Goal: Information Seeking & Learning: Check status

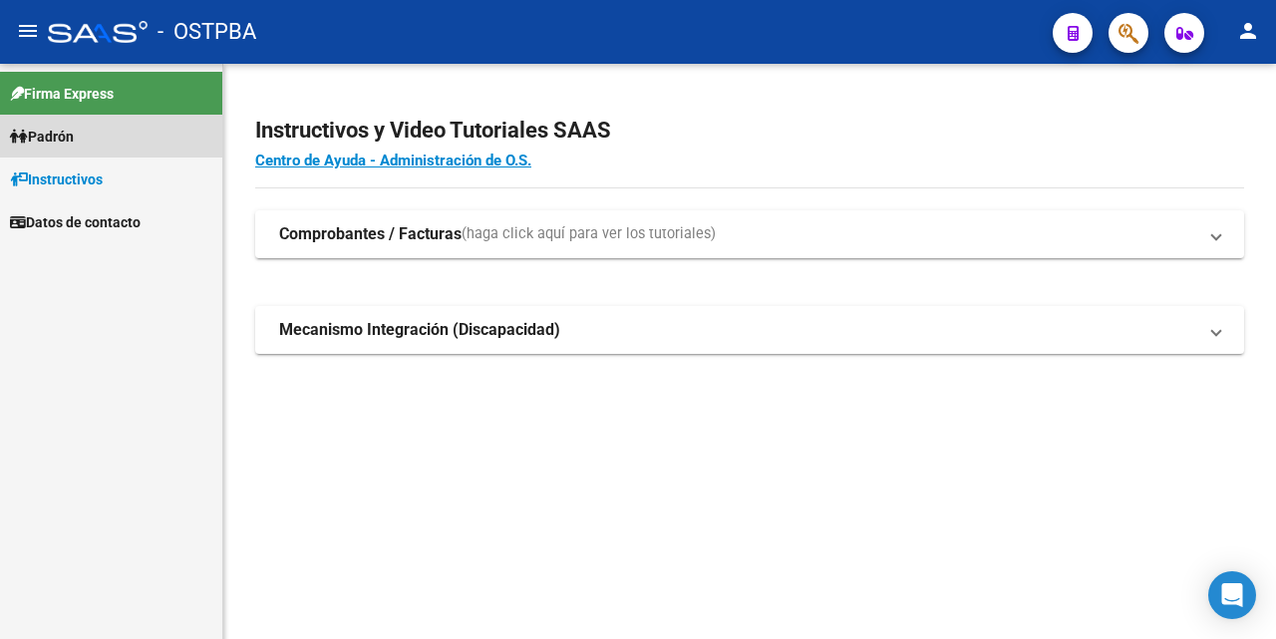
click at [64, 142] on span "Padrón" at bounding box center [42, 137] width 64 height 22
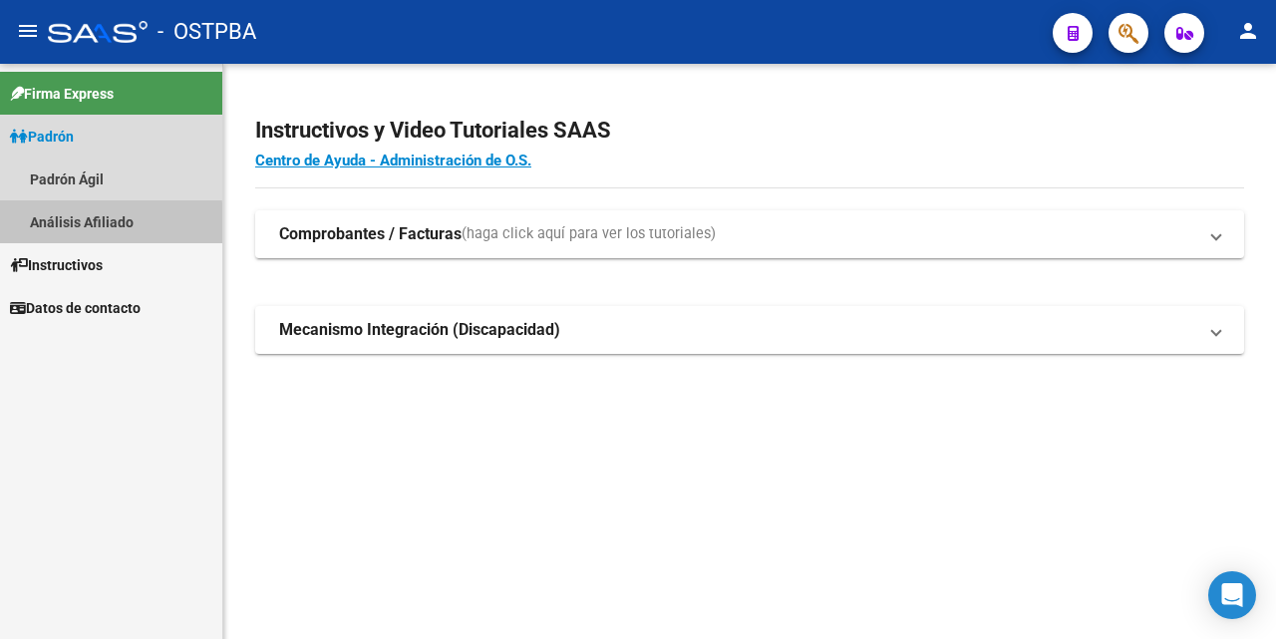
click at [99, 223] on link "Análisis Afiliado" at bounding box center [111, 221] width 222 height 43
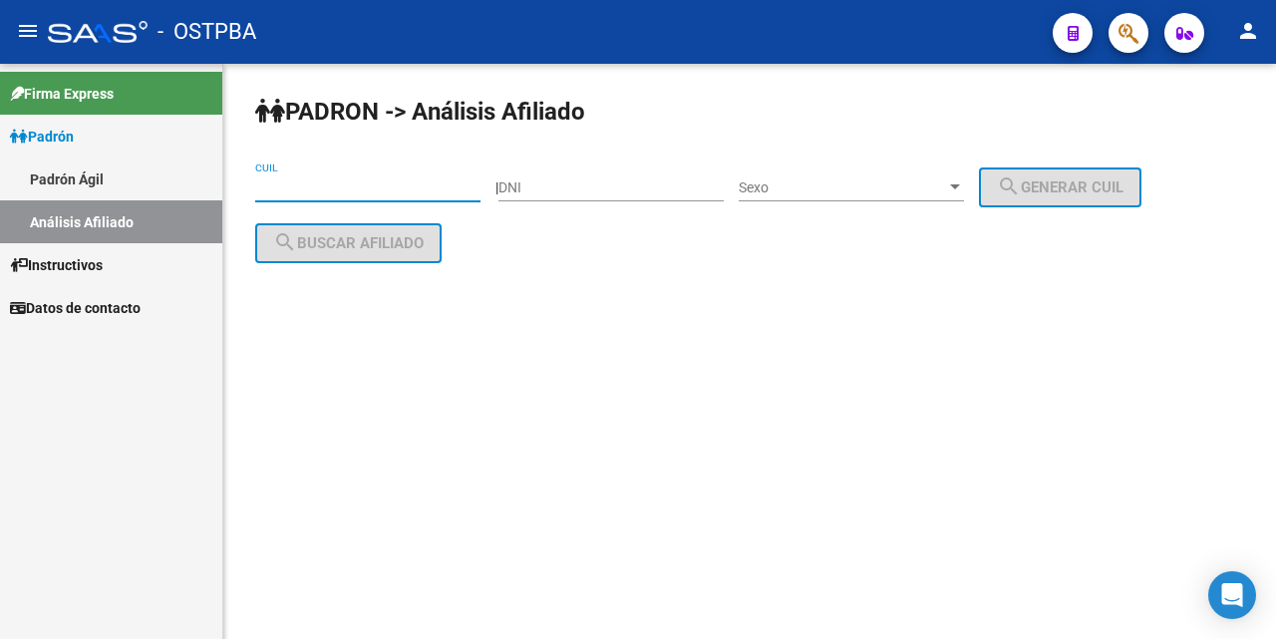
click at [270, 194] on input "CUIL" at bounding box center [367, 187] width 225 height 17
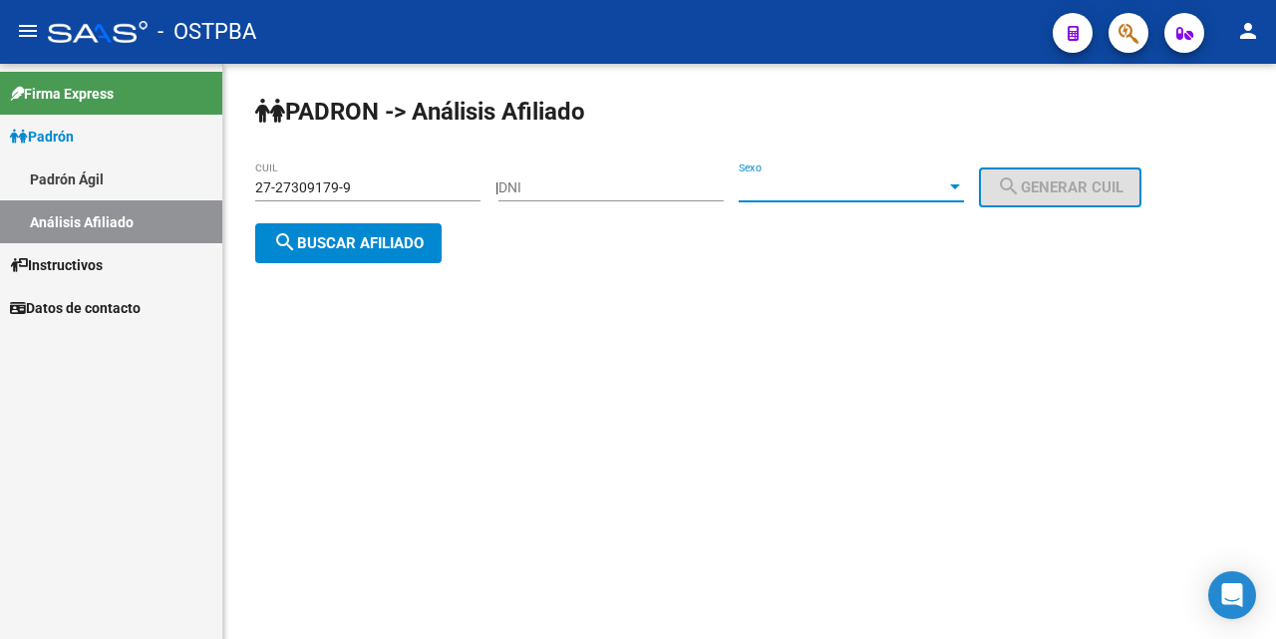
click at [964, 190] on div at bounding box center [955, 187] width 18 height 16
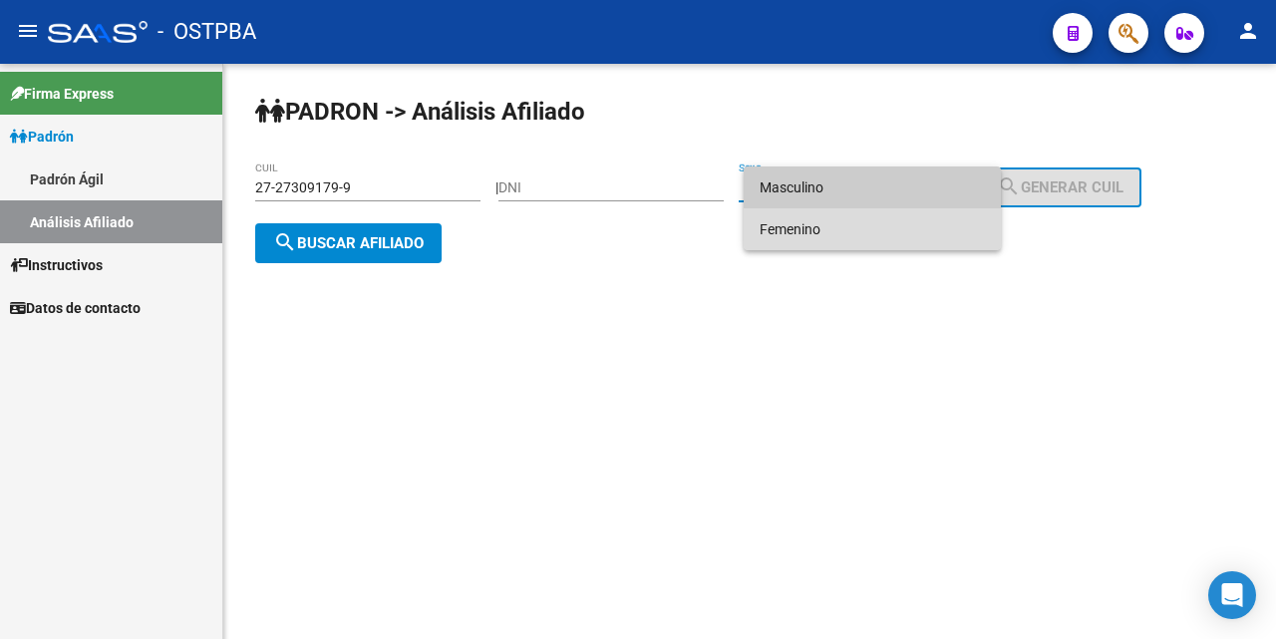
drag, startPoint x: 880, startPoint y: 237, endPoint x: 800, endPoint y: 244, distance: 81.1
click at [877, 237] on span "Femenino" at bounding box center [872, 229] width 225 height 42
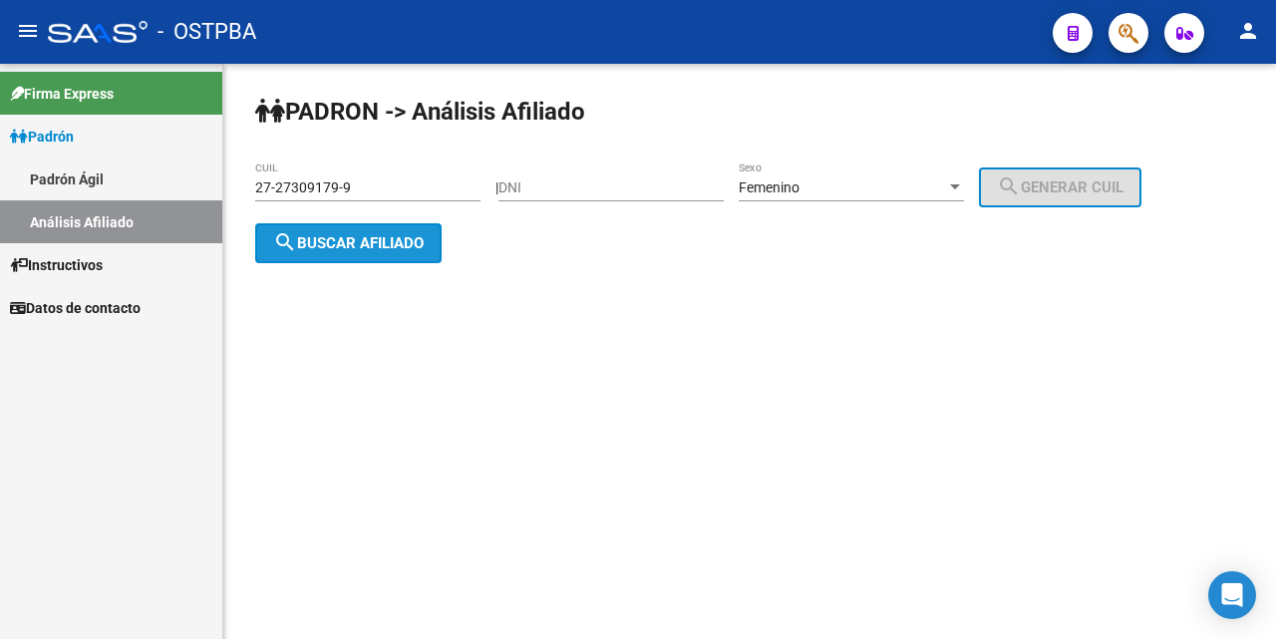
click at [419, 238] on span "search Buscar afiliado" at bounding box center [348, 243] width 151 height 18
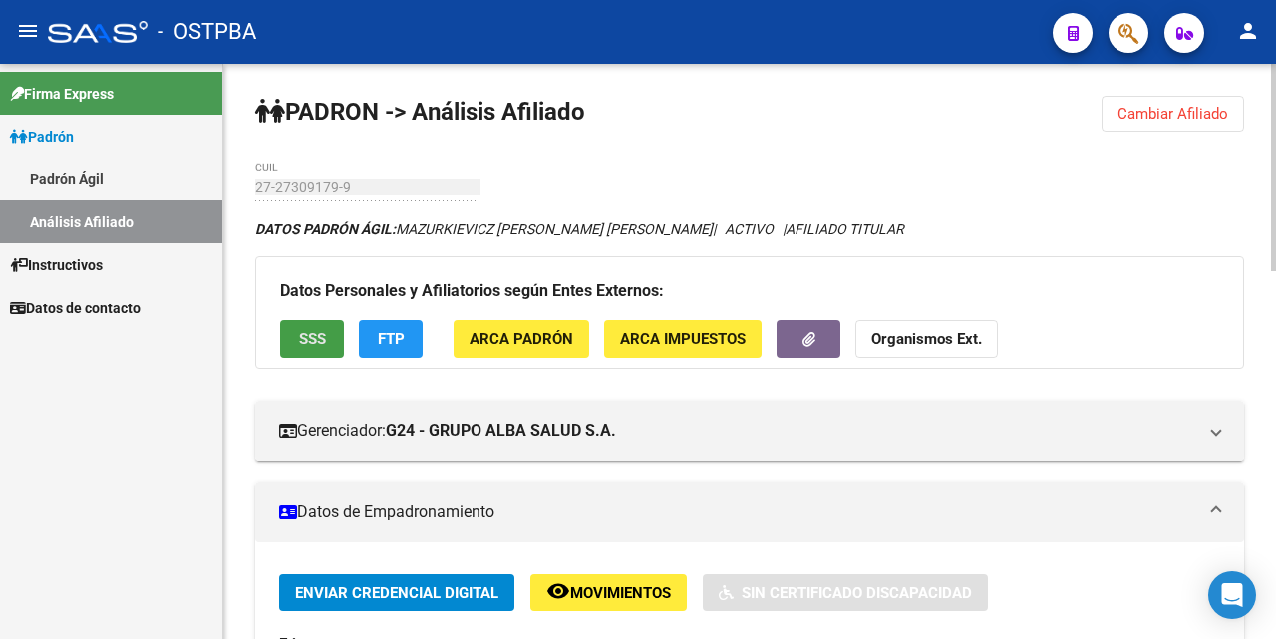
click at [301, 335] on span "SSS" at bounding box center [312, 340] width 27 height 18
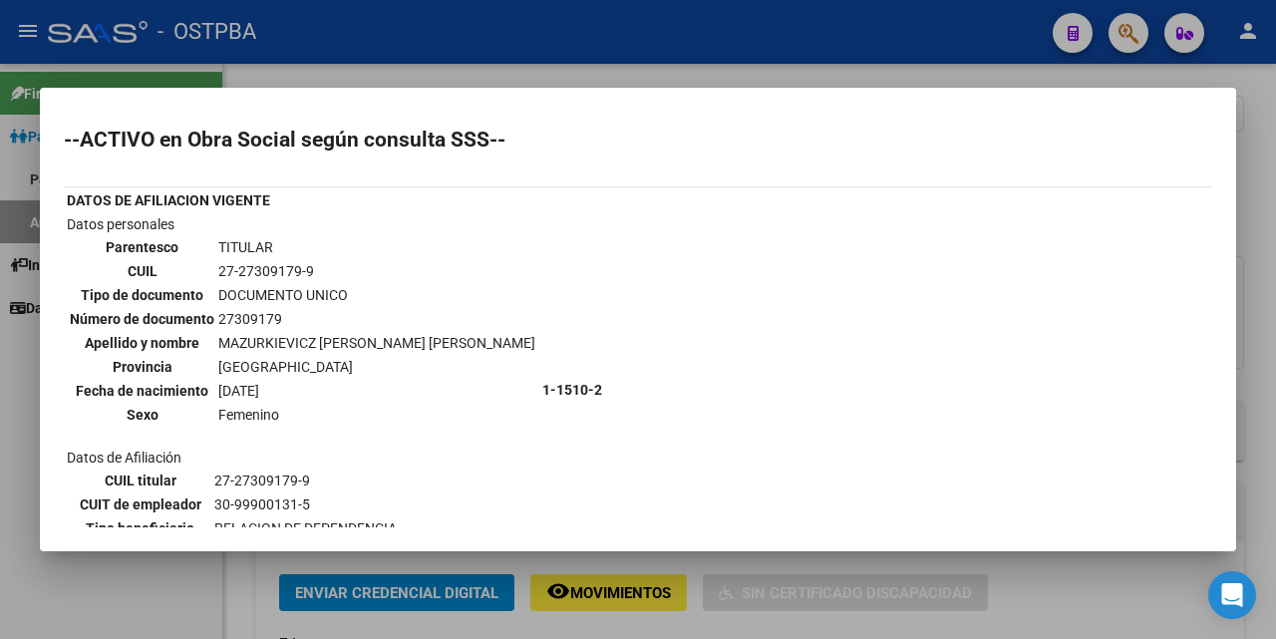
click at [605, 76] on div at bounding box center [638, 319] width 1276 height 639
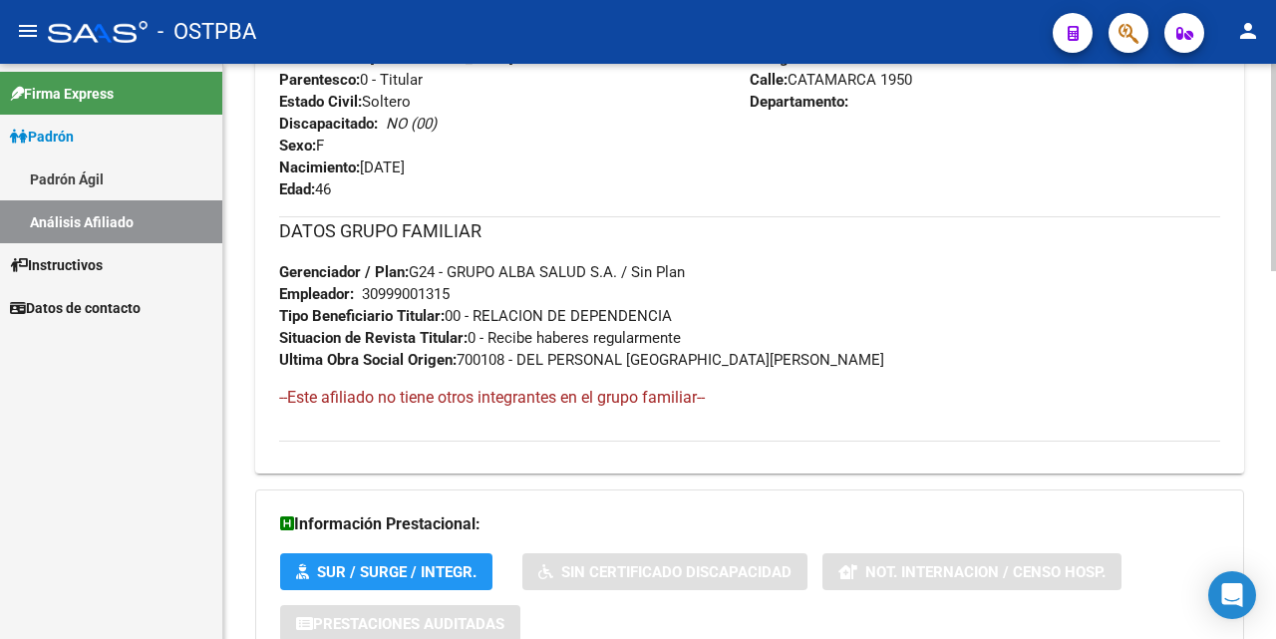
scroll to position [1022, 0]
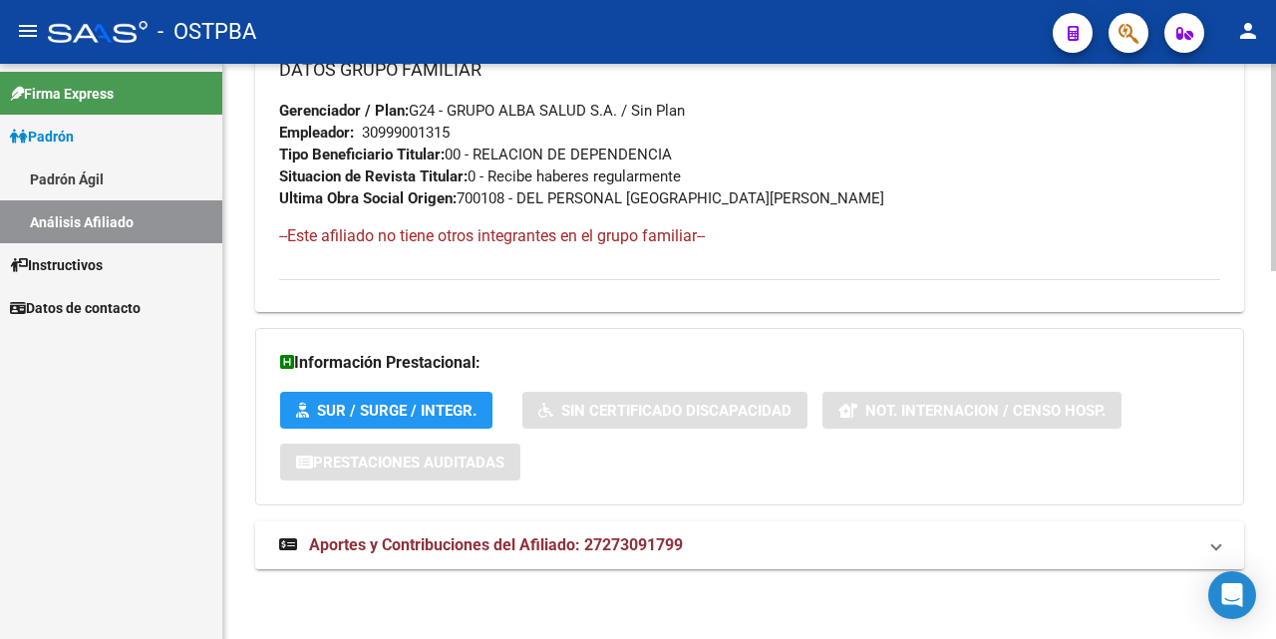
click at [526, 546] on span "Aportes y Contribuciones del Afiliado: 27273091799" at bounding box center [496, 544] width 374 height 19
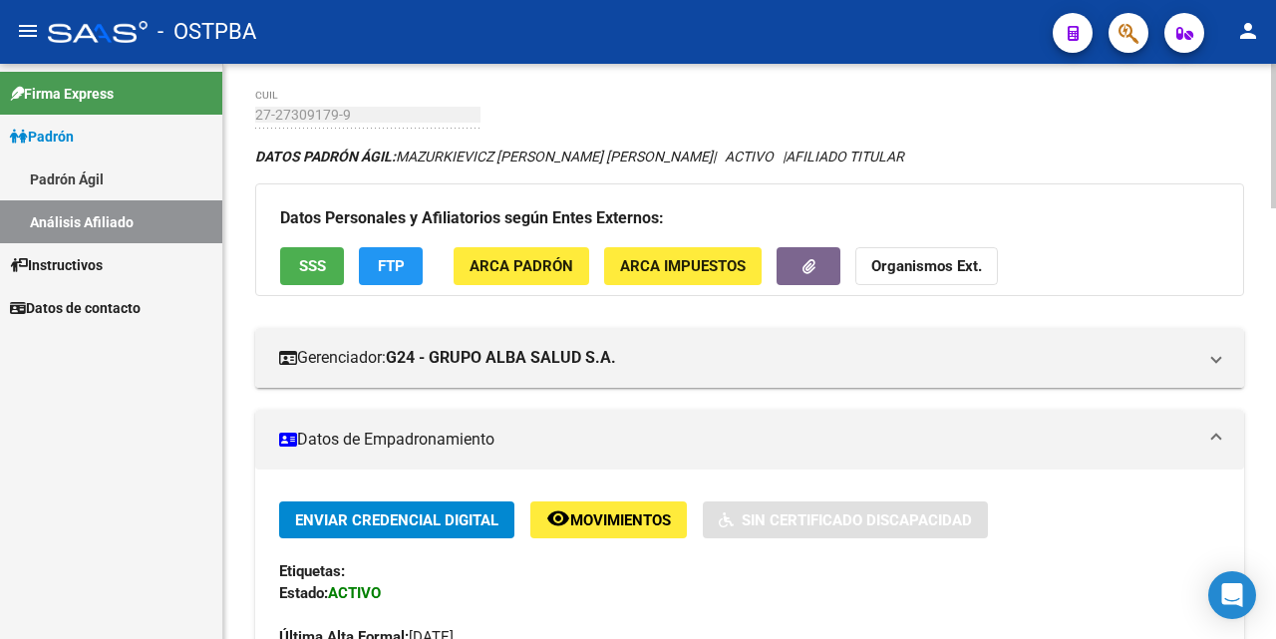
scroll to position [0, 0]
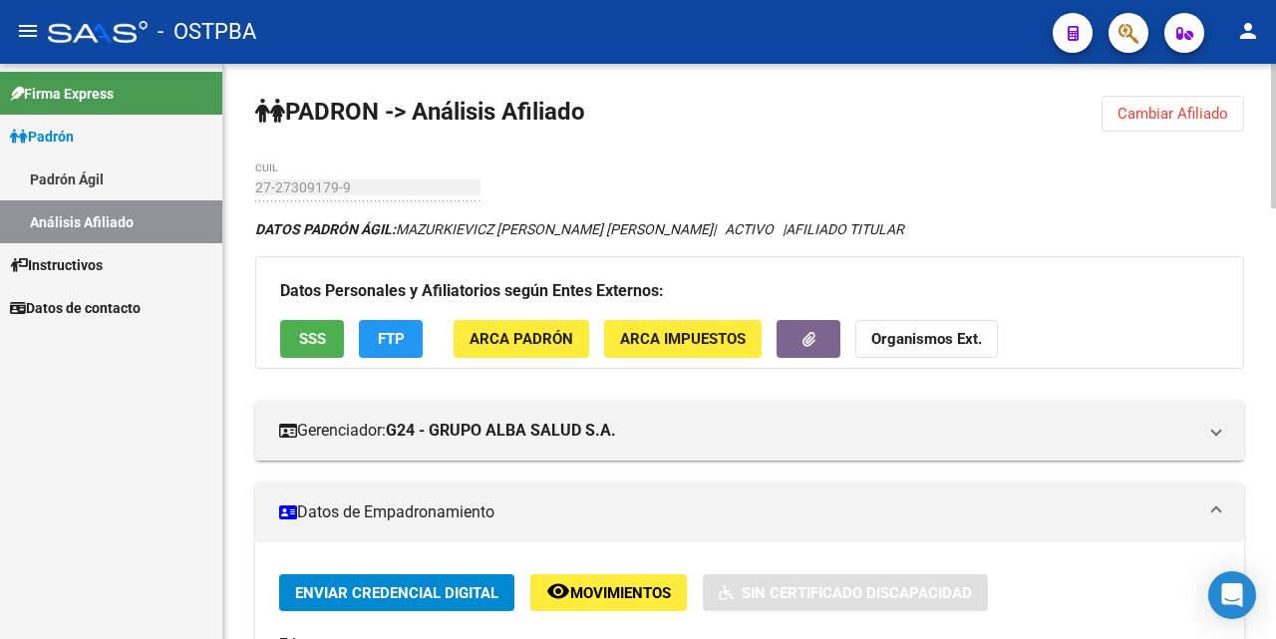
click at [1142, 116] on span "Cambiar Afiliado" at bounding box center [1173, 114] width 111 height 18
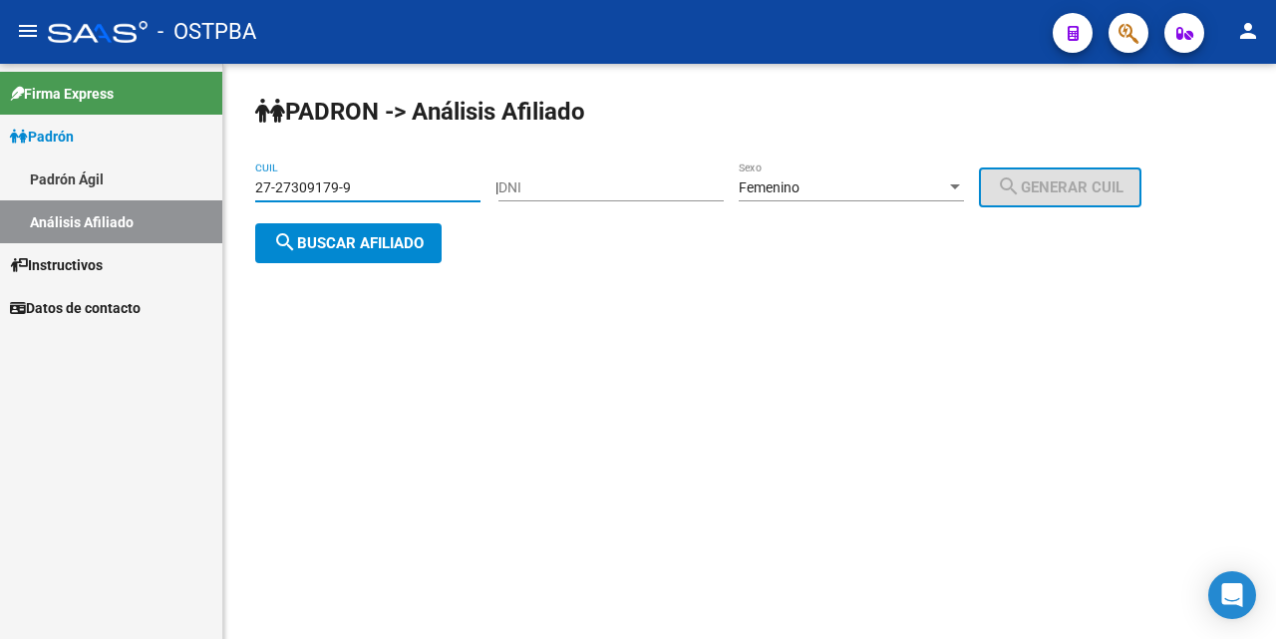
click at [432, 190] on input "27-27309179-9" at bounding box center [367, 187] width 225 height 17
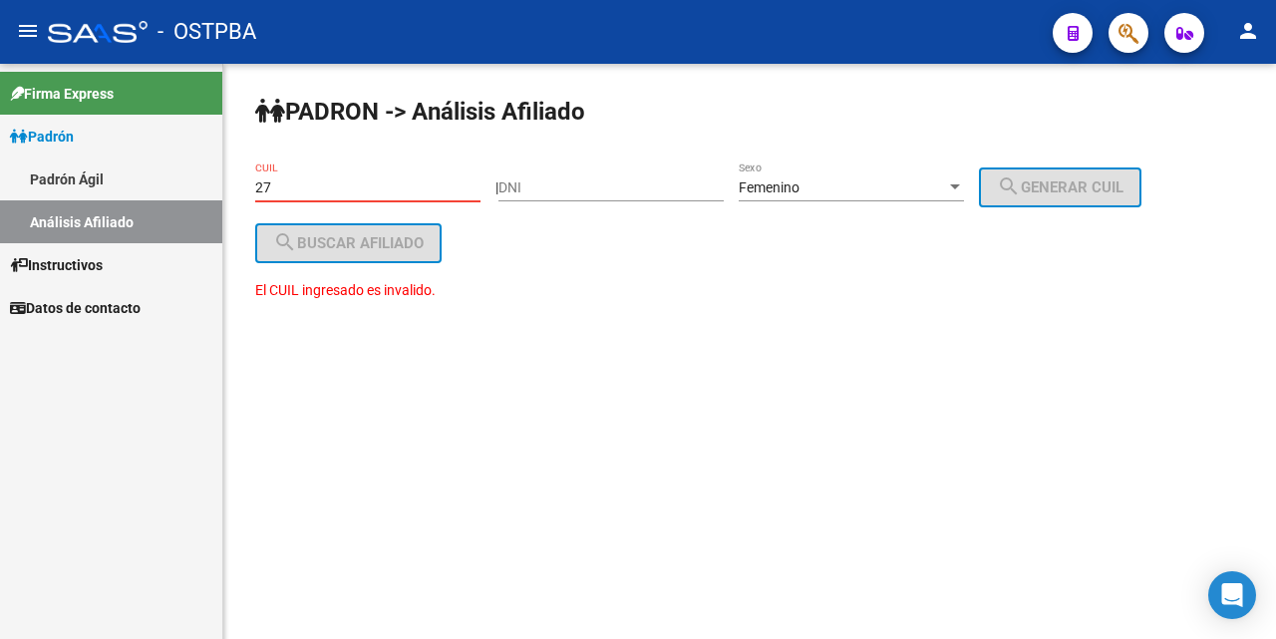
type input "2"
click at [268, 185] on input "CUIL" at bounding box center [367, 187] width 225 height 17
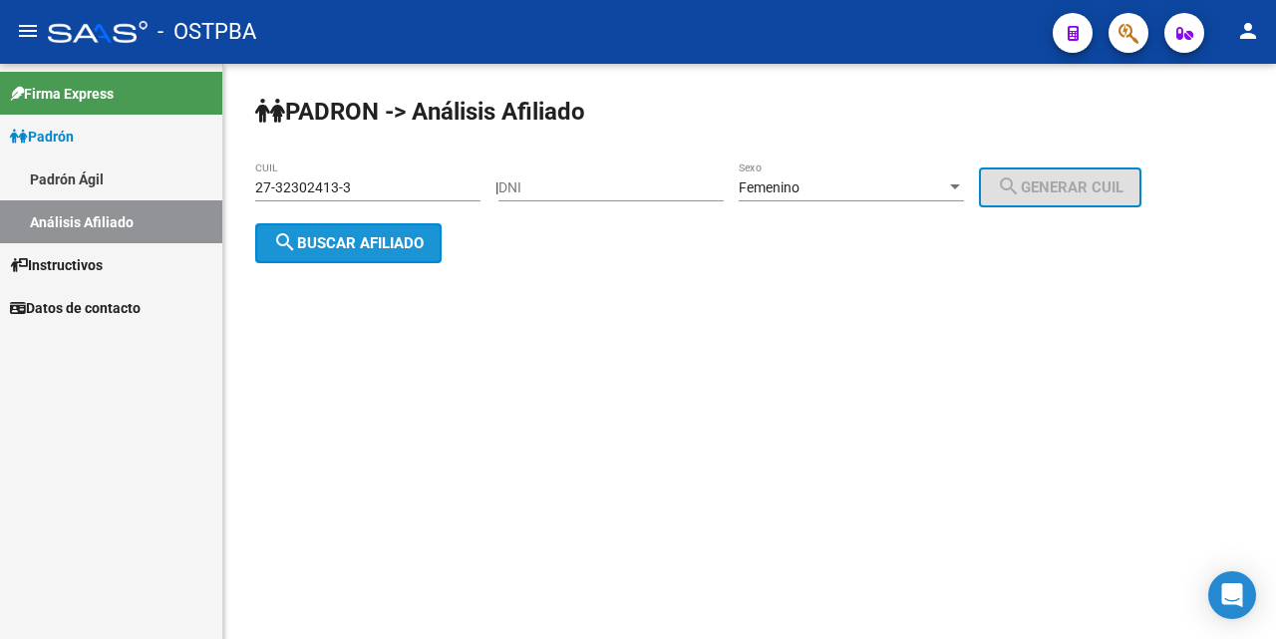
click at [432, 246] on button "search Buscar afiliado" at bounding box center [348, 243] width 186 height 40
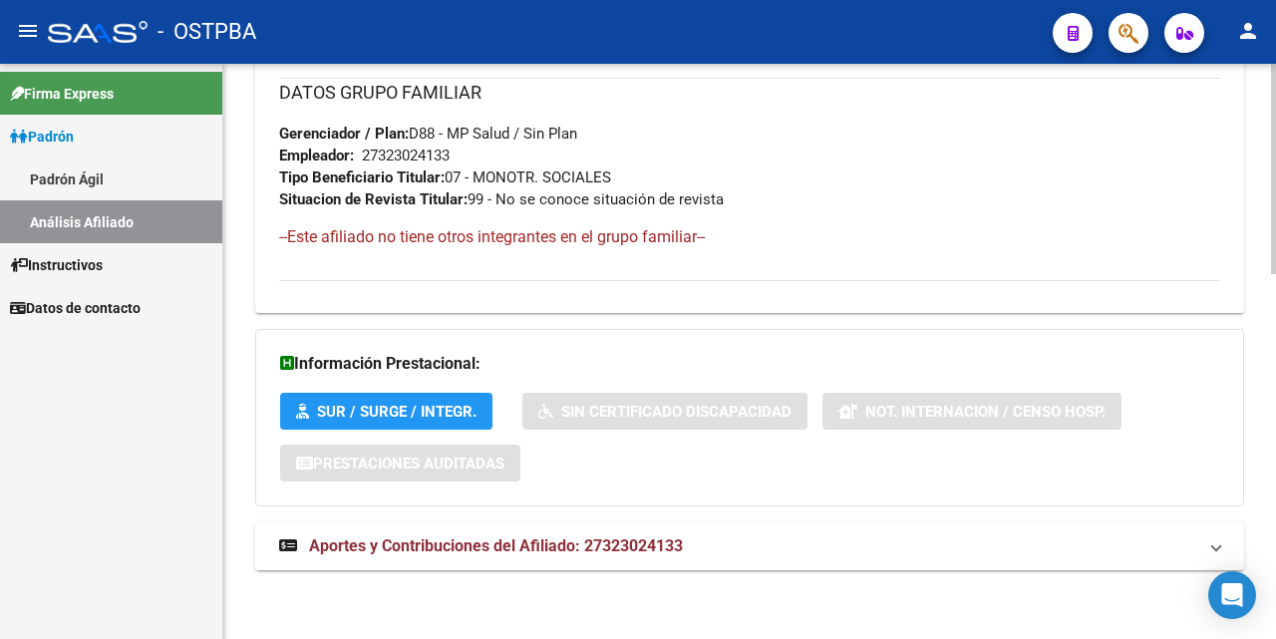
scroll to position [1000, 0]
click at [437, 544] on span "Aportes y Contribuciones del Afiliado: 27323024133" at bounding box center [496, 544] width 374 height 19
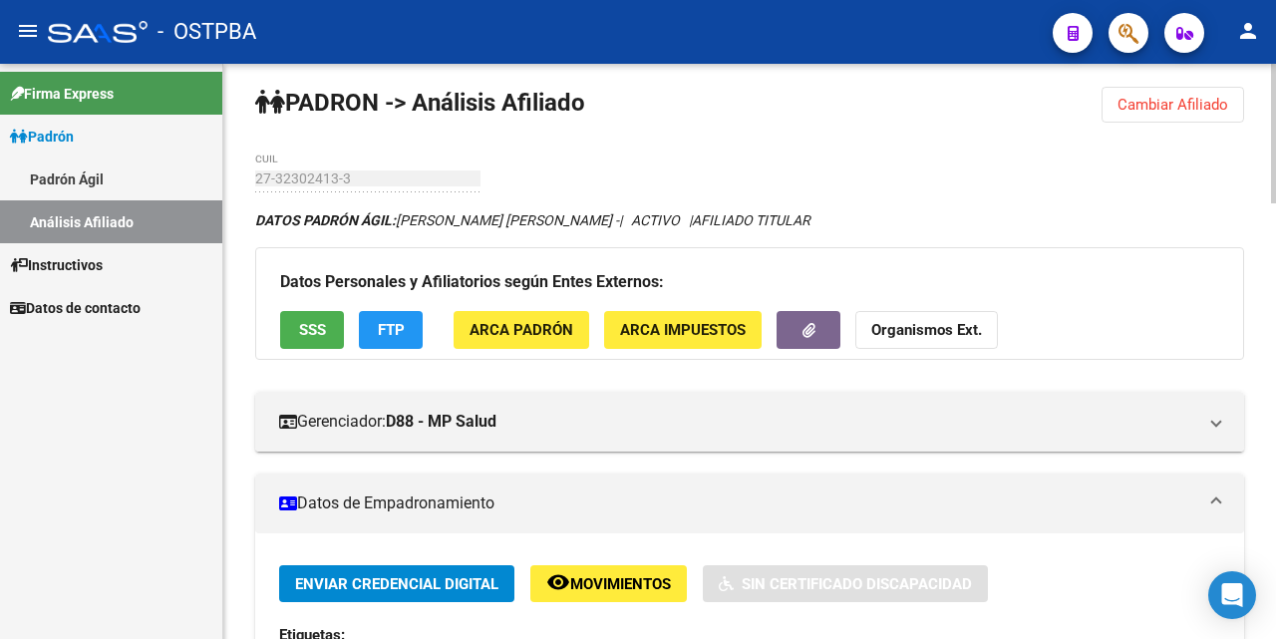
scroll to position [0, 0]
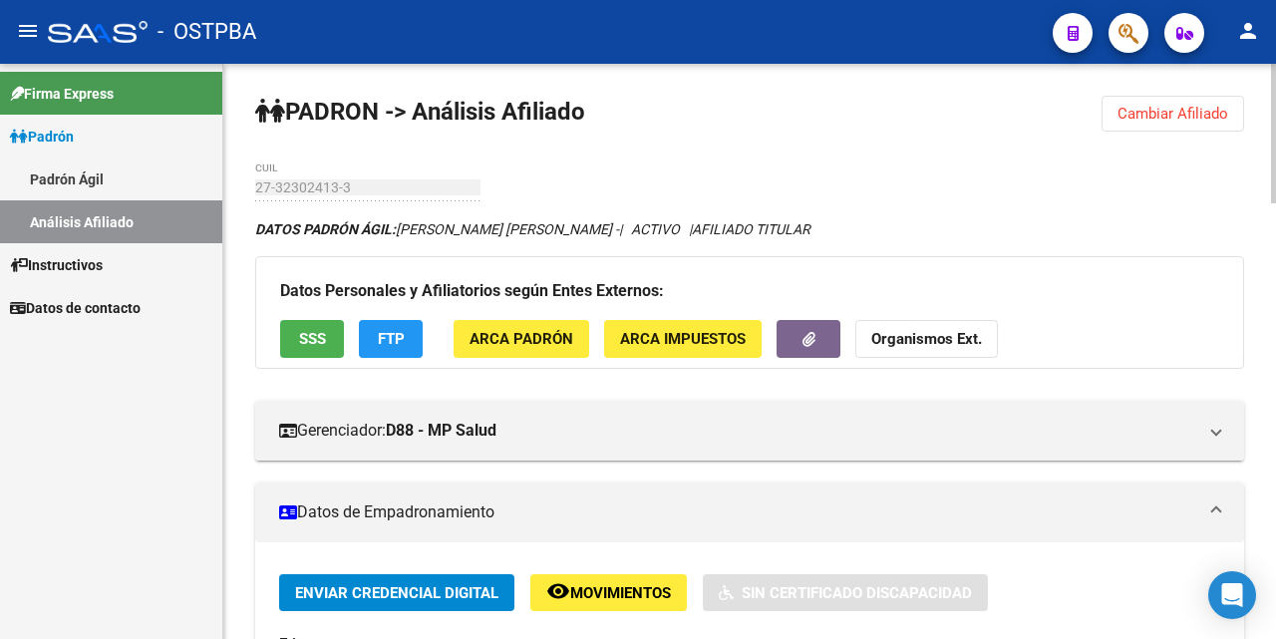
click at [319, 339] on span "SSS" at bounding box center [312, 340] width 27 height 18
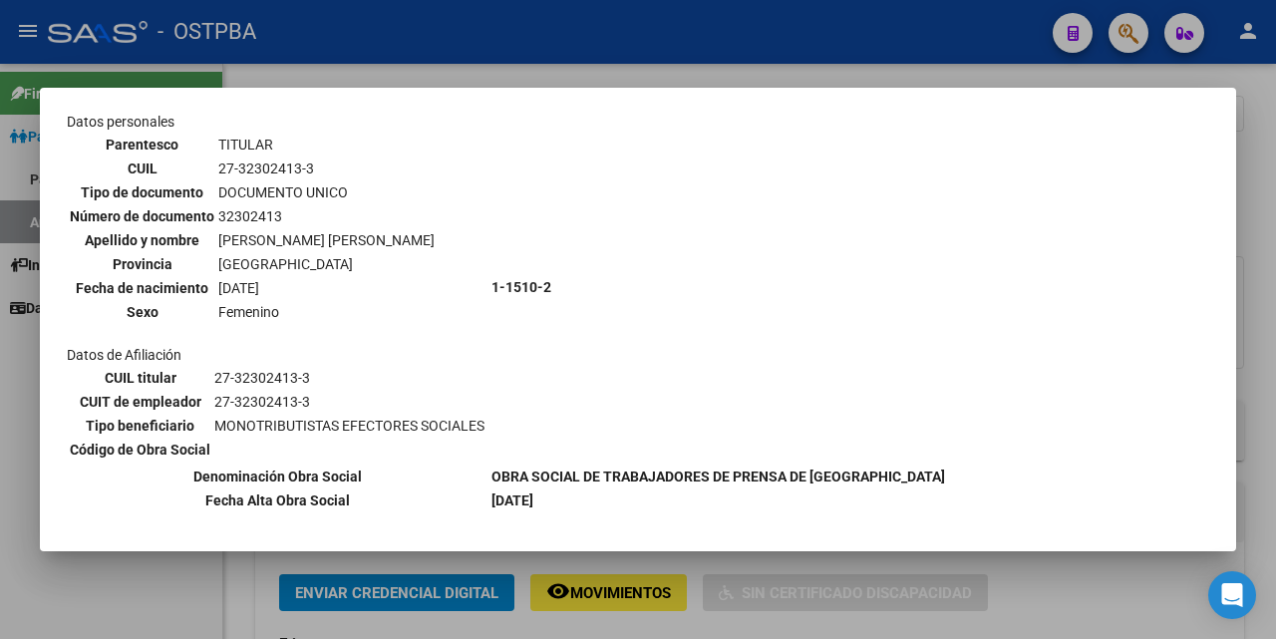
scroll to position [199, 0]
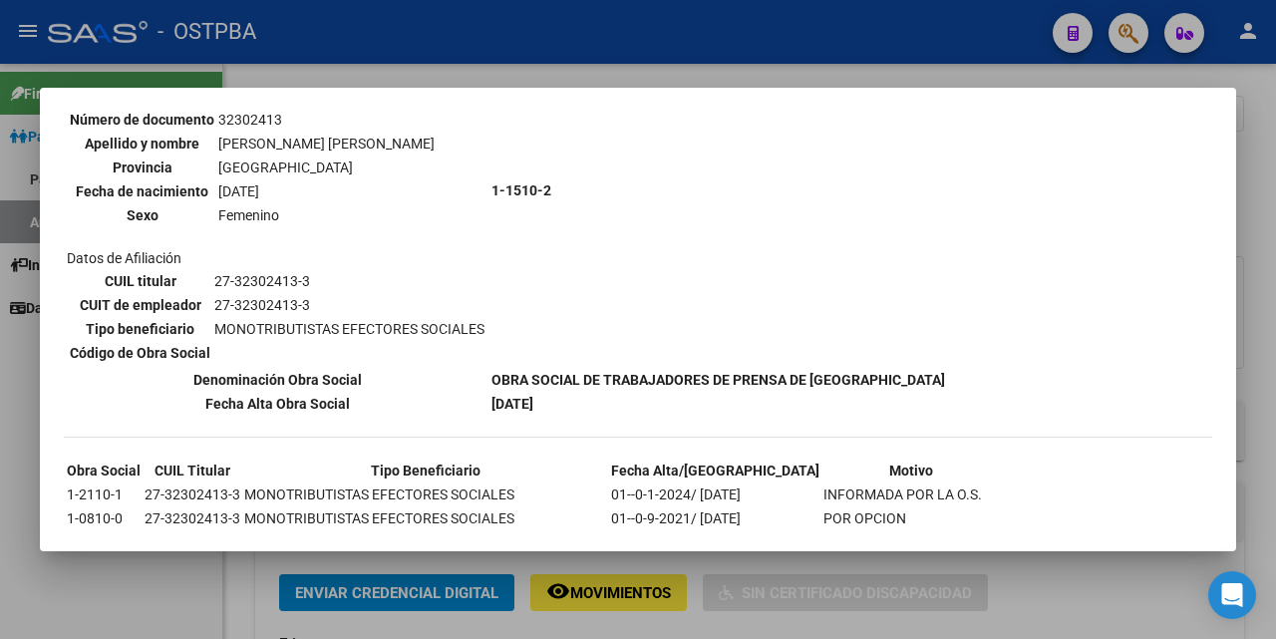
click at [751, 79] on div at bounding box center [638, 319] width 1276 height 639
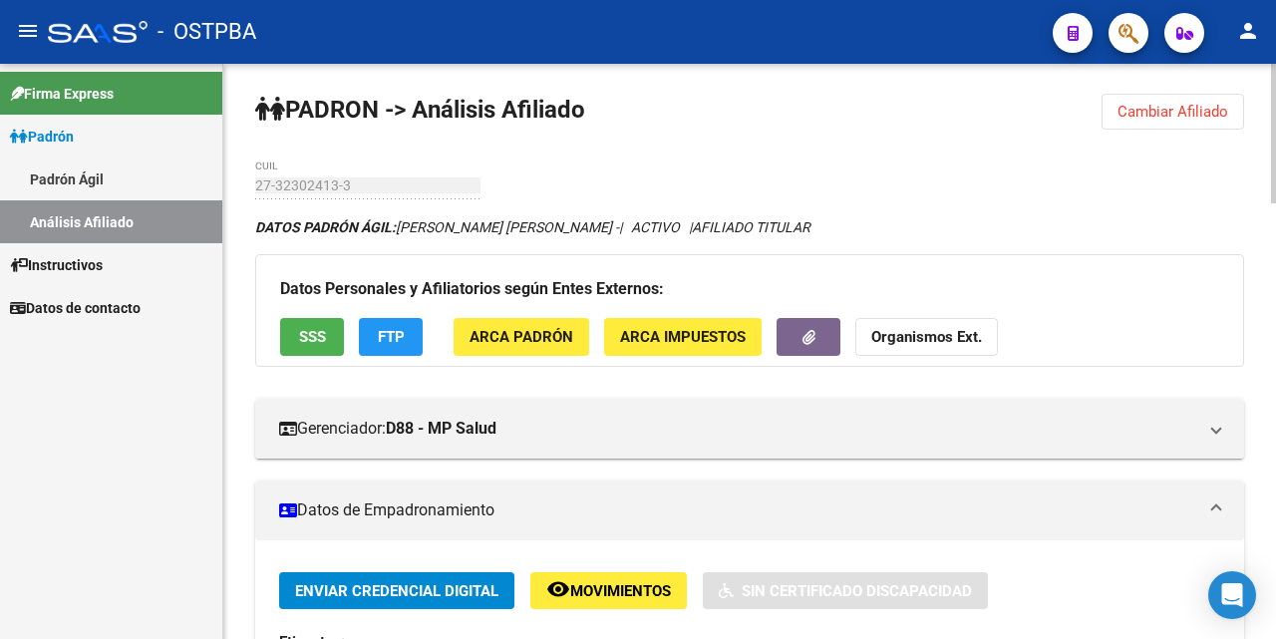
scroll to position [0, 0]
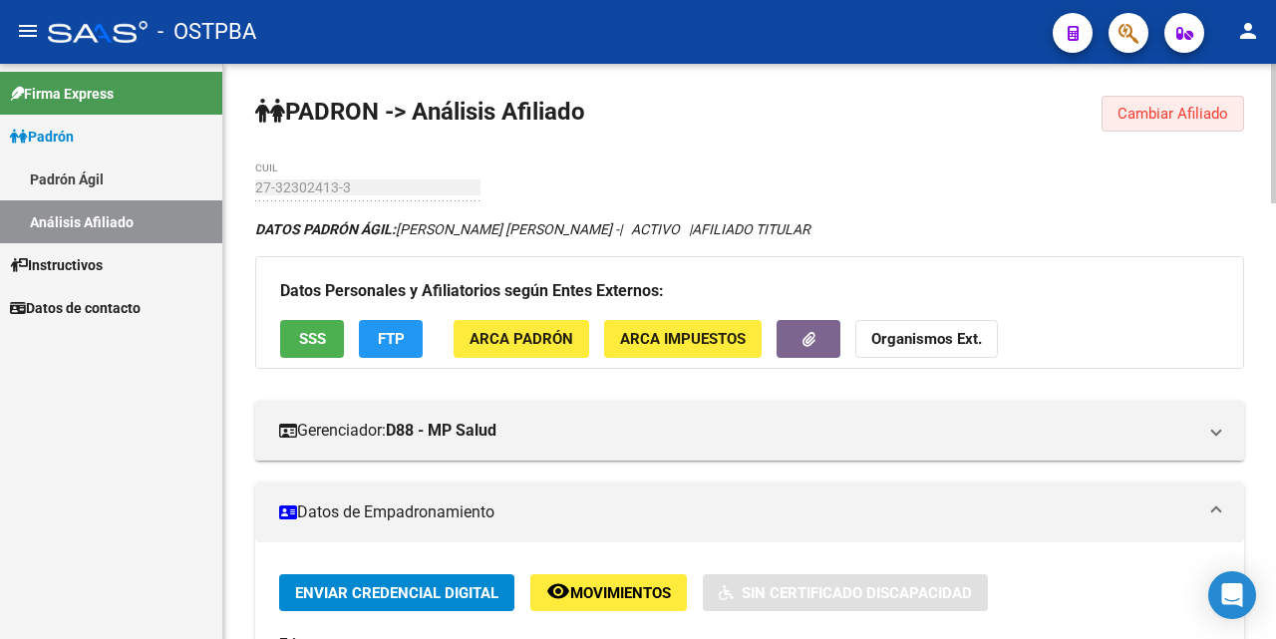
click at [1141, 110] on span "Cambiar Afiliado" at bounding box center [1173, 114] width 111 height 18
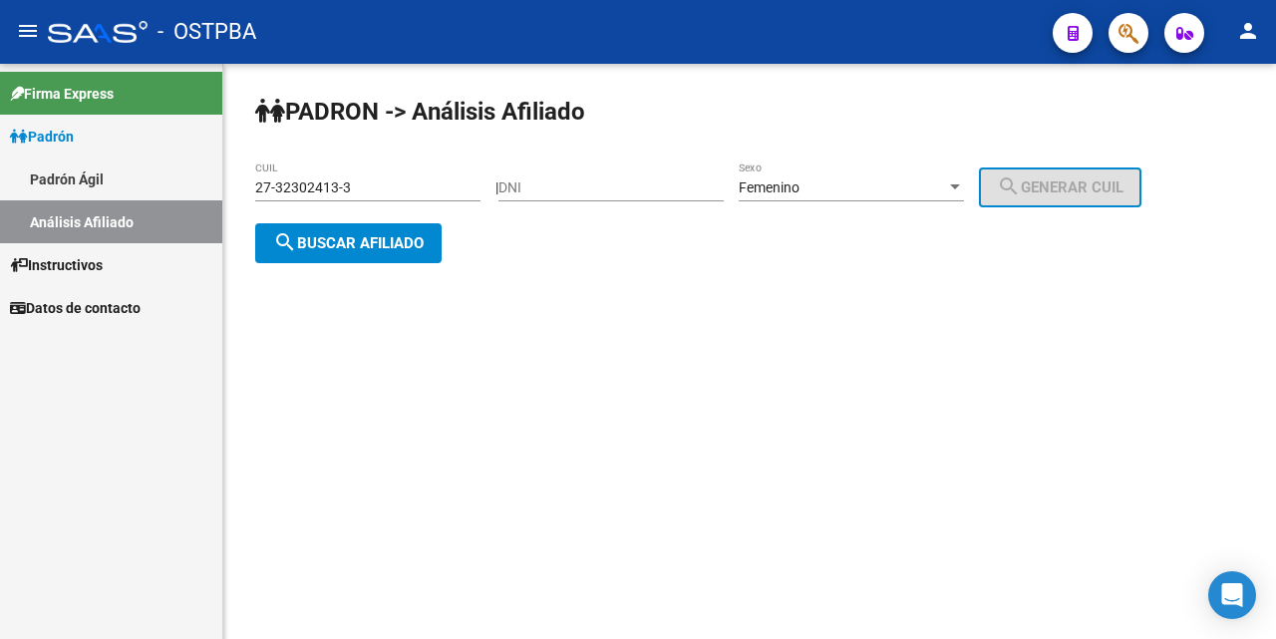
drag, startPoint x: 430, startPoint y: 169, endPoint x: 447, endPoint y: 172, distance: 17.4
click at [442, 170] on div "27-32302413-3 CUIL" at bounding box center [367, 182] width 225 height 40
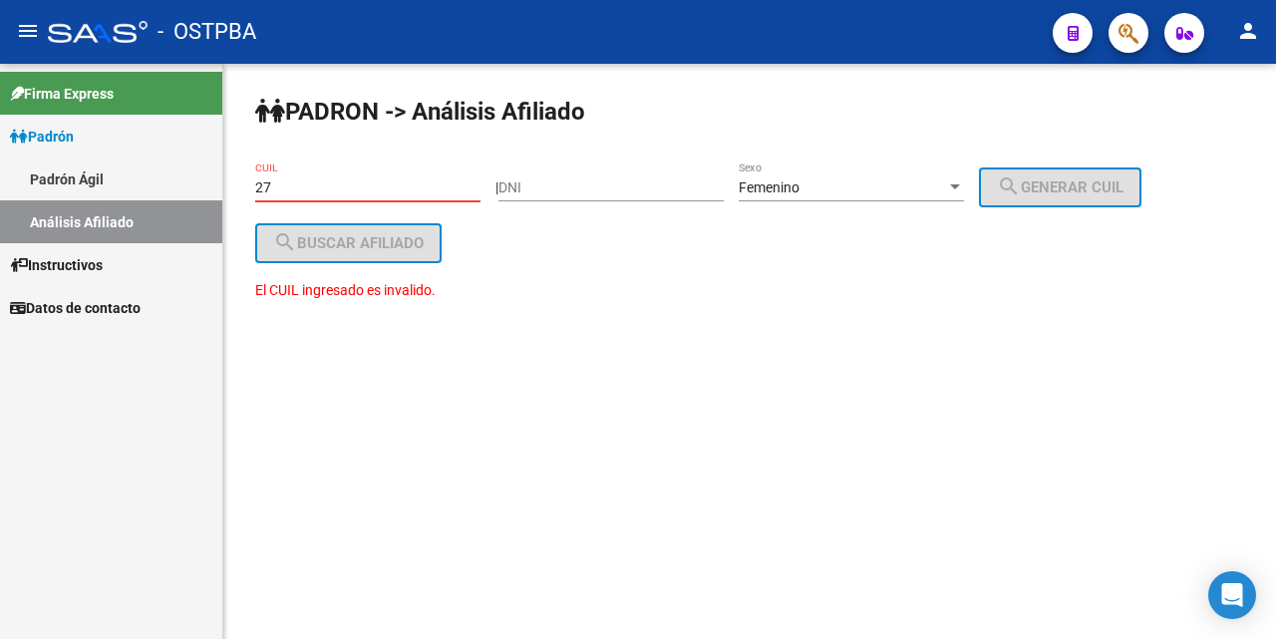
type input "2"
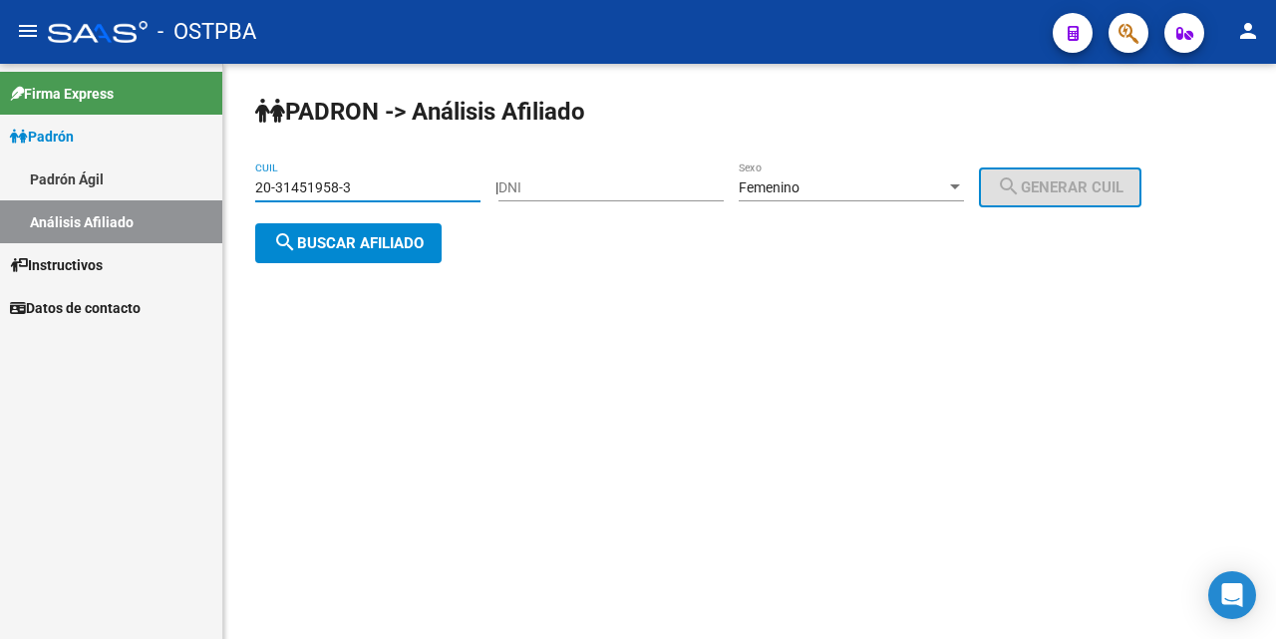
click at [372, 248] on span "search Buscar afiliado" at bounding box center [348, 243] width 151 height 18
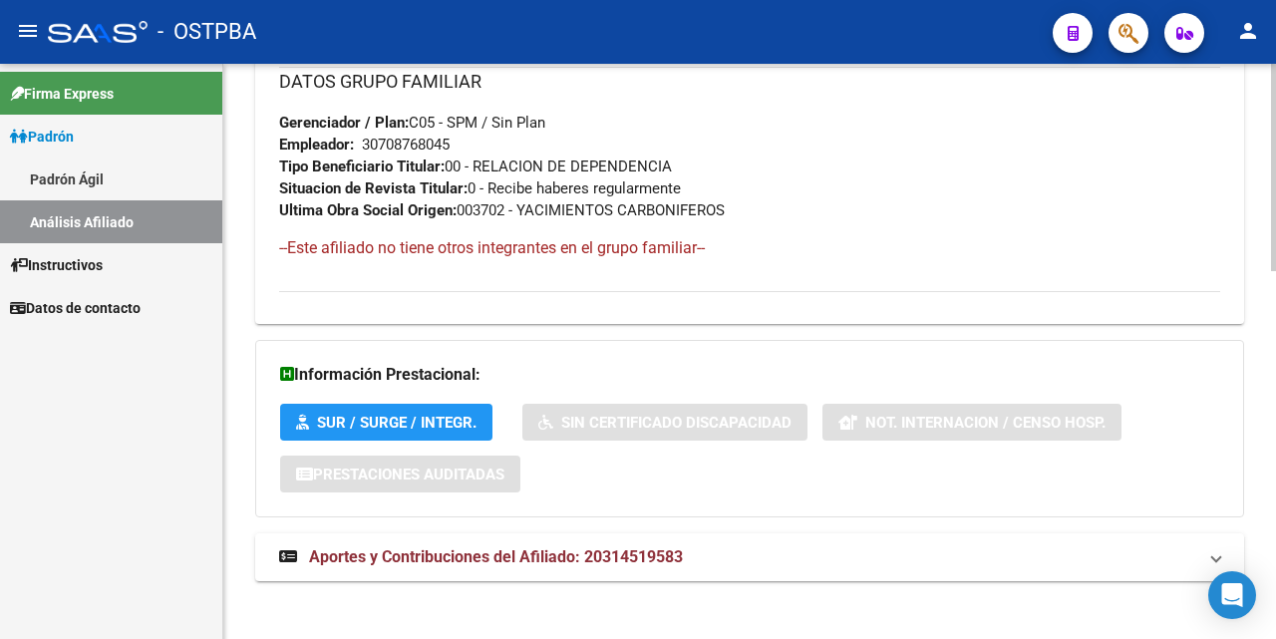
scroll to position [1022, 0]
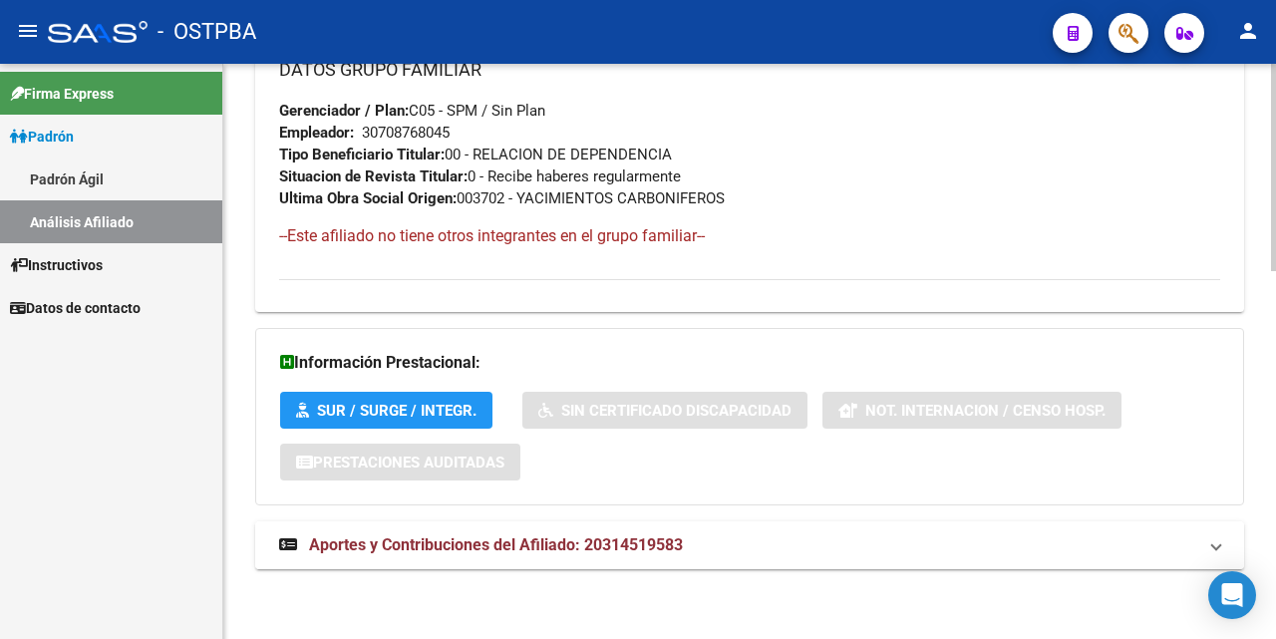
click at [515, 536] on span "Aportes y Contribuciones del Afiliado: 20314519583" at bounding box center [496, 544] width 374 height 19
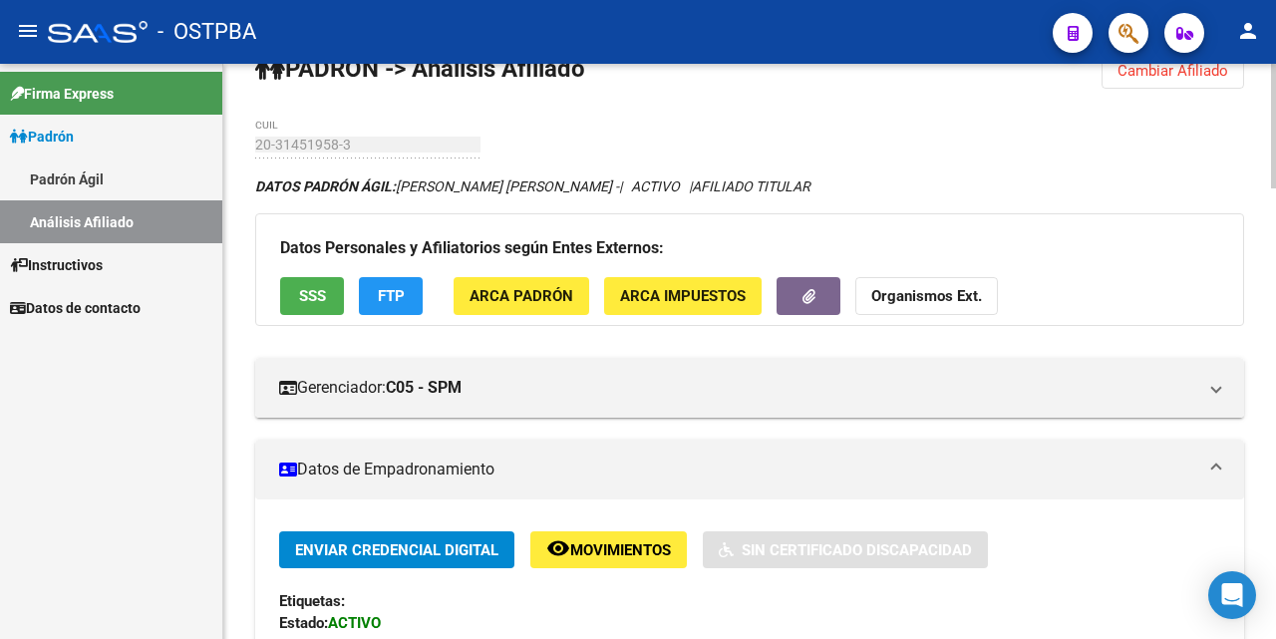
scroll to position [0, 0]
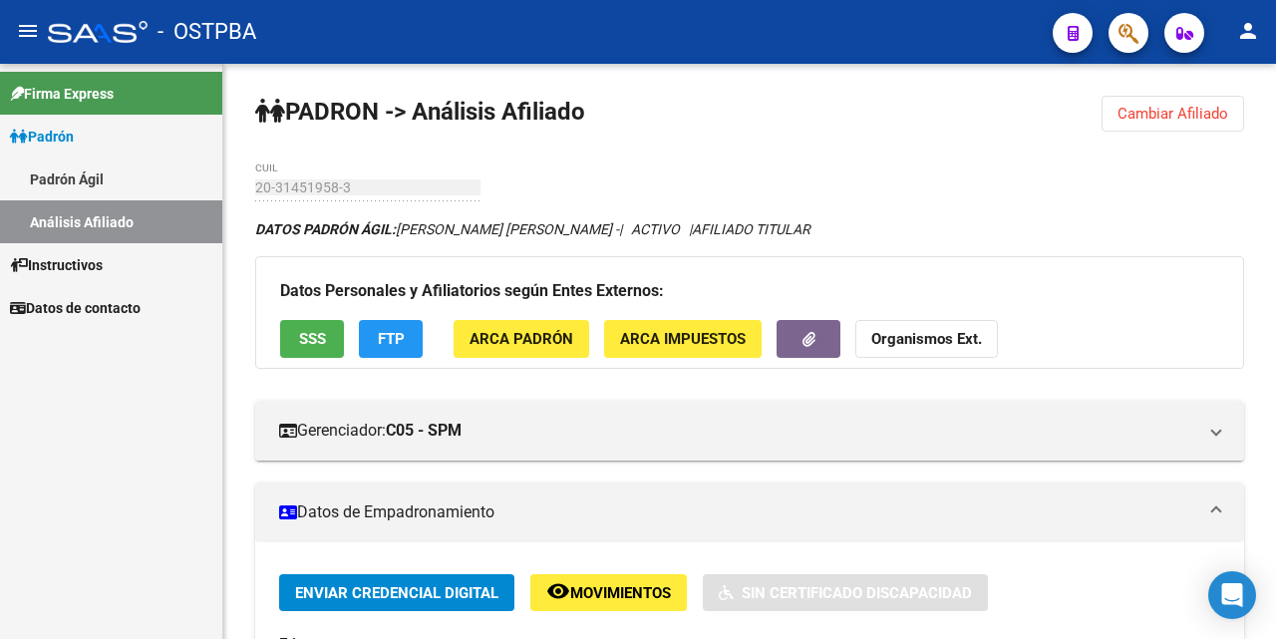
click at [770, 26] on div "- OSTPBA" at bounding box center [542, 32] width 989 height 44
click at [940, 50] on div "- OSTPBA" at bounding box center [542, 32] width 989 height 44
click at [1167, 116] on span "Cambiar Afiliado" at bounding box center [1173, 114] width 111 height 18
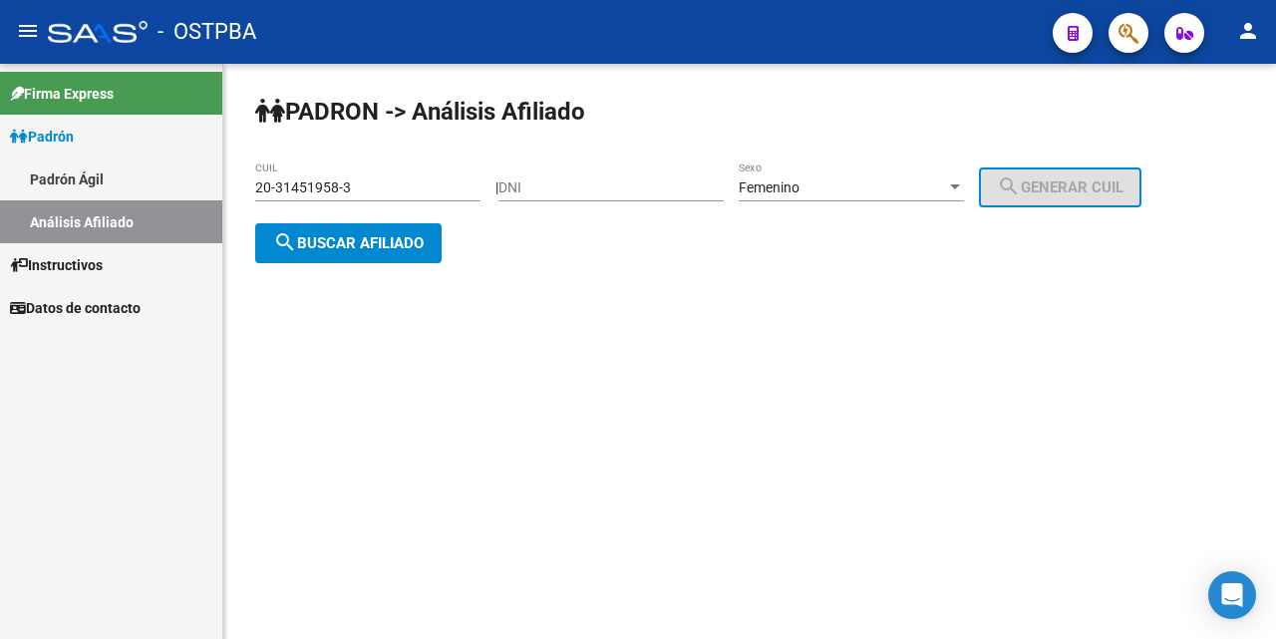
click at [429, 195] on input "20-31451958-3" at bounding box center [367, 187] width 225 height 17
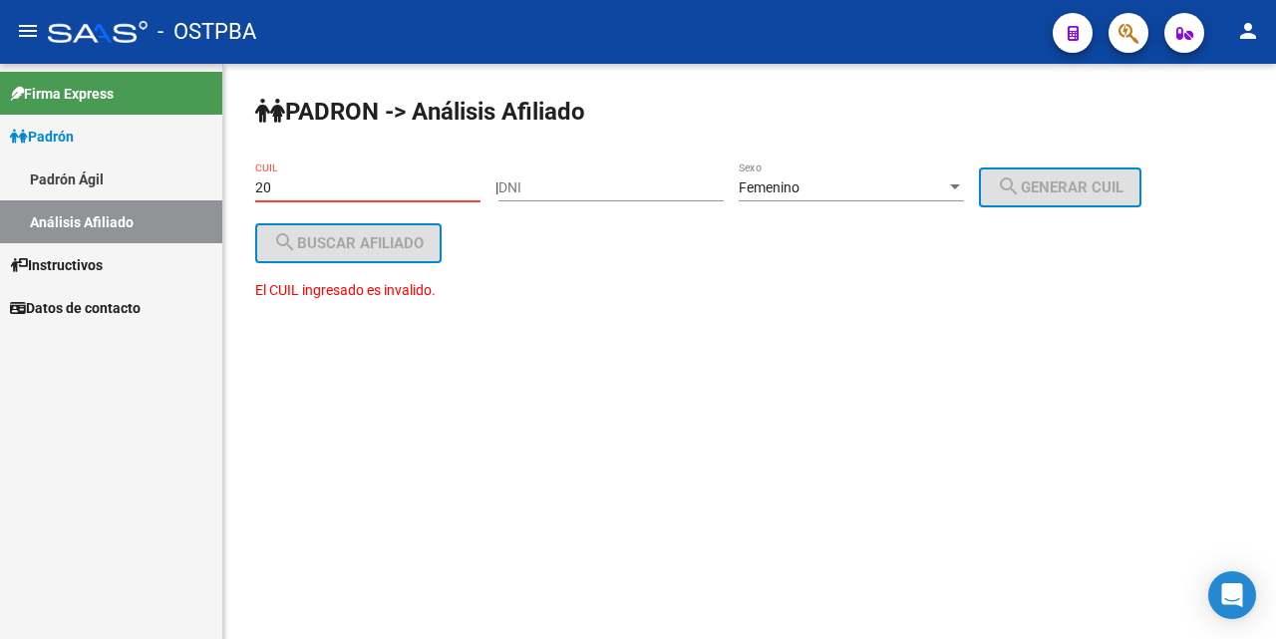
type input "2"
click at [960, 185] on div at bounding box center [955, 186] width 10 height 5
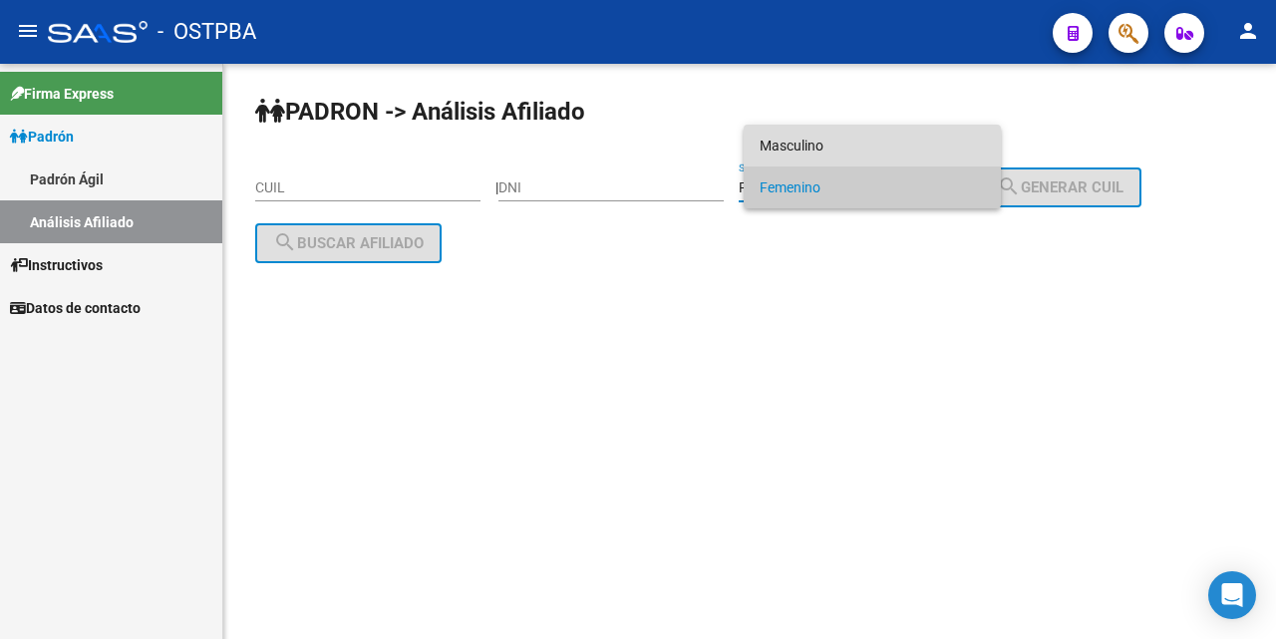
click at [849, 148] on span "Masculino" at bounding box center [872, 146] width 225 height 42
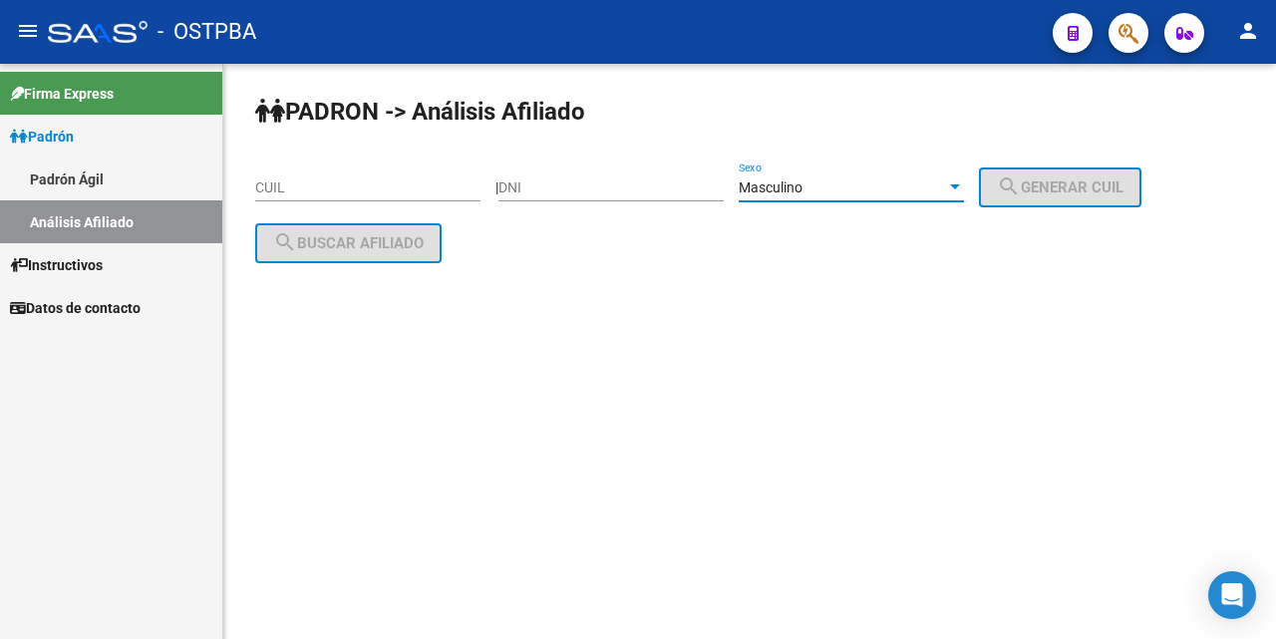
click at [255, 186] on input "CUIL" at bounding box center [367, 187] width 225 height 17
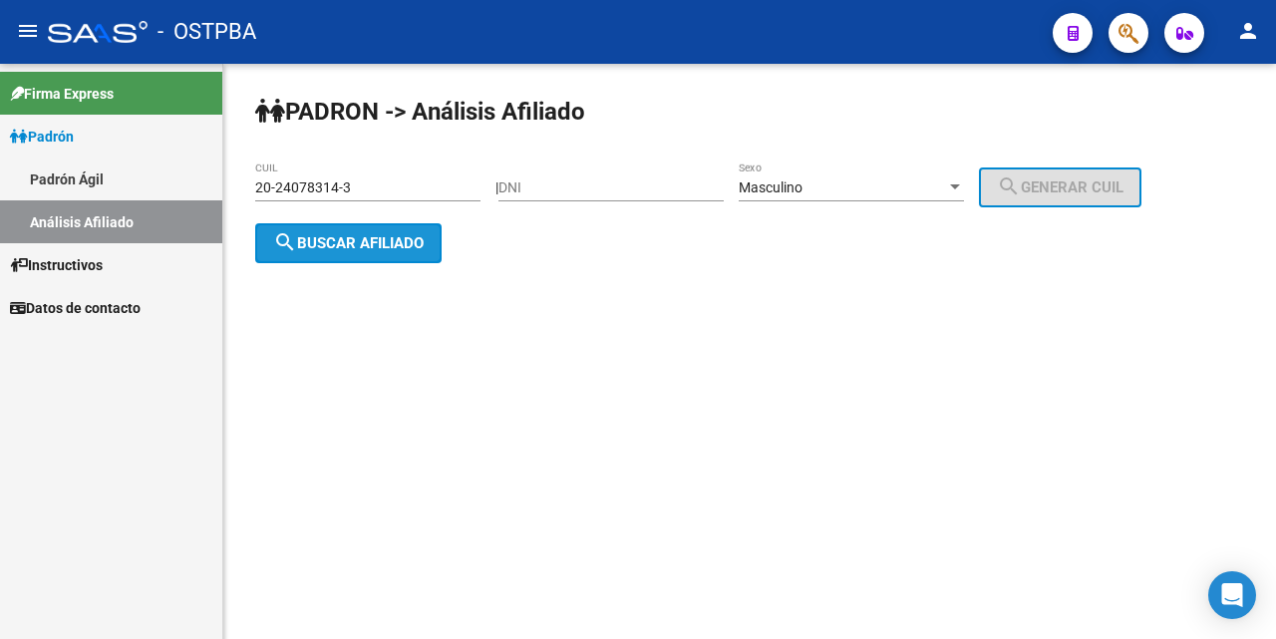
click at [385, 243] on span "search Buscar afiliado" at bounding box center [348, 243] width 151 height 18
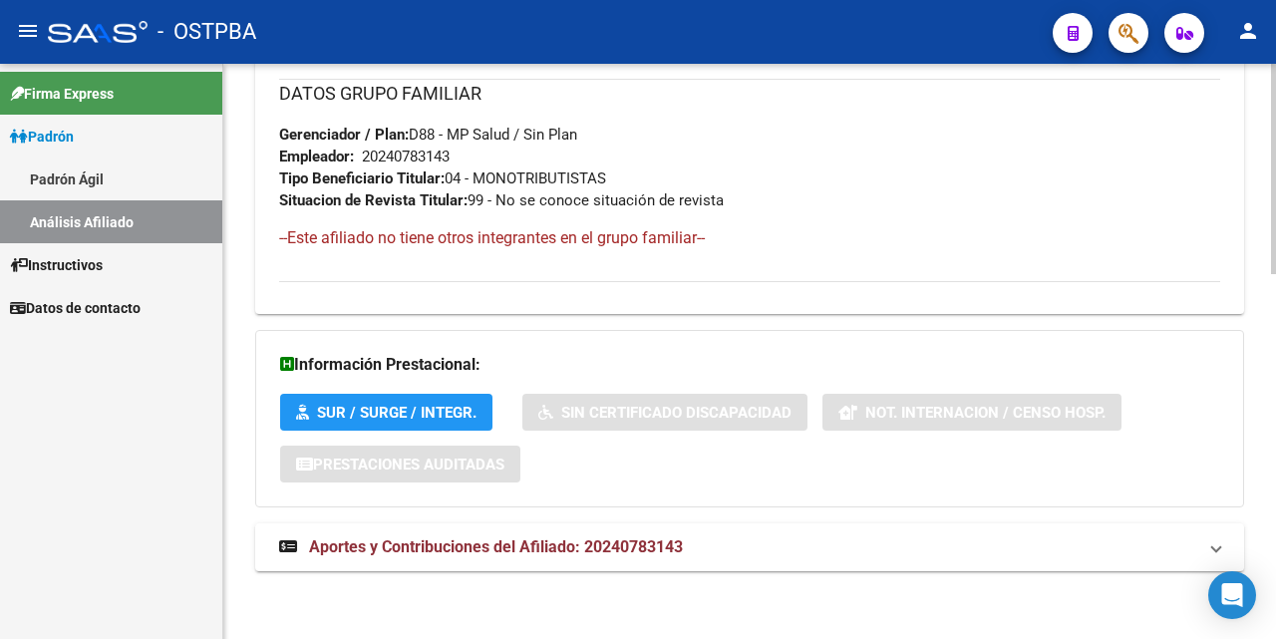
scroll to position [1000, 0]
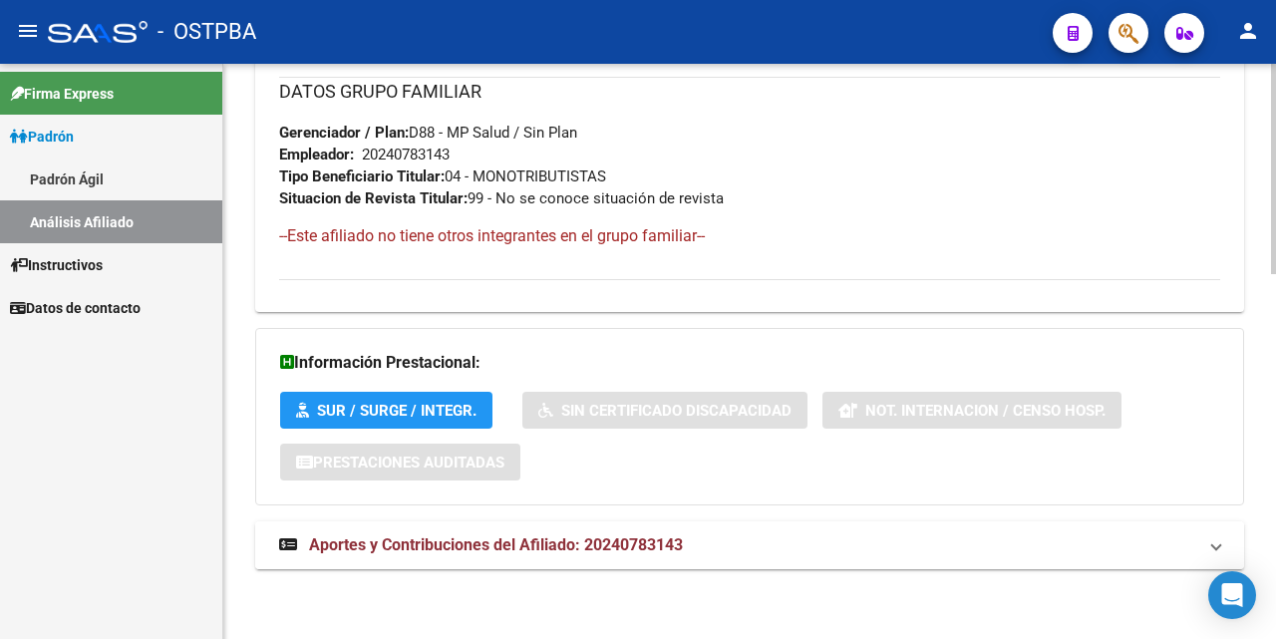
click at [436, 545] on span "Aportes y Contribuciones del Afiliado: 20240783143" at bounding box center [496, 544] width 374 height 19
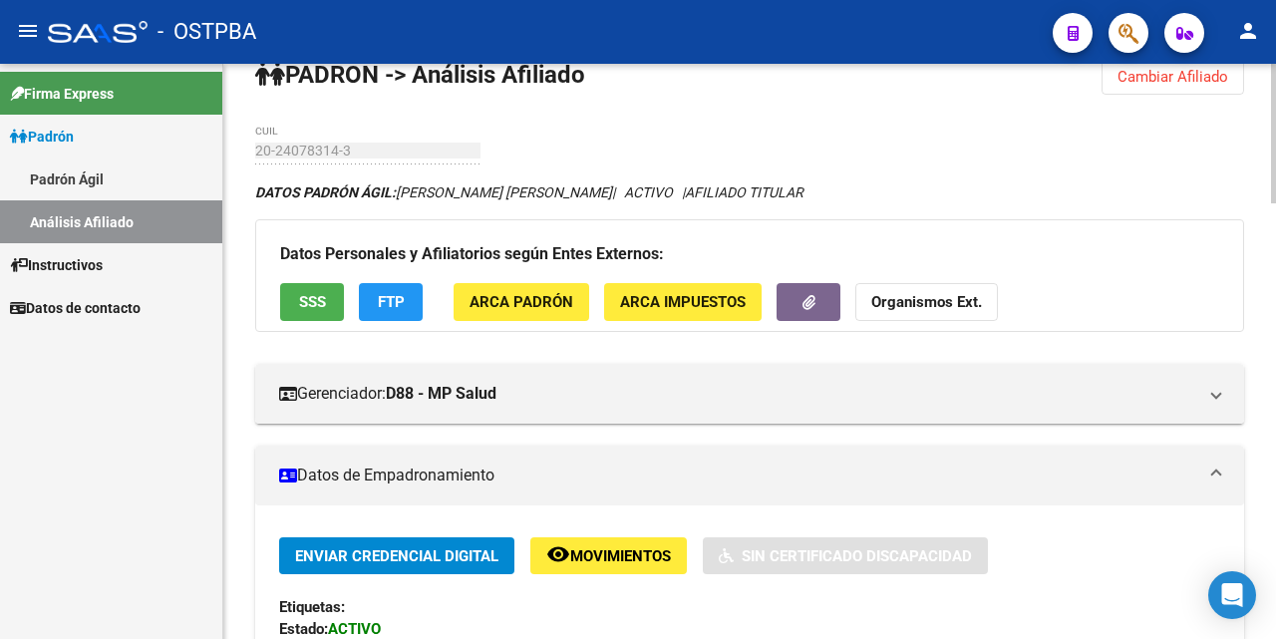
scroll to position [0, 0]
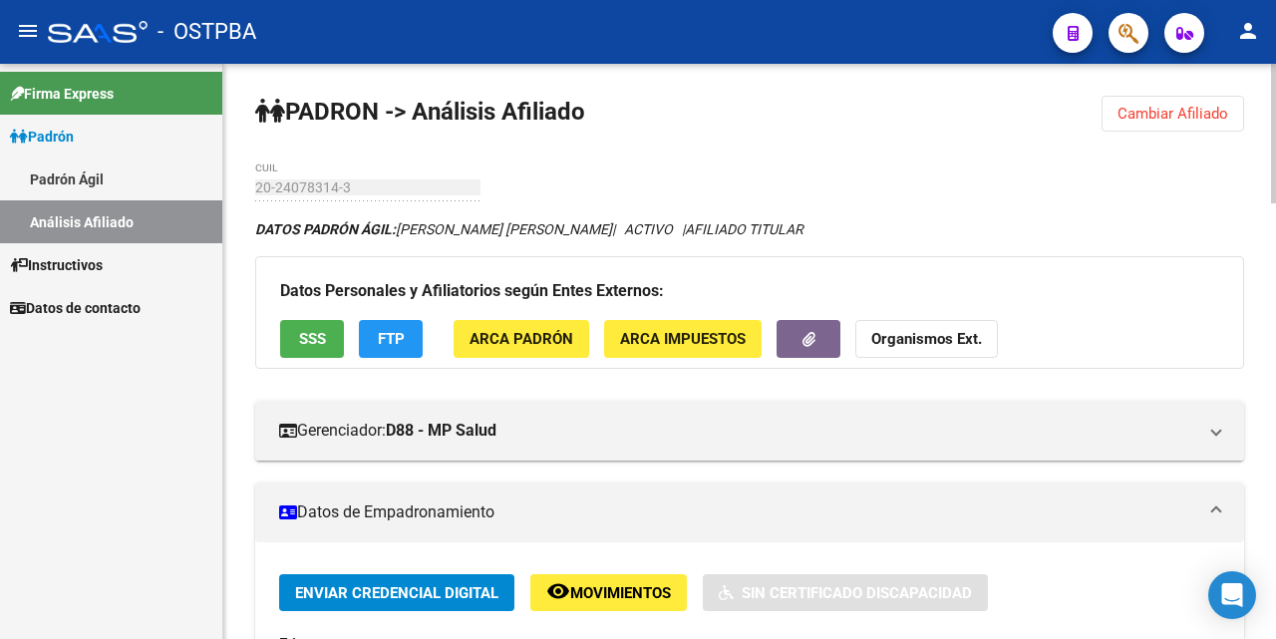
click at [1144, 113] on span "Cambiar Afiliado" at bounding box center [1173, 114] width 111 height 18
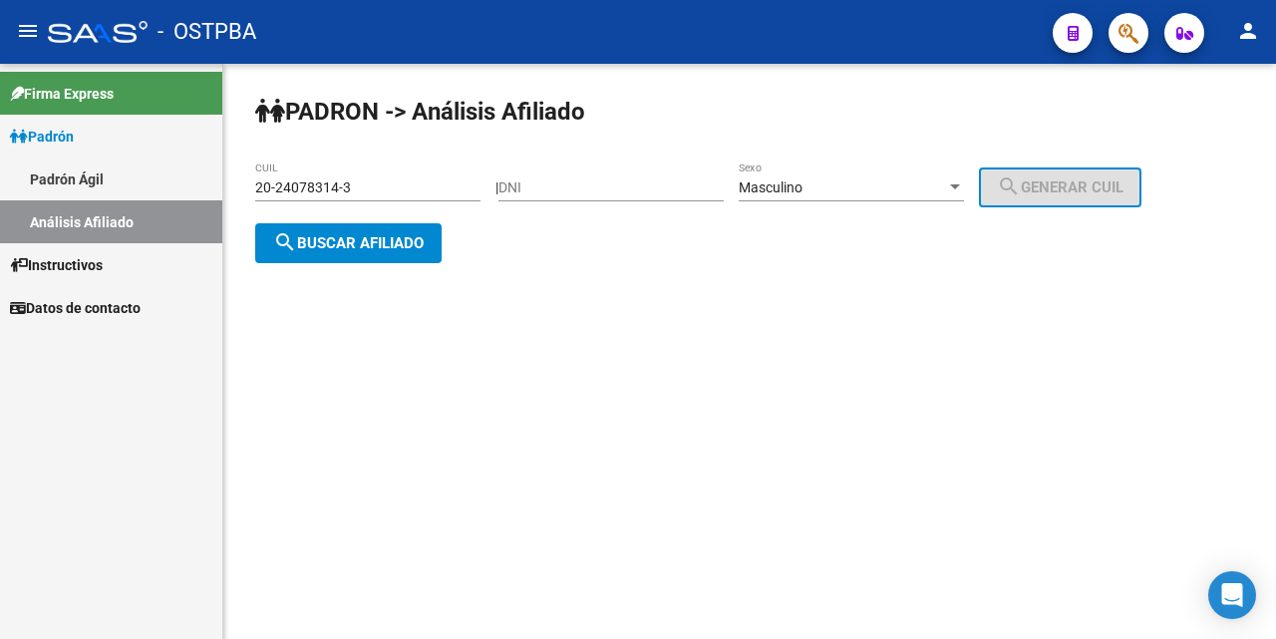
click at [398, 191] on input "20-24078314-3" at bounding box center [367, 187] width 225 height 17
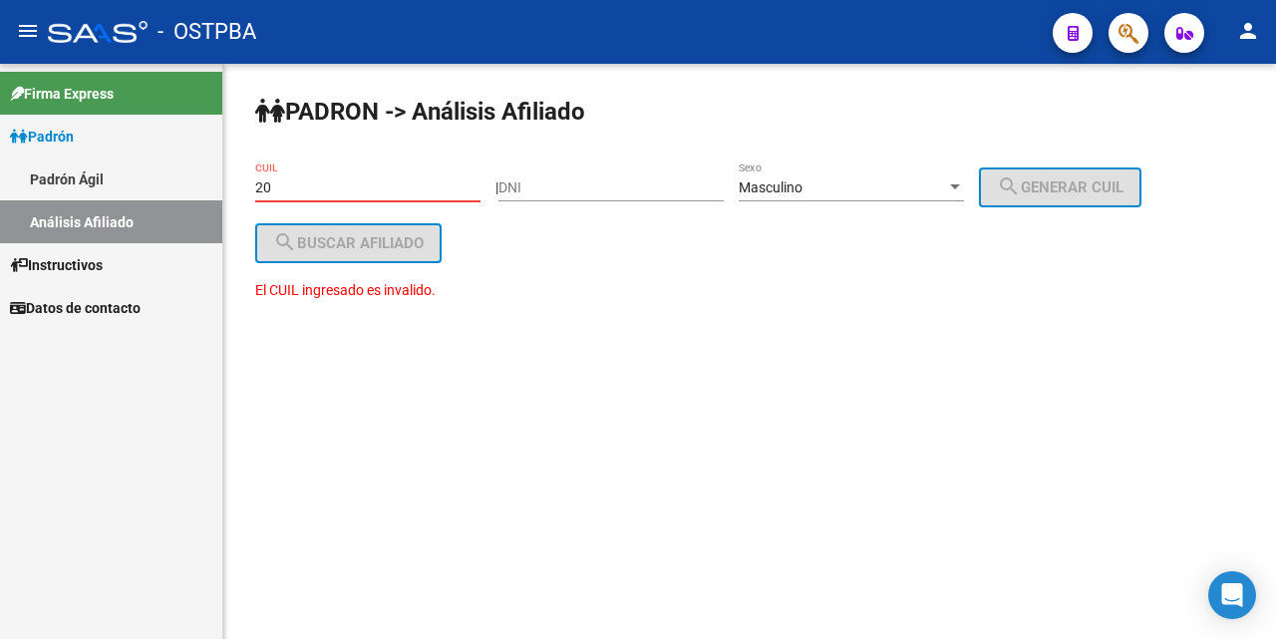
type input "2"
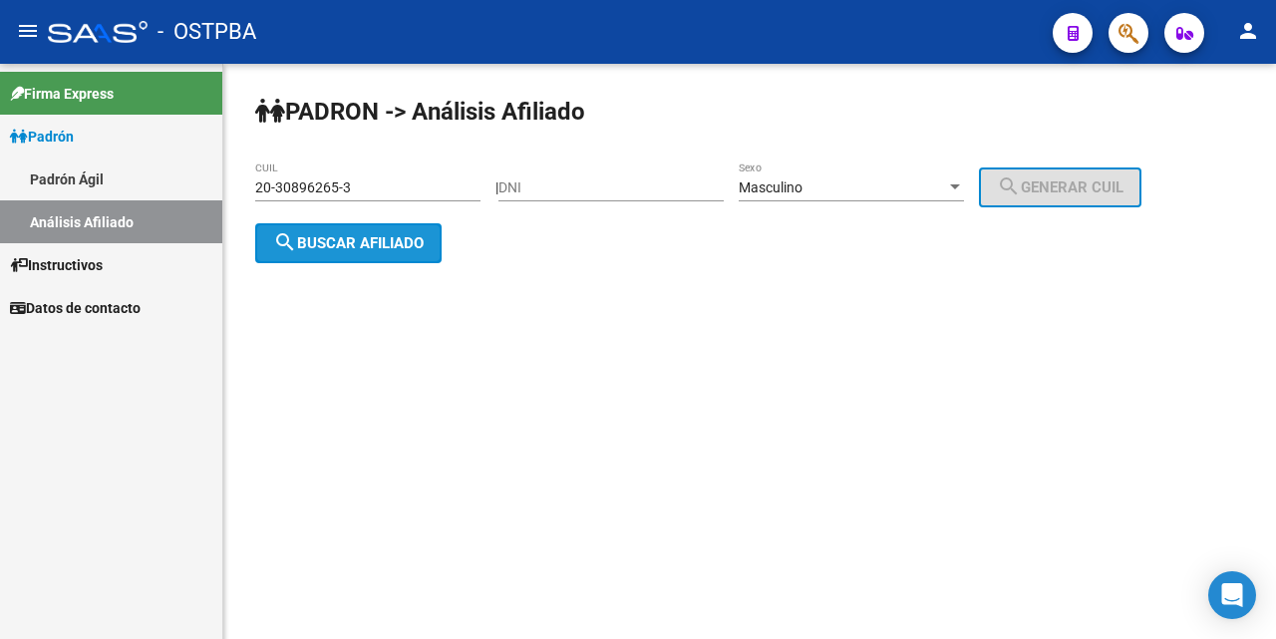
click at [397, 235] on span "search Buscar afiliado" at bounding box center [348, 243] width 151 height 18
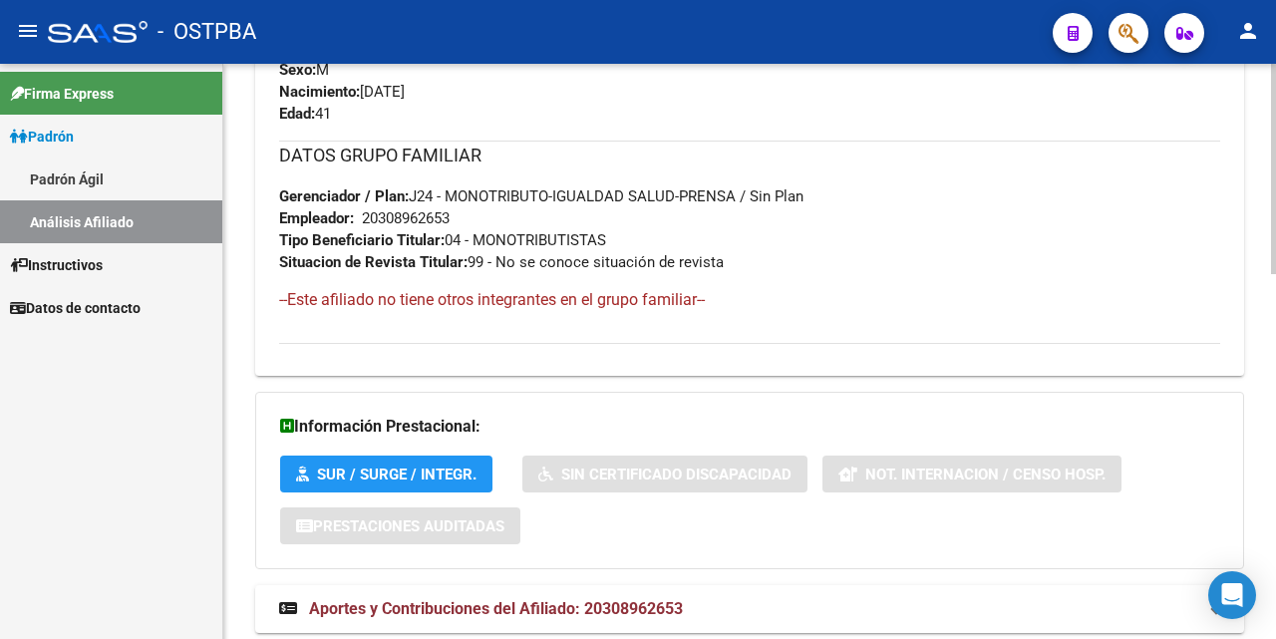
scroll to position [997, 0]
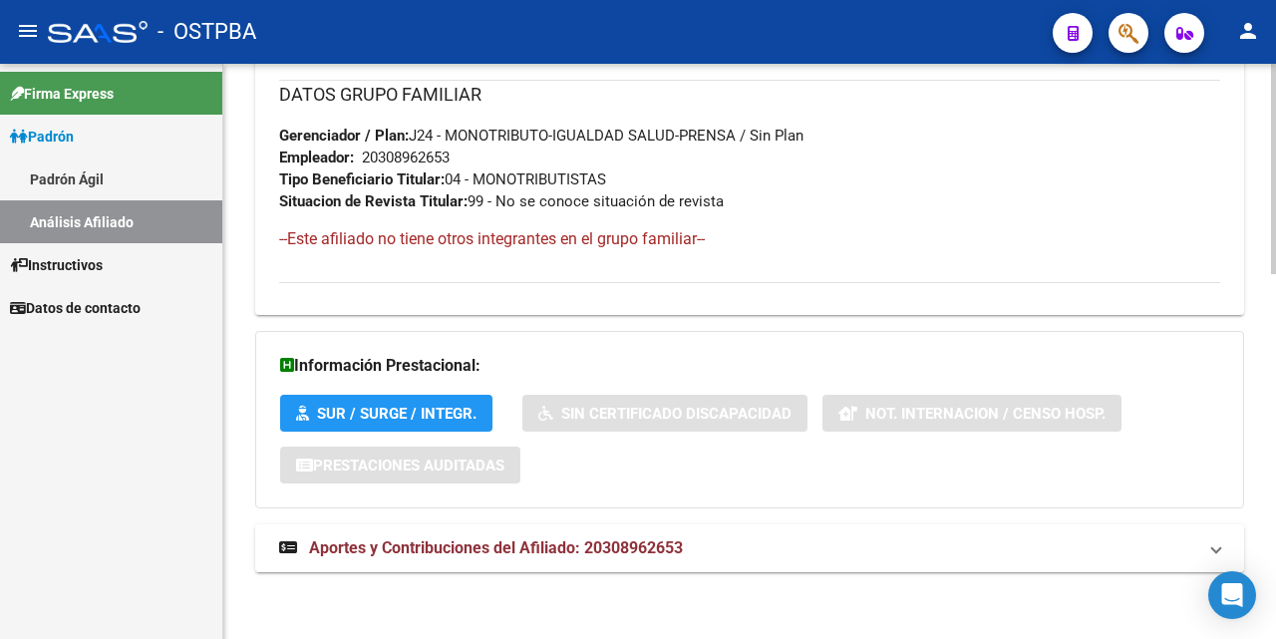
click at [417, 551] on span "Aportes y Contribuciones del Afiliado: 20308962653" at bounding box center [496, 547] width 374 height 19
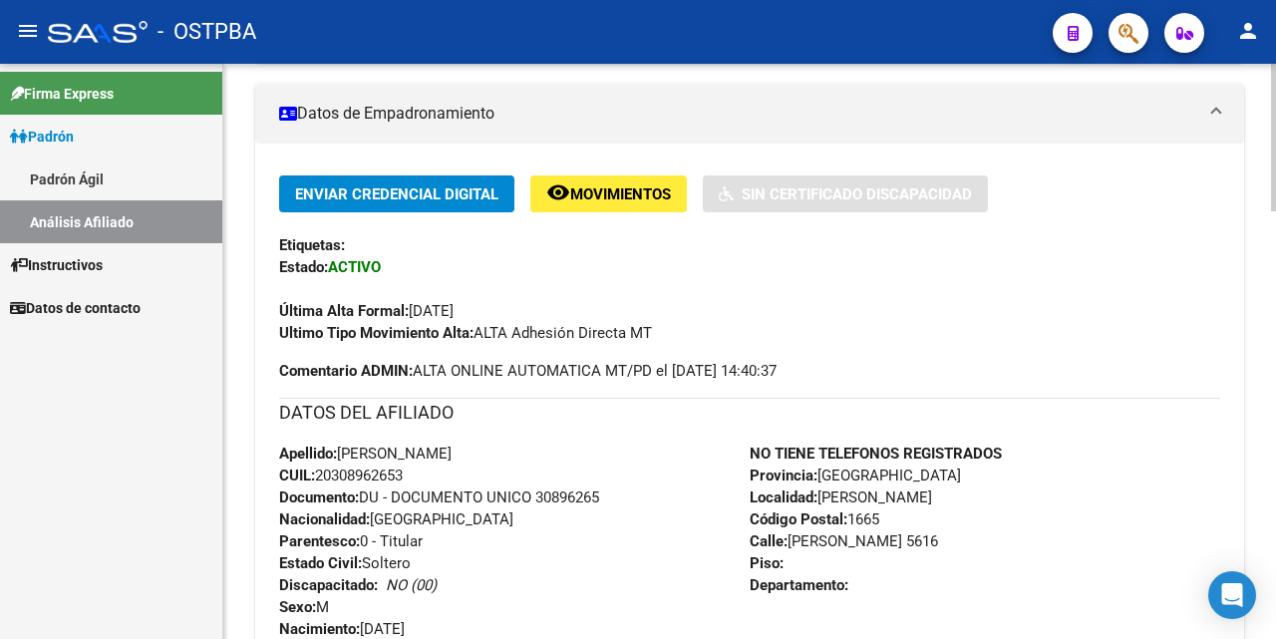
scroll to position [0, 0]
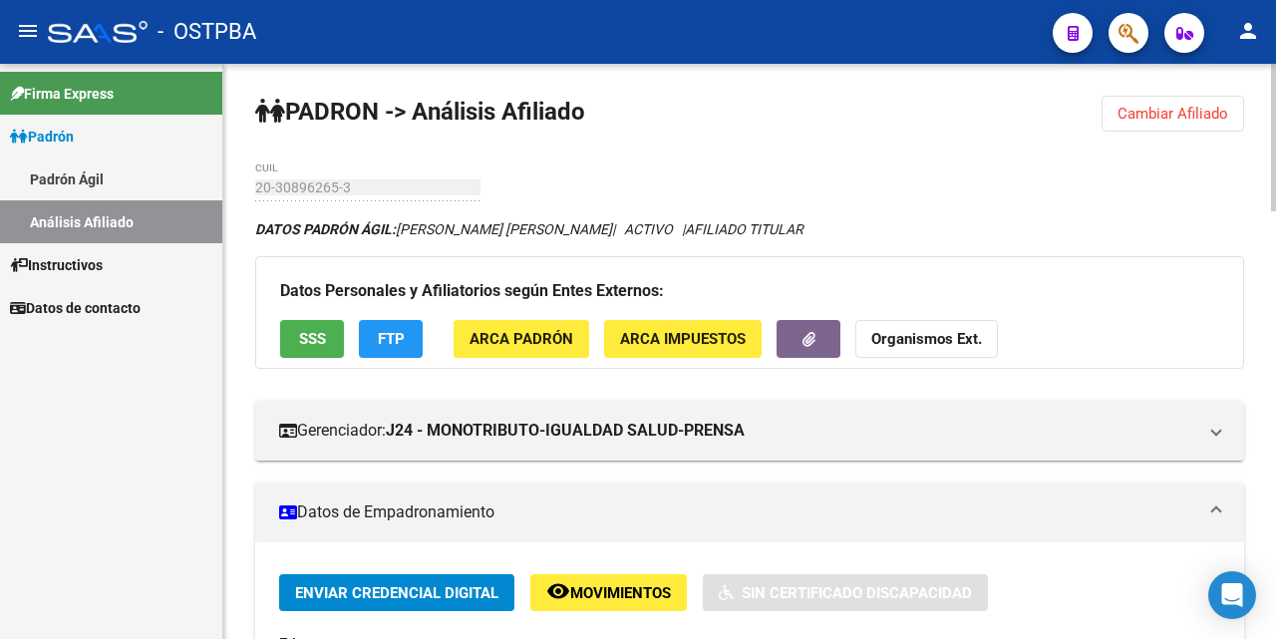
click at [1201, 106] on span "Cambiar Afiliado" at bounding box center [1173, 114] width 111 height 18
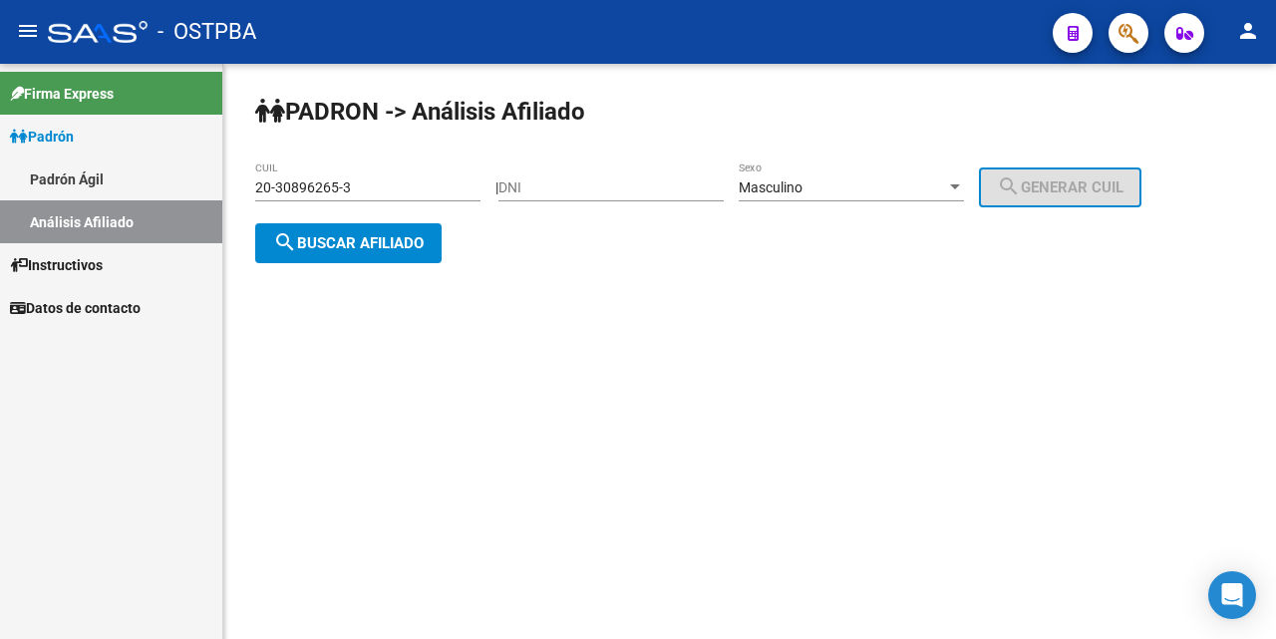
drag, startPoint x: 379, startPoint y: 177, endPoint x: 611, endPoint y: 388, distance: 313.4
click at [381, 180] on div "20-30896265-3 CUIL" at bounding box center [367, 182] width 225 height 40
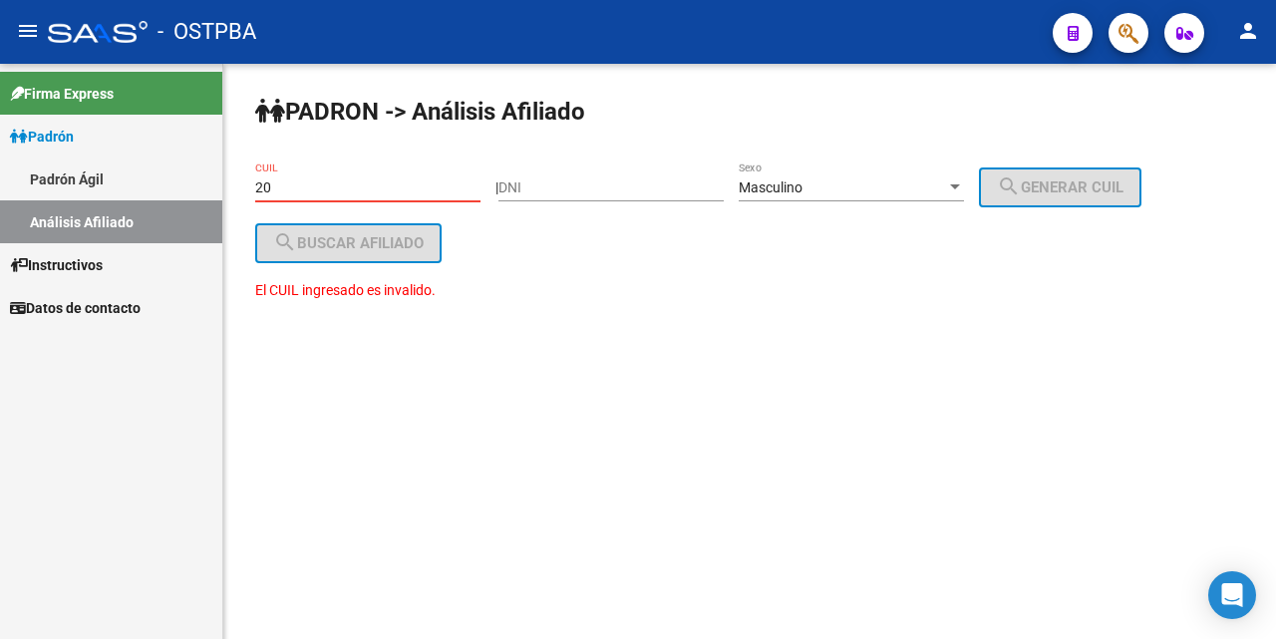
type input "2"
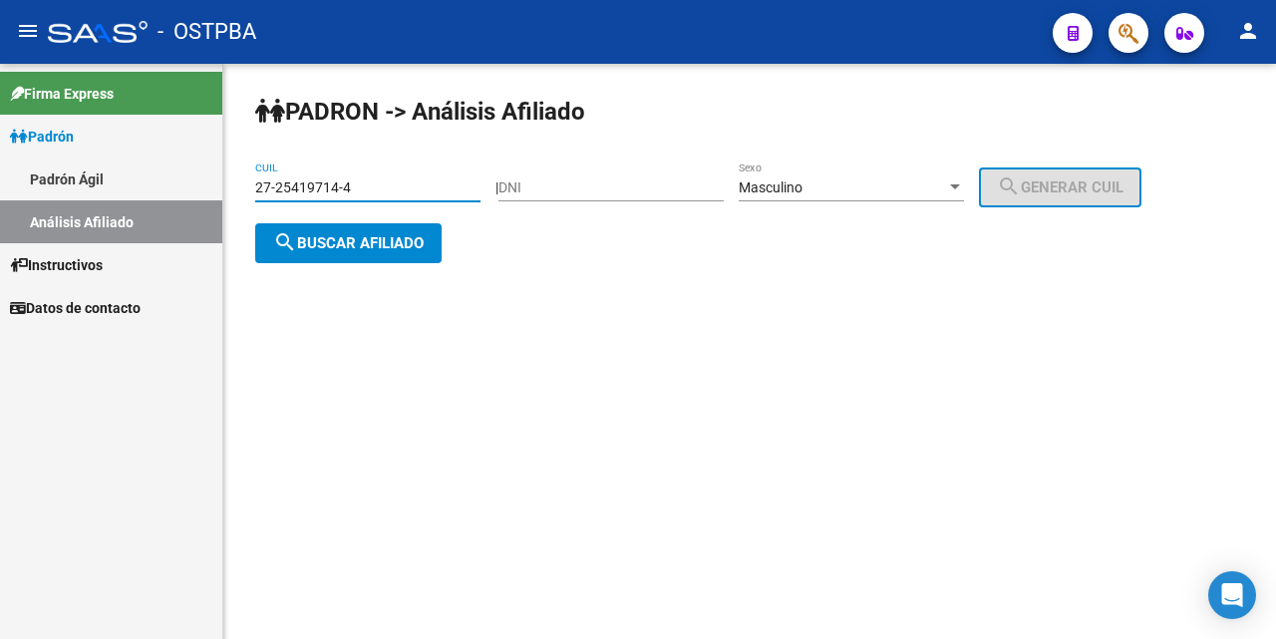
click at [964, 190] on div at bounding box center [955, 187] width 18 height 16
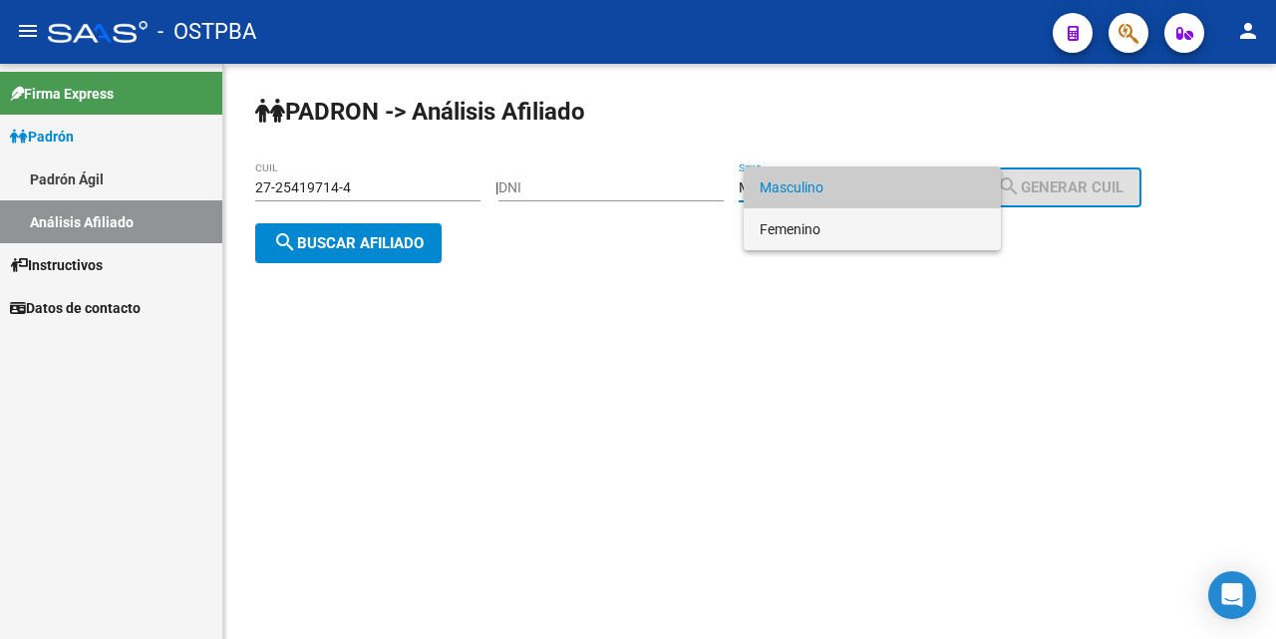
click at [884, 233] on span "Femenino" at bounding box center [872, 229] width 225 height 42
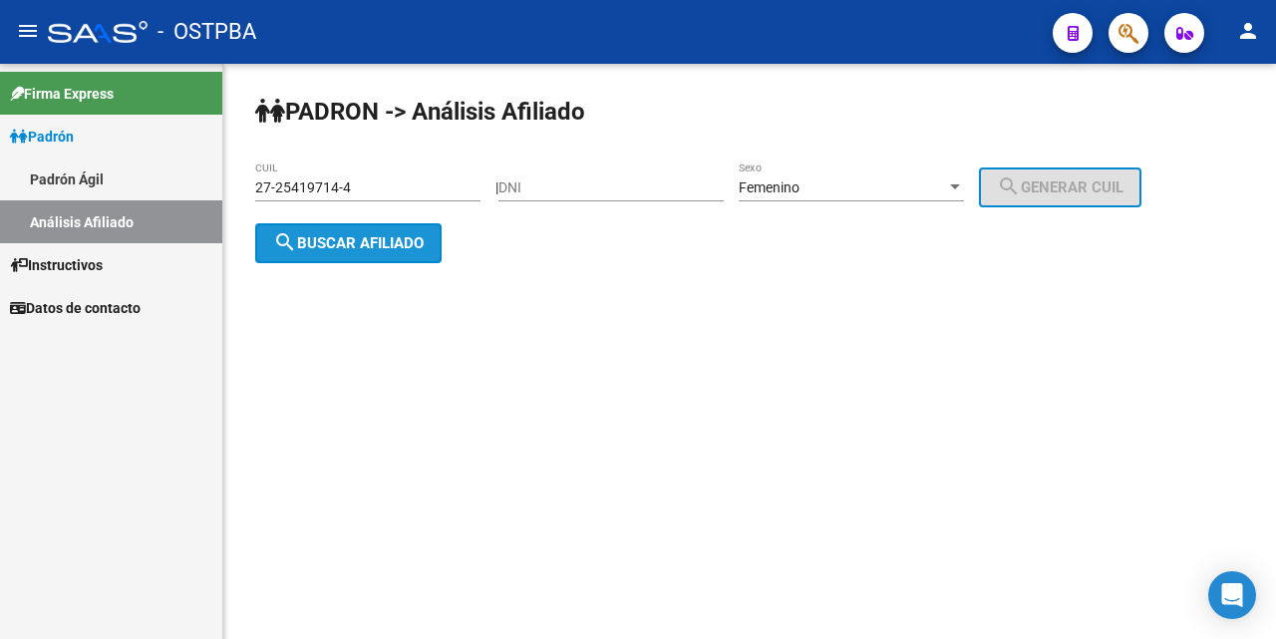
click at [310, 234] on span "search Buscar afiliado" at bounding box center [348, 243] width 151 height 18
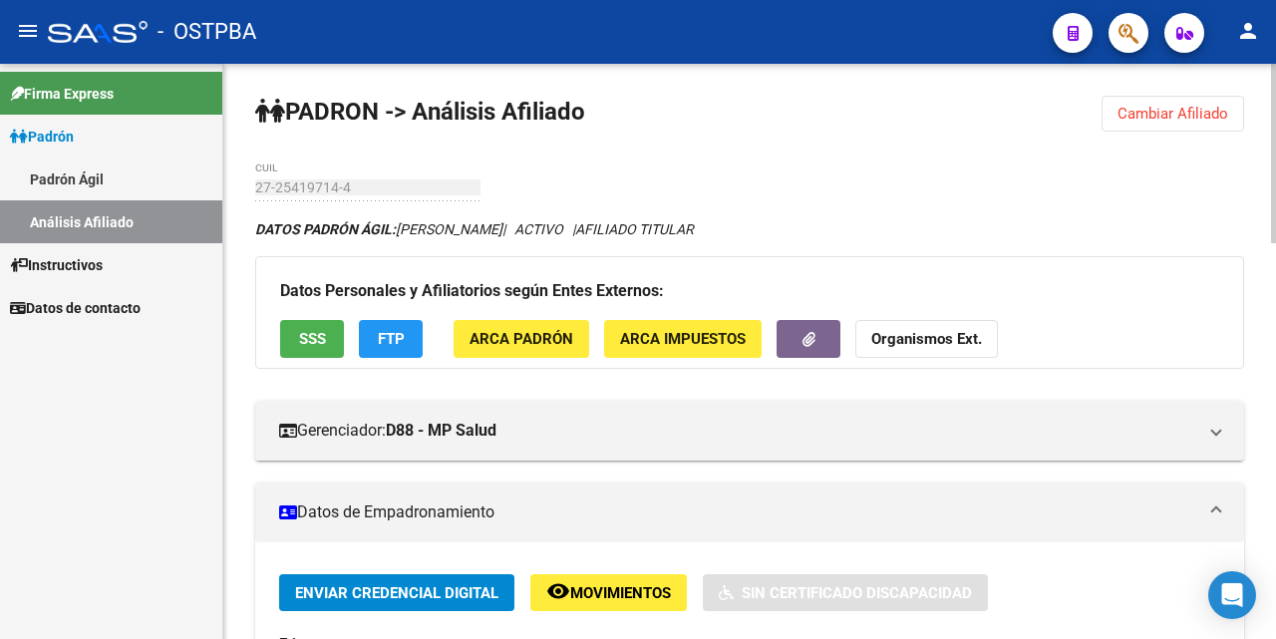
click at [1159, 117] on span "Cambiar Afiliado" at bounding box center [1173, 114] width 111 height 18
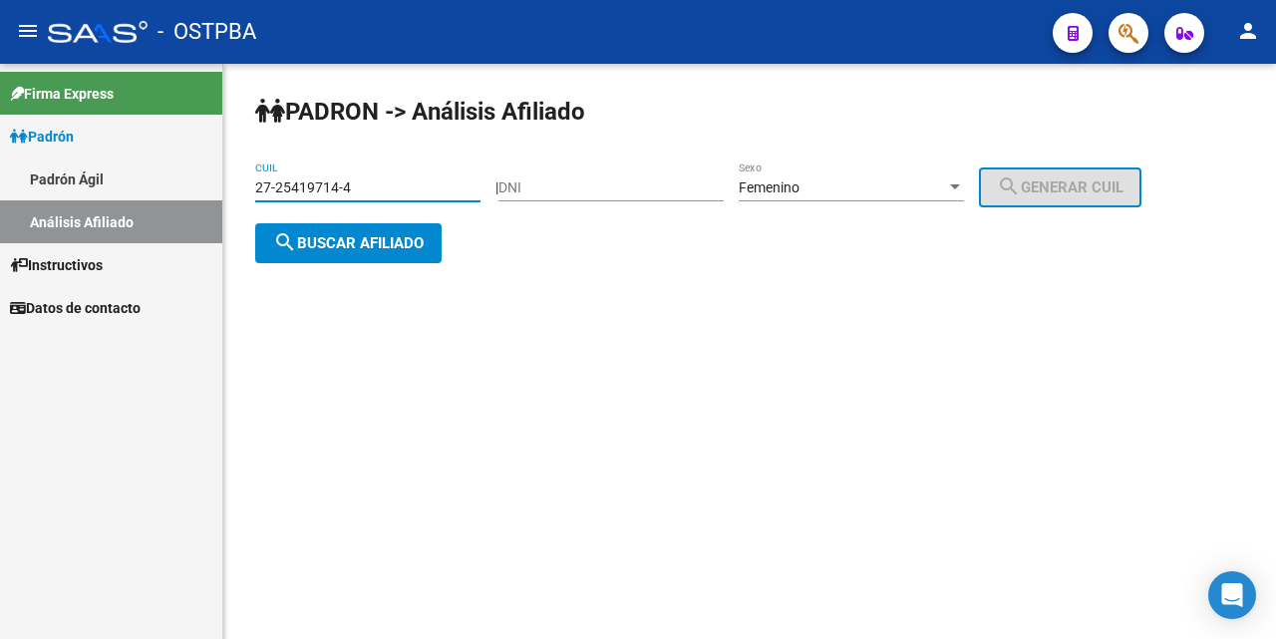
drag, startPoint x: 419, startPoint y: 184, endPoint x: 384, endPoint y: 199, distance: 38.0
click at [397, 196] on div "27-25419714-4 CUIL" at bounding box center [367, 182] width 225 height 40
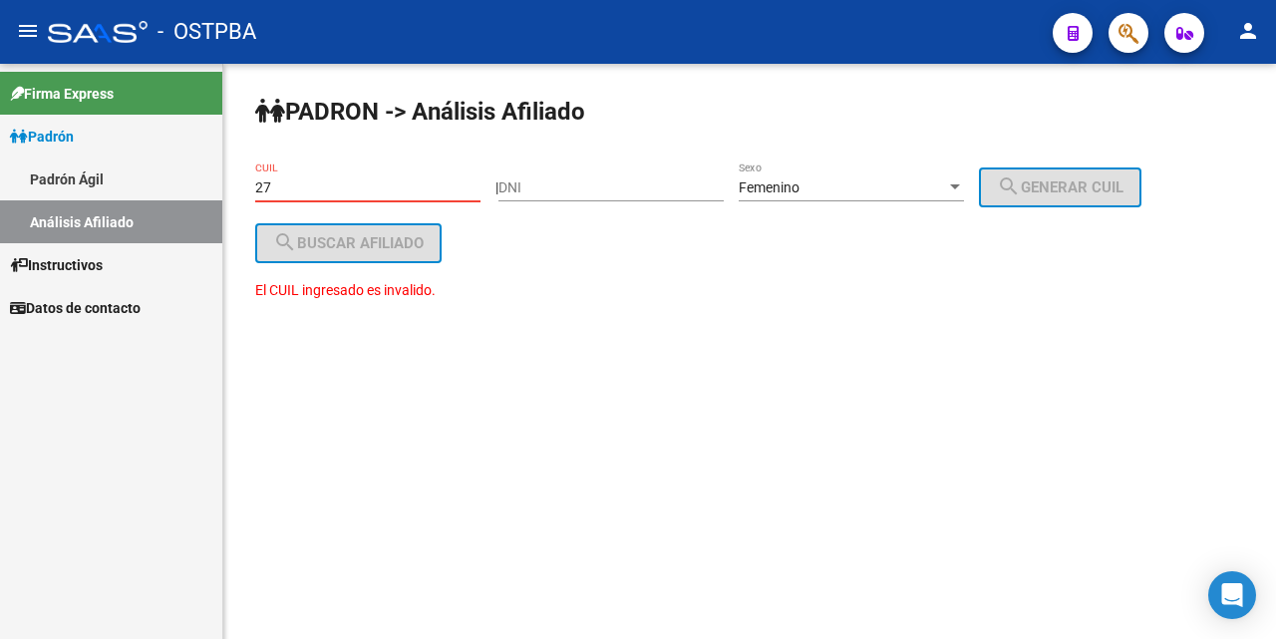
type input "2"
click at [964, 179] on div at bounding box center [955, 187] width 18 height 16
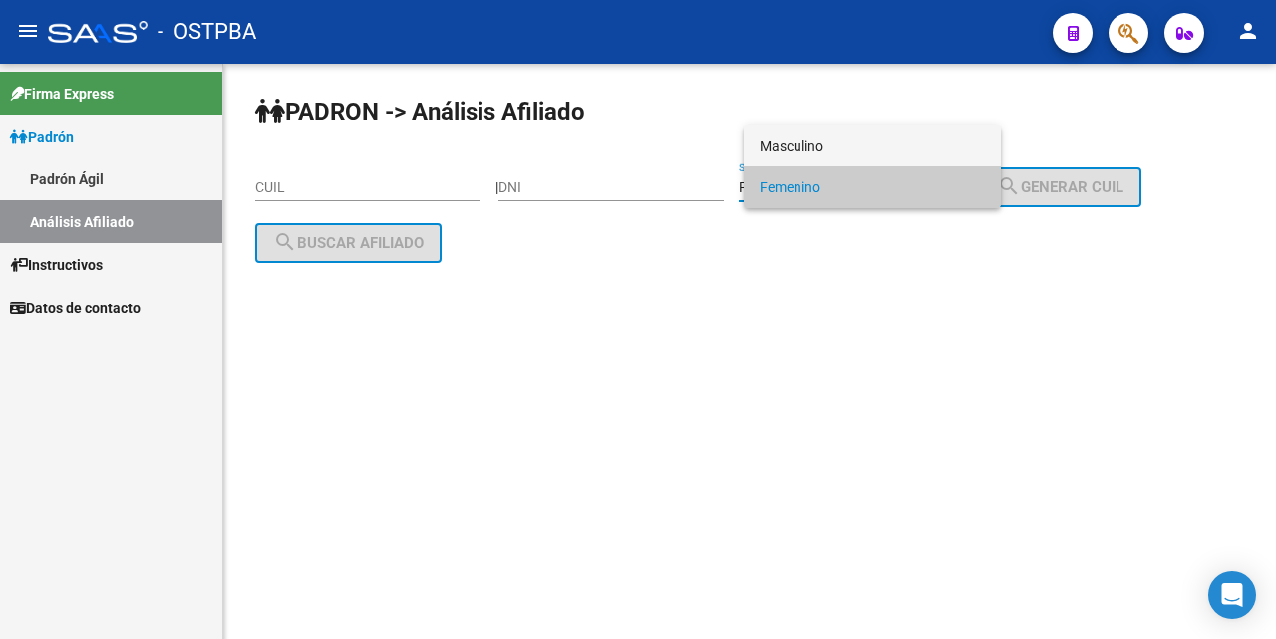
drag, startPoint x: 910, startPoint y: 156, endPoint x: 839, endPoint y: 146, distance: 72.5
click at [908, 155] on span "Masculino" at bounding box center [872, 146] width 225 height 42
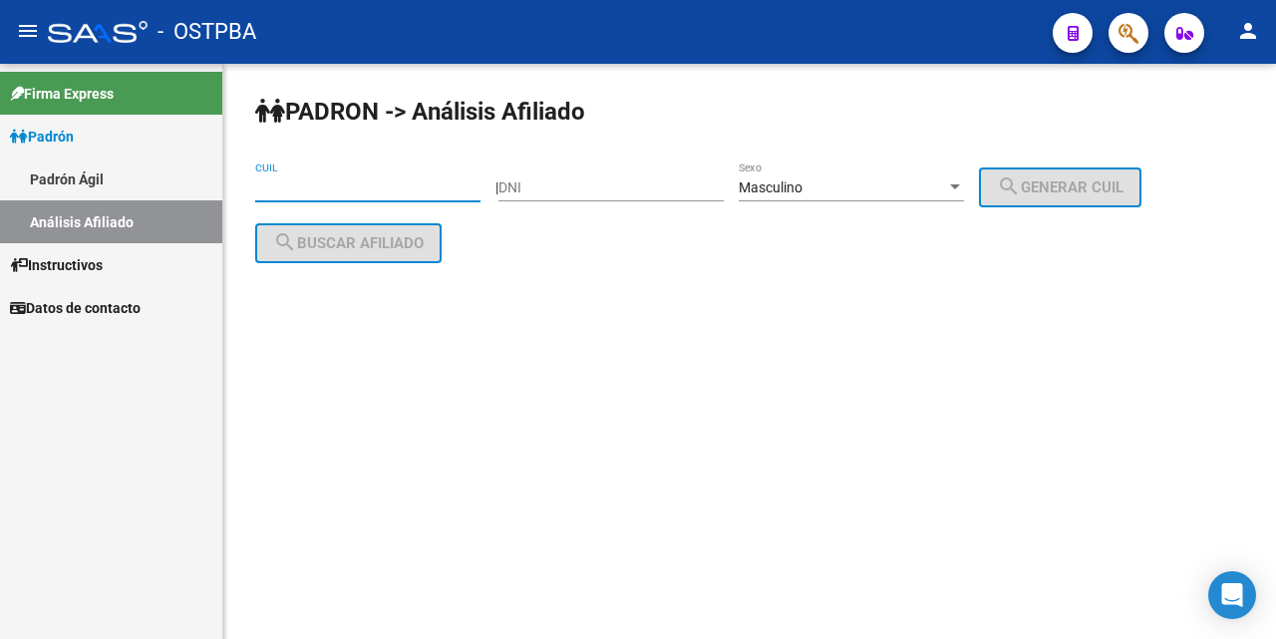
drag, startPoint x: 274, startPoint y: 182, endPoint x: 276, endPoint y: 204, distance: 22.0
click at [276, 203] on div "CUIL" at bounding box center [367, 190] width 225 height 57
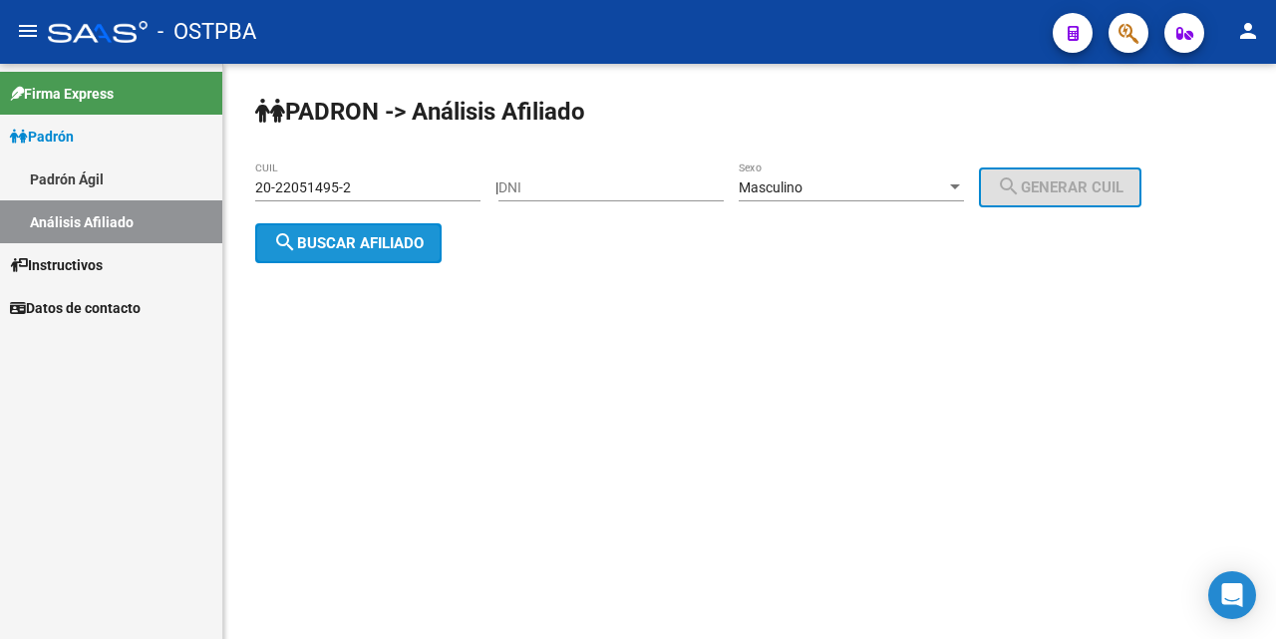
click at [381, 247] on span "search Buscar afiliado" at bounding box center [348, 243] width 151 height 18
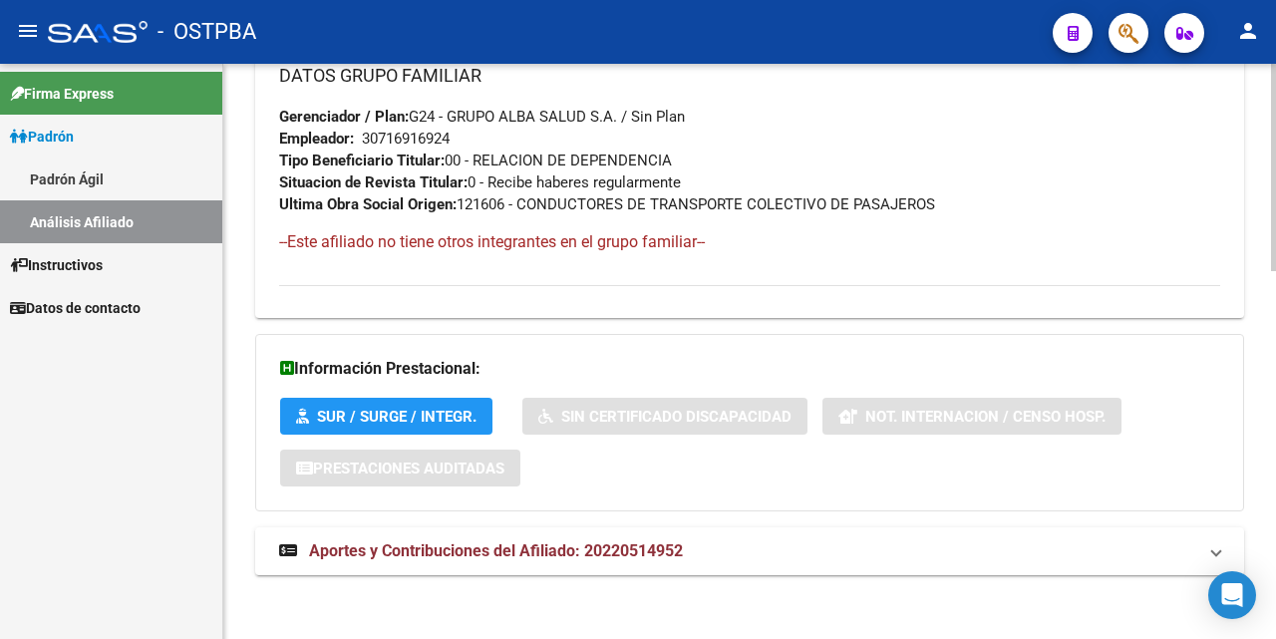
scroll to position [1022, 0]
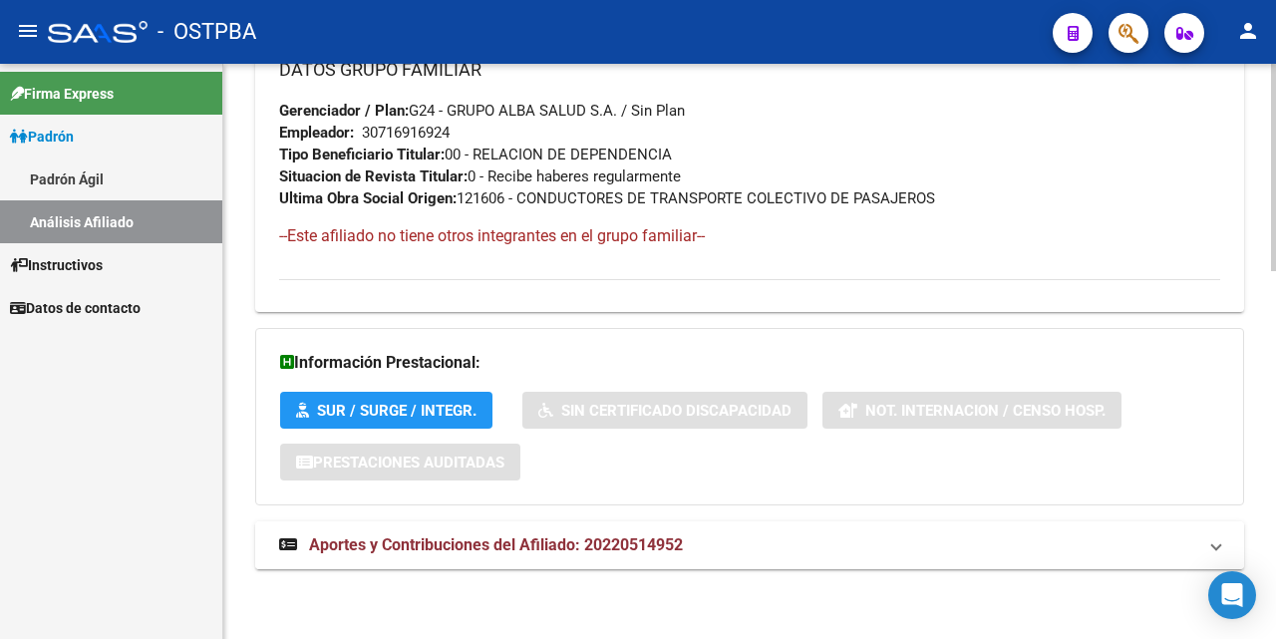
click at [435, 537] on span "Aportes y Contribuciones del Afiliado: 20220514952" at bounding box center [496, 544] width 374 height 19
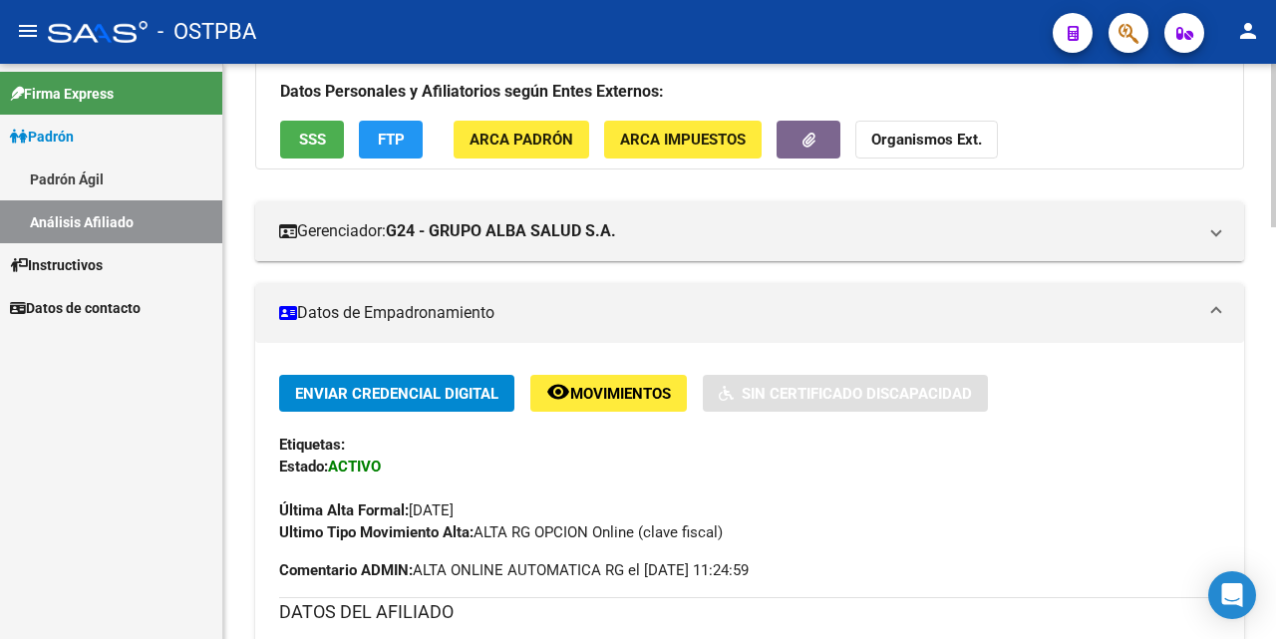
scroll to position [0, 0]
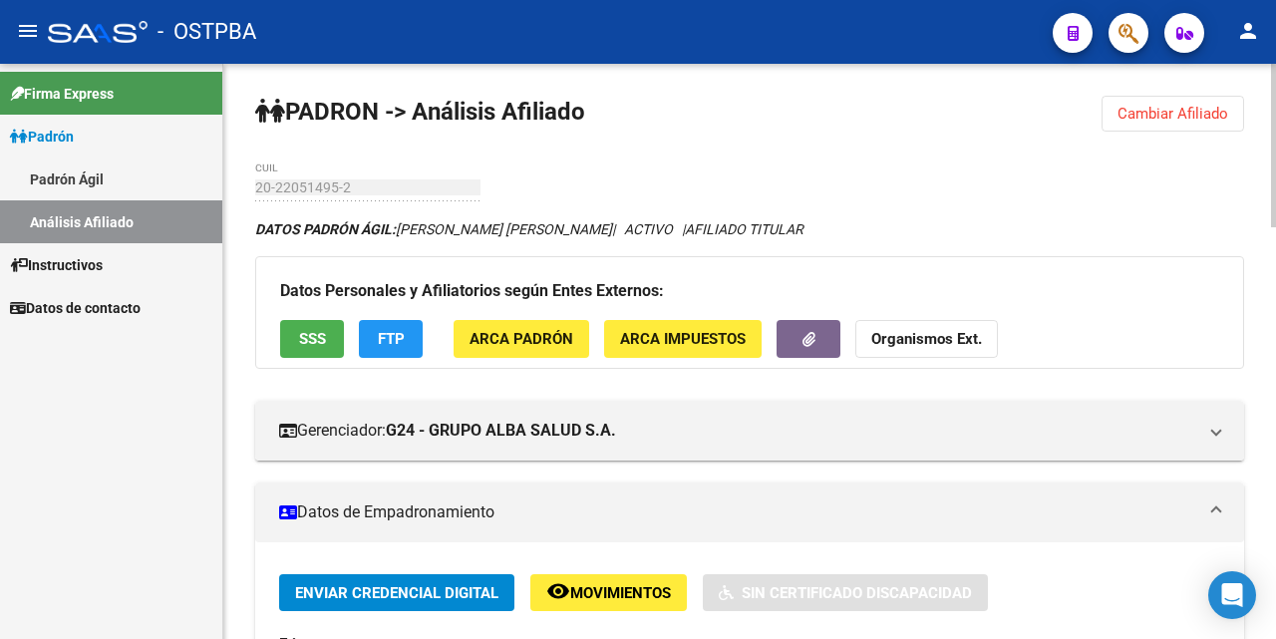
drag, startPoint x: 1154, startPoint y: 98, endPoint x: 1155, endPoint y: 117, distance: 19.0
click at [1155, 101] on button "Cambiar Afiliado" at bounding box center [1173, 114] width 143 height 36
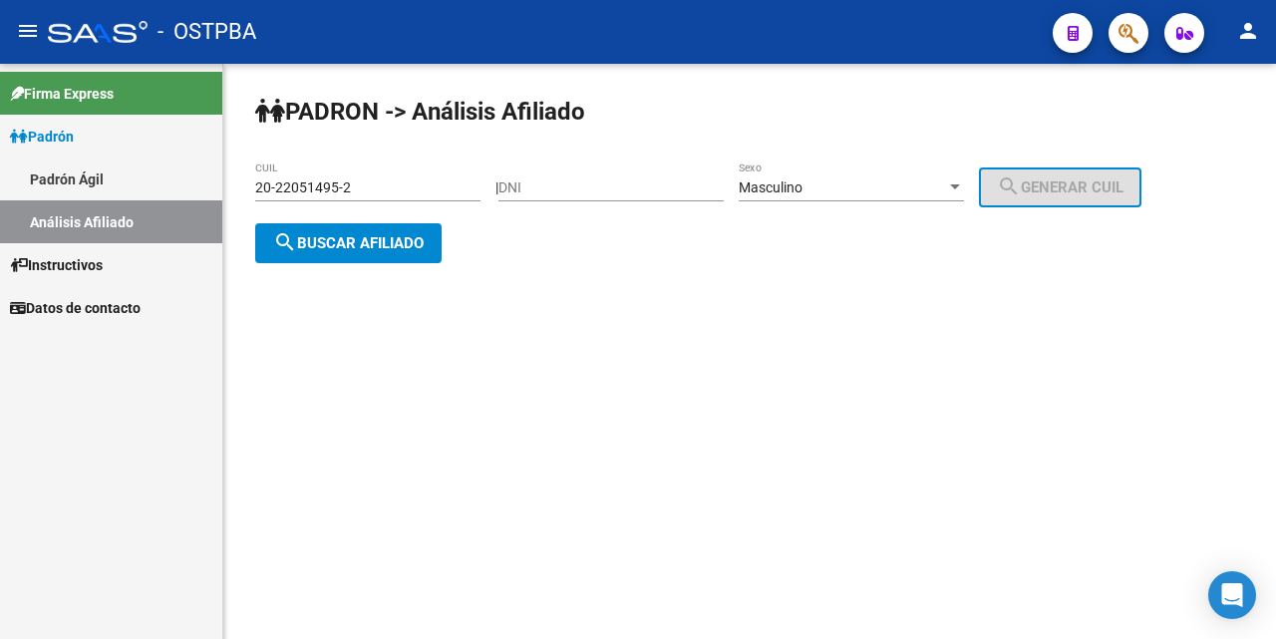
drag, startPoint x: 416, startPoint y: 193, endPoint x: 575, endPoint y: 137, distance: 169.4
click at [432, 184] on input "20-22051495-2" at bounding box center [367, 187] width 225 height 17
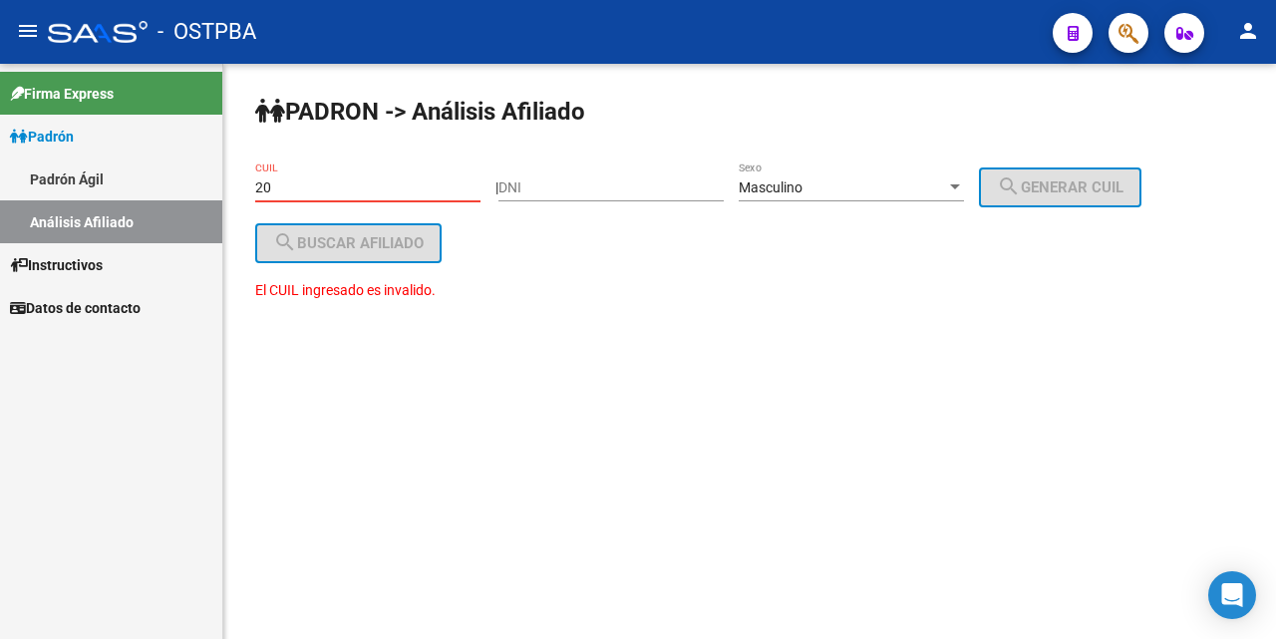
type input "2"
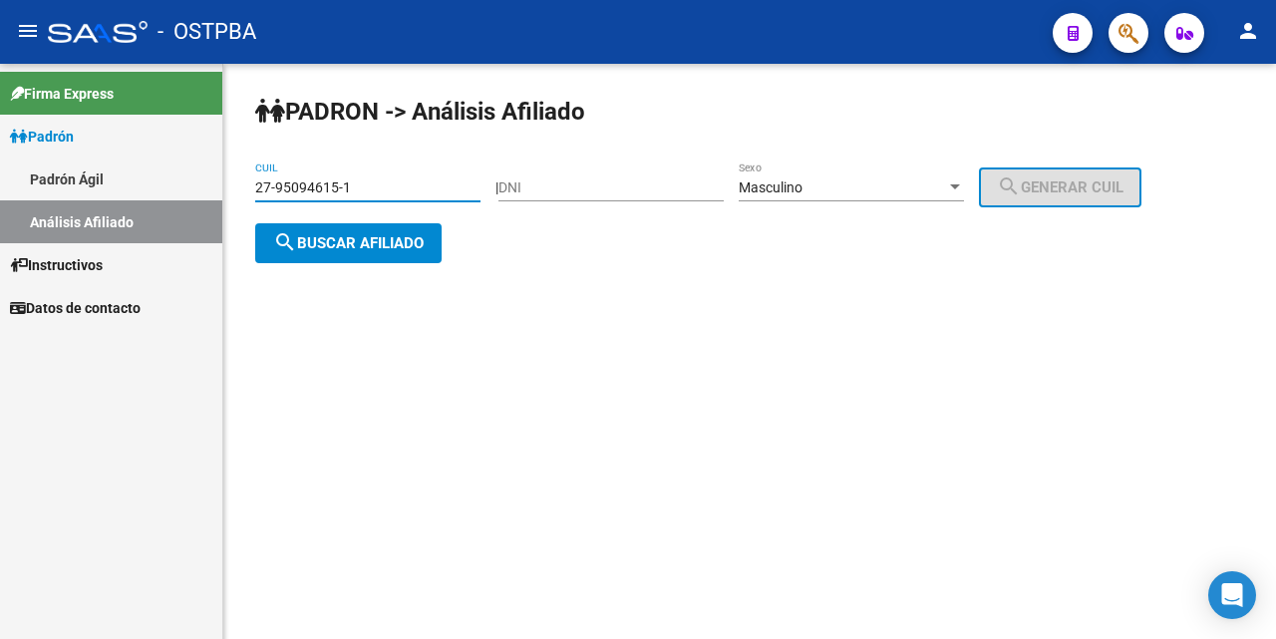
click at [960, 186] on div at bounding box center [955, 186] width 10 height 5
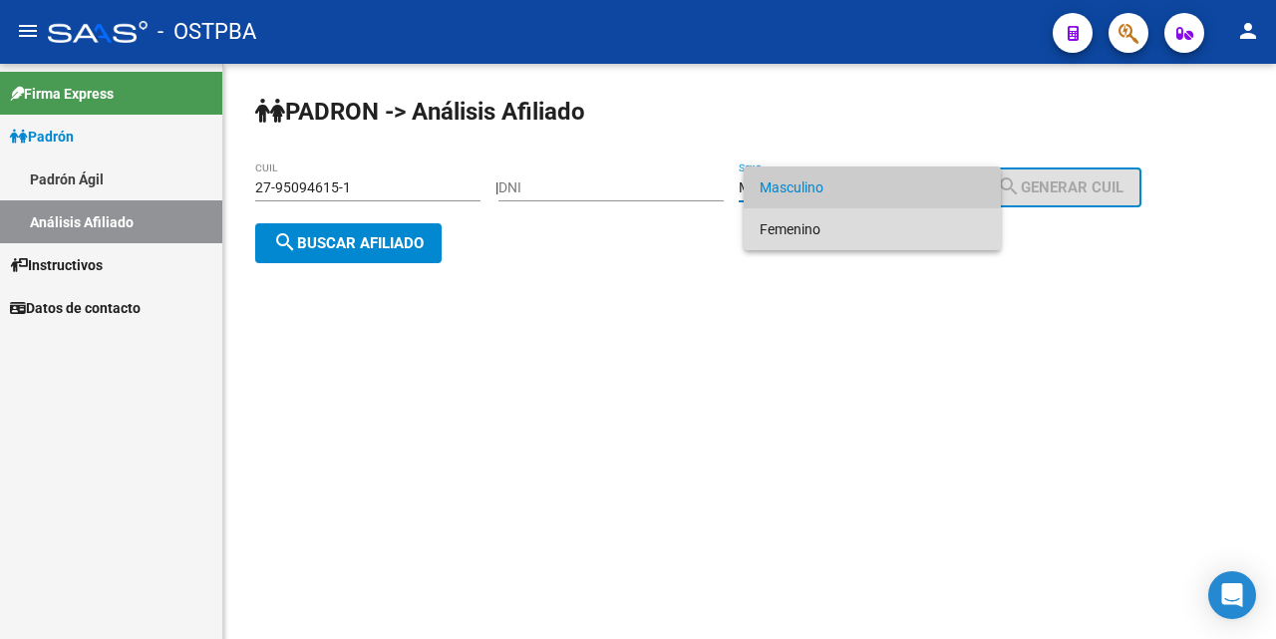
click at [845, 233] on span "Femenino" at bounding box center [872, 229] width 225 height 42
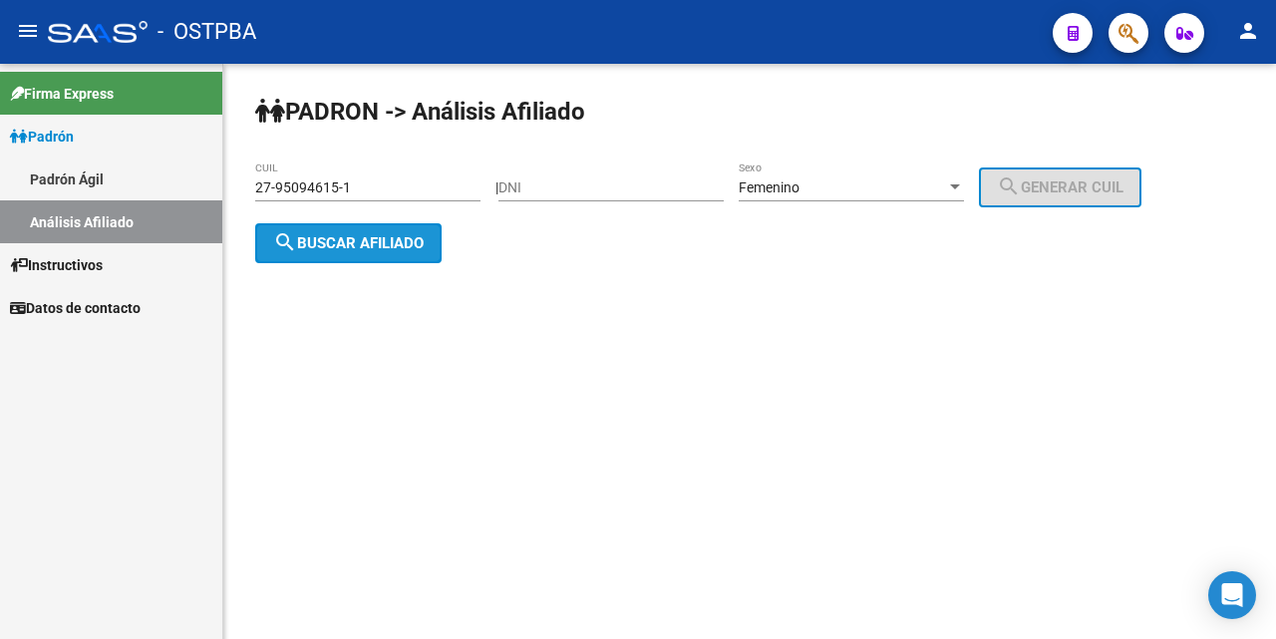
click at [322, 246] on span "search Buscar afiliado" at bounding box center [348, 243] width 151 height 18
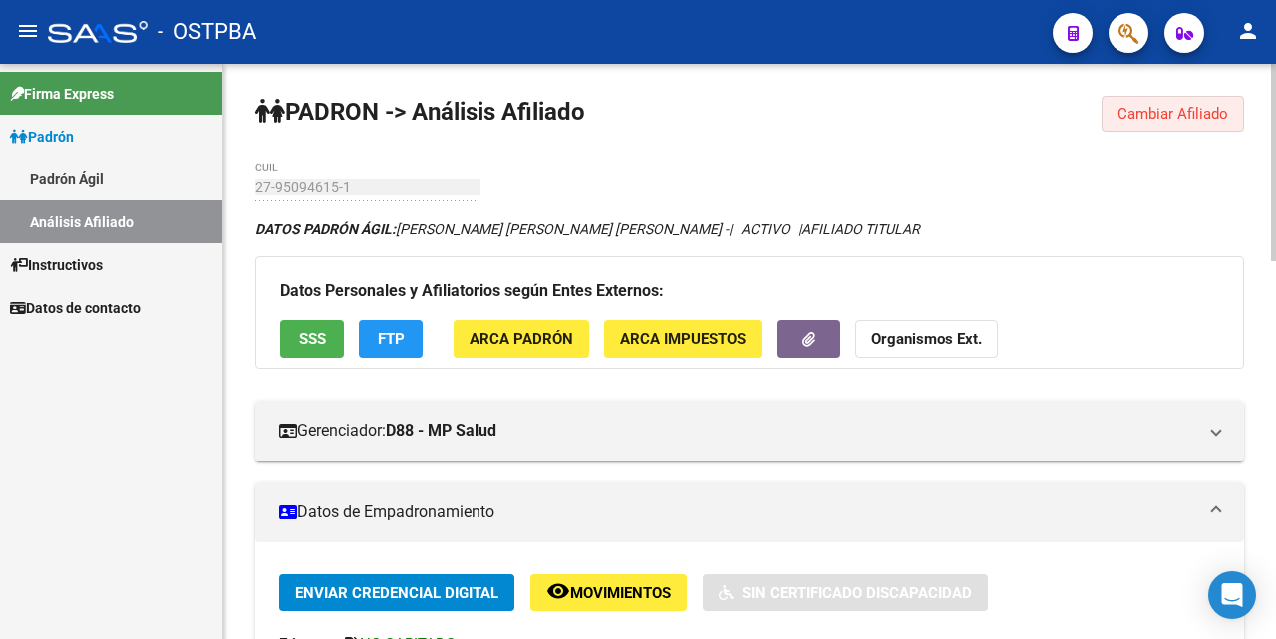
click at [1132, 123] on button "Cambiar Afiliado" at bounding box center [1173, 114] width 143 height 36
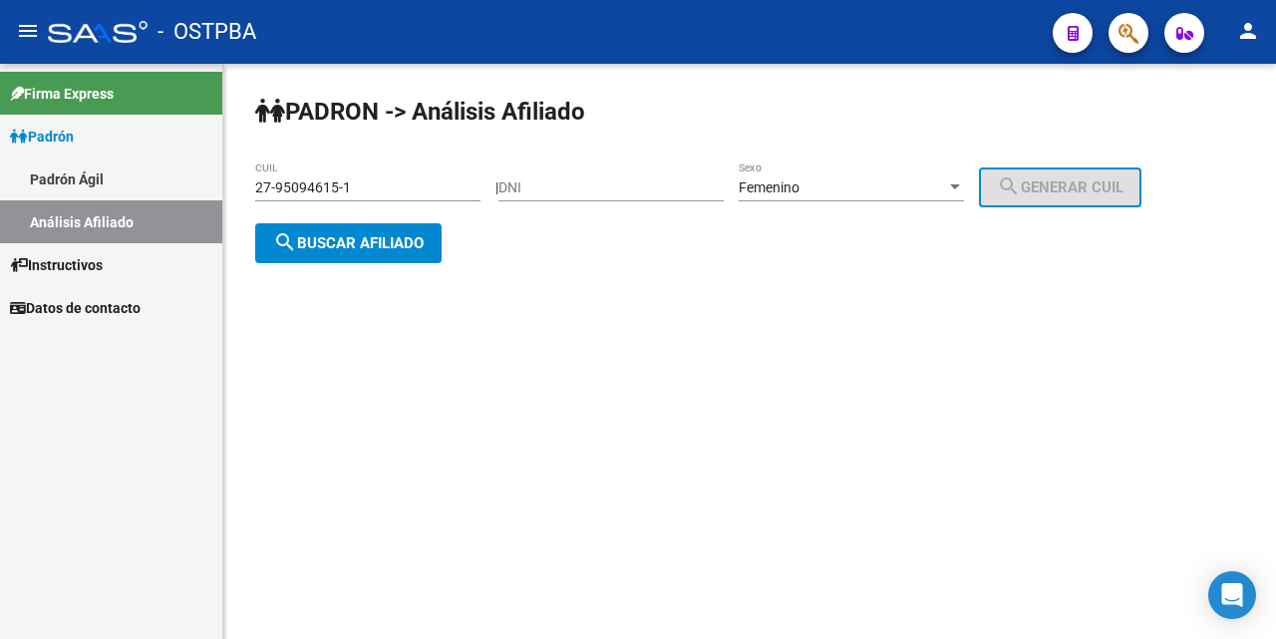
click at [440, 186] on input "27-95094615-1" at bounding box center [367, 187] width 225 height 17
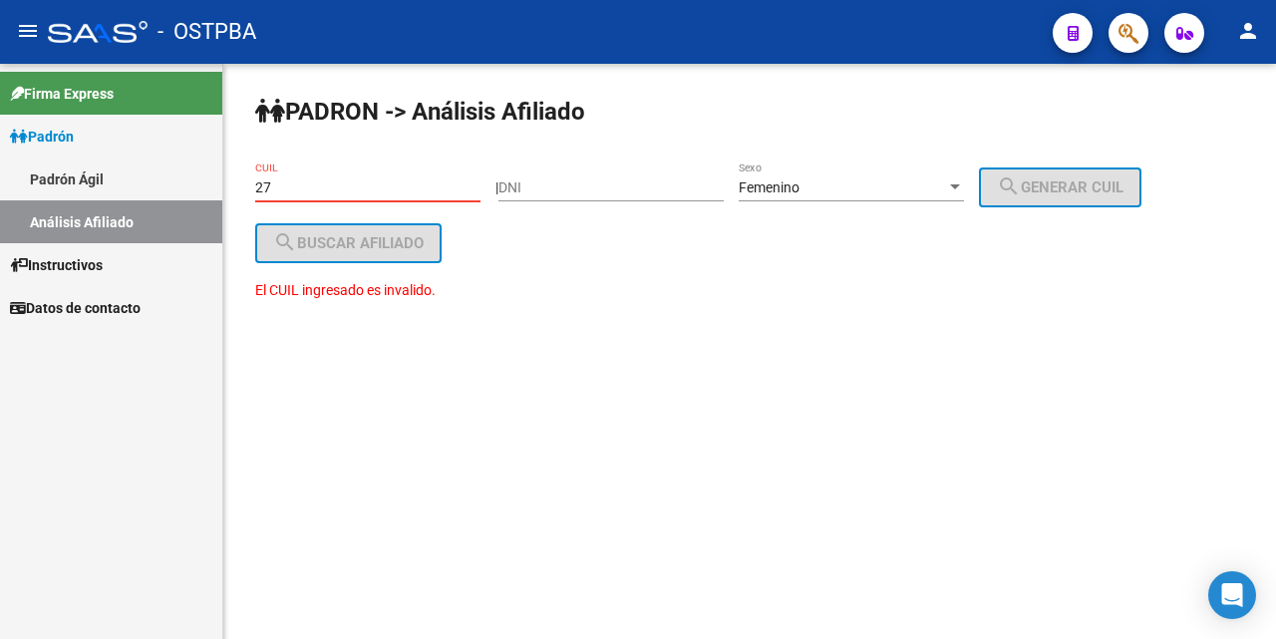
type input "2"
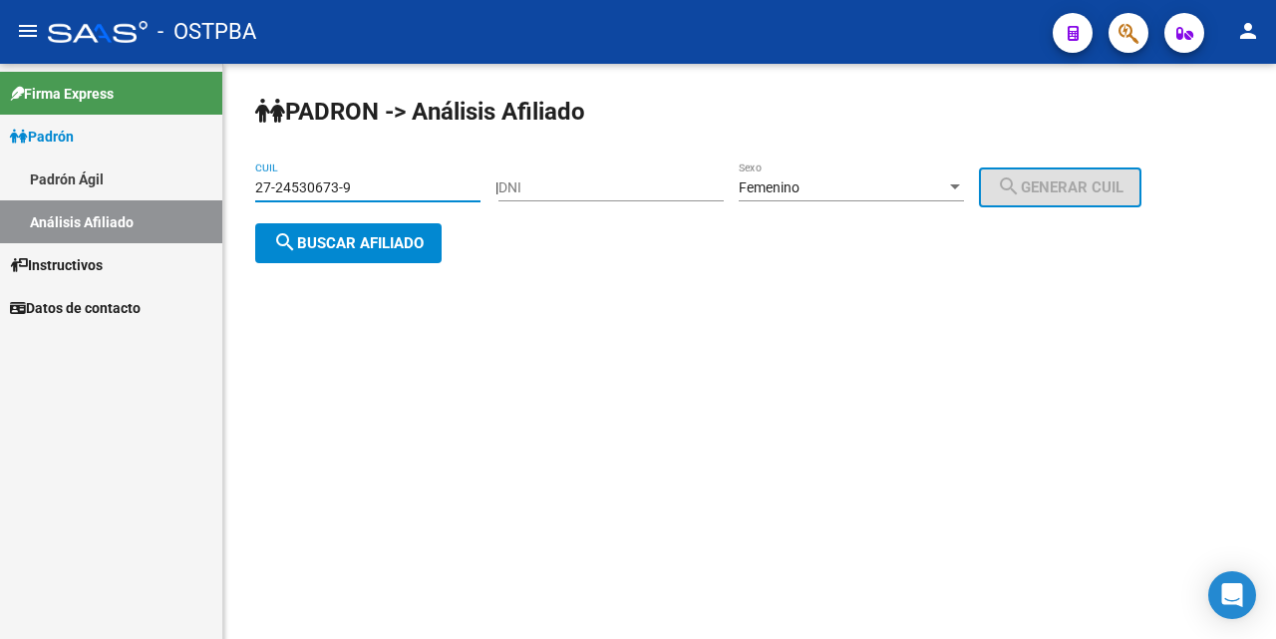
click at [393, 248] on span "search Buscar afiliado" at bounding box center [348, 243] width 151 height 18
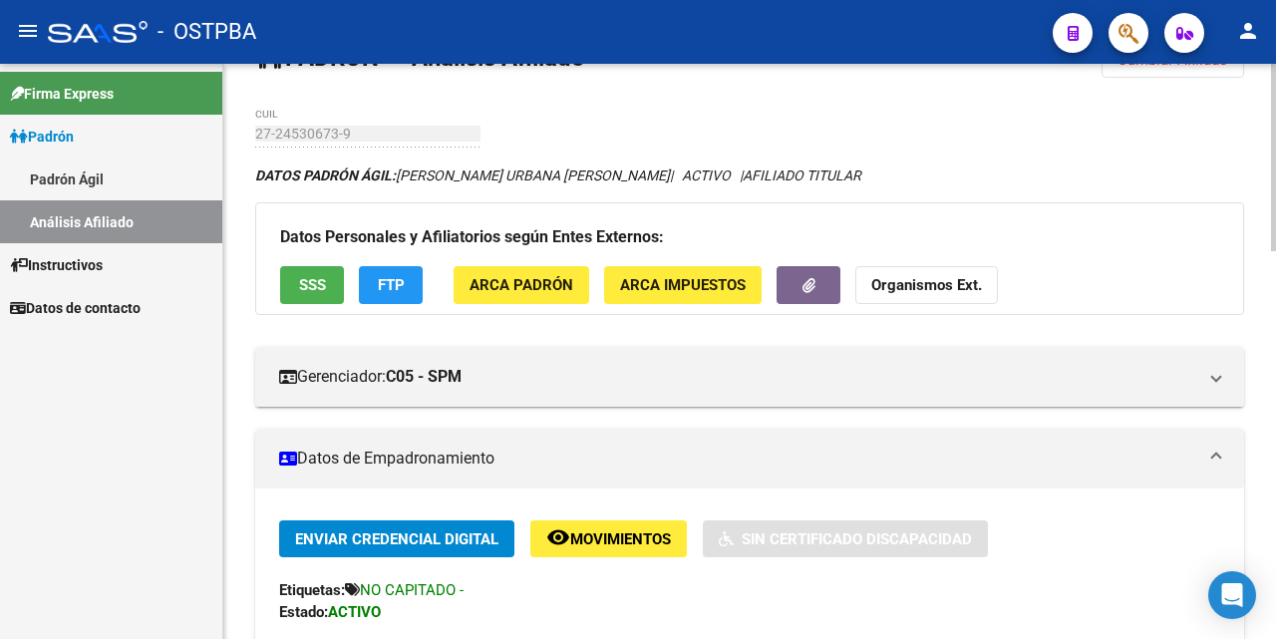
scroll to position [100, 0]
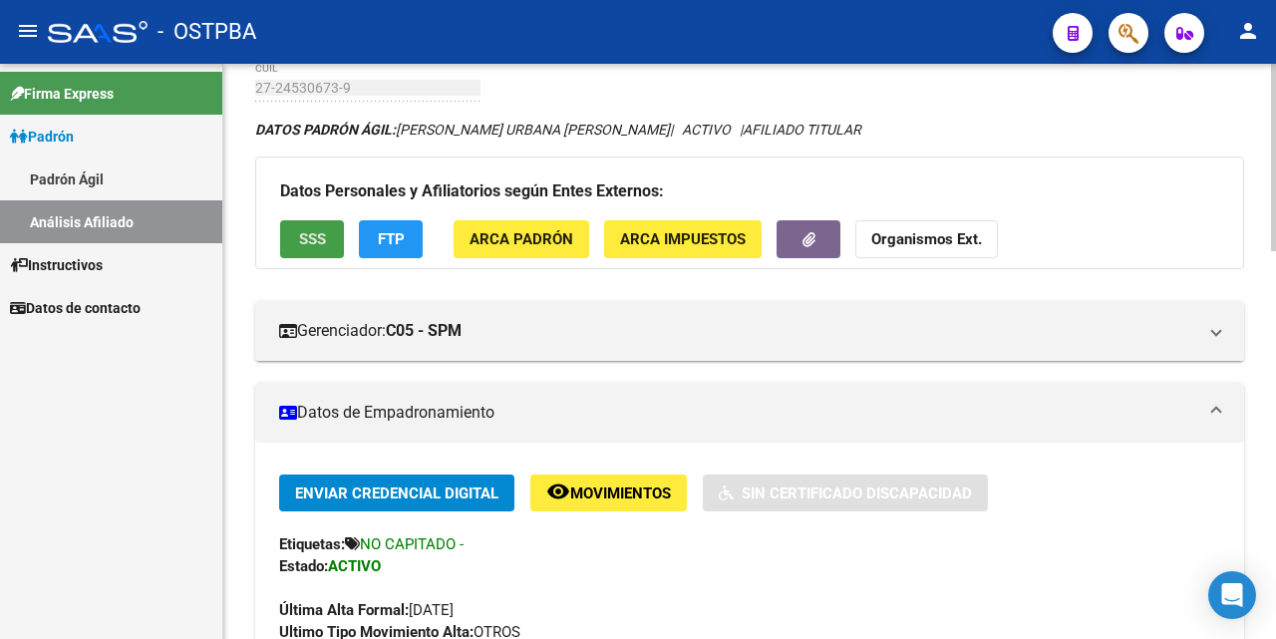
click at [332, 238] on button "SSS" at bounding box center [312, 238] width 64 height 37
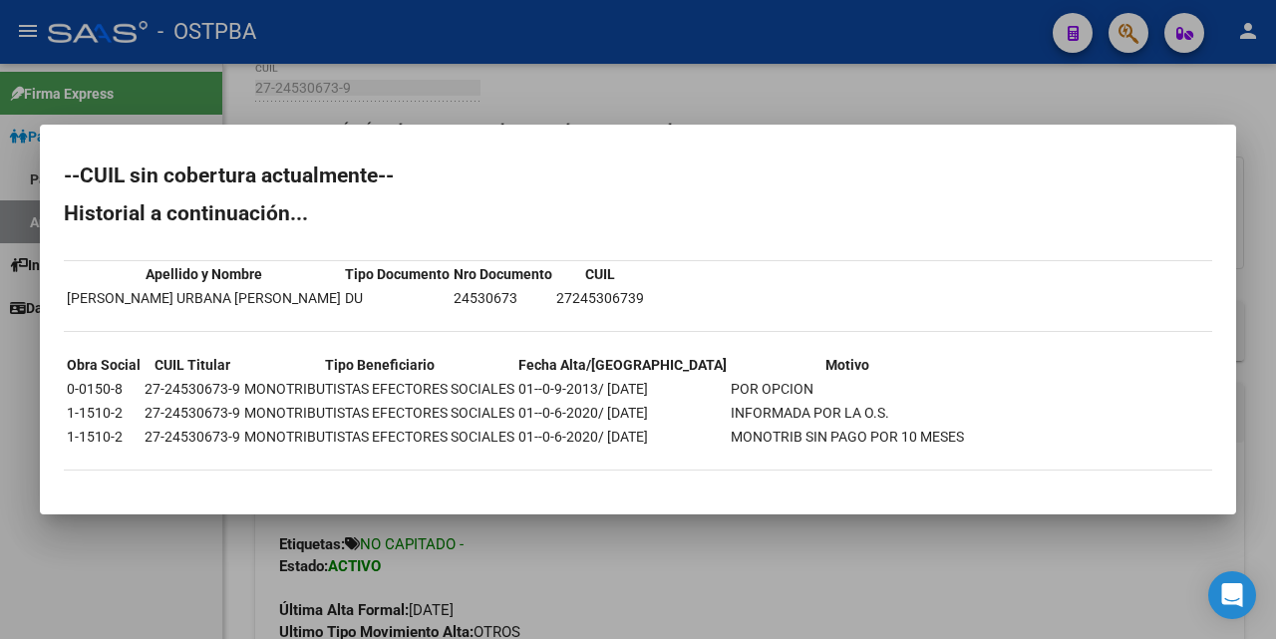
drag, startPoint x: 614, startPoint y: 95, endPoint x: 617, endPoint y: 130, distance: 35.0
click at [614, 98] on div at bounding box center [638, 319] width 1276 height 639
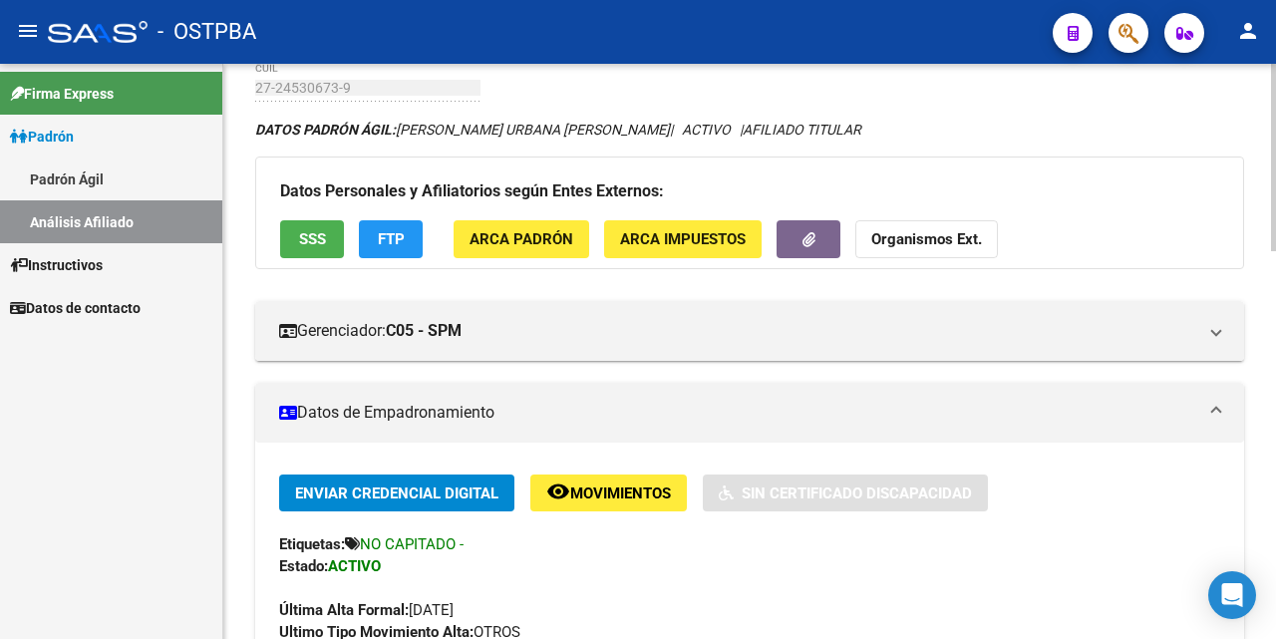
click at [376, 241] on button "FTP" at bounding box center [391, 238] width 64 height 37
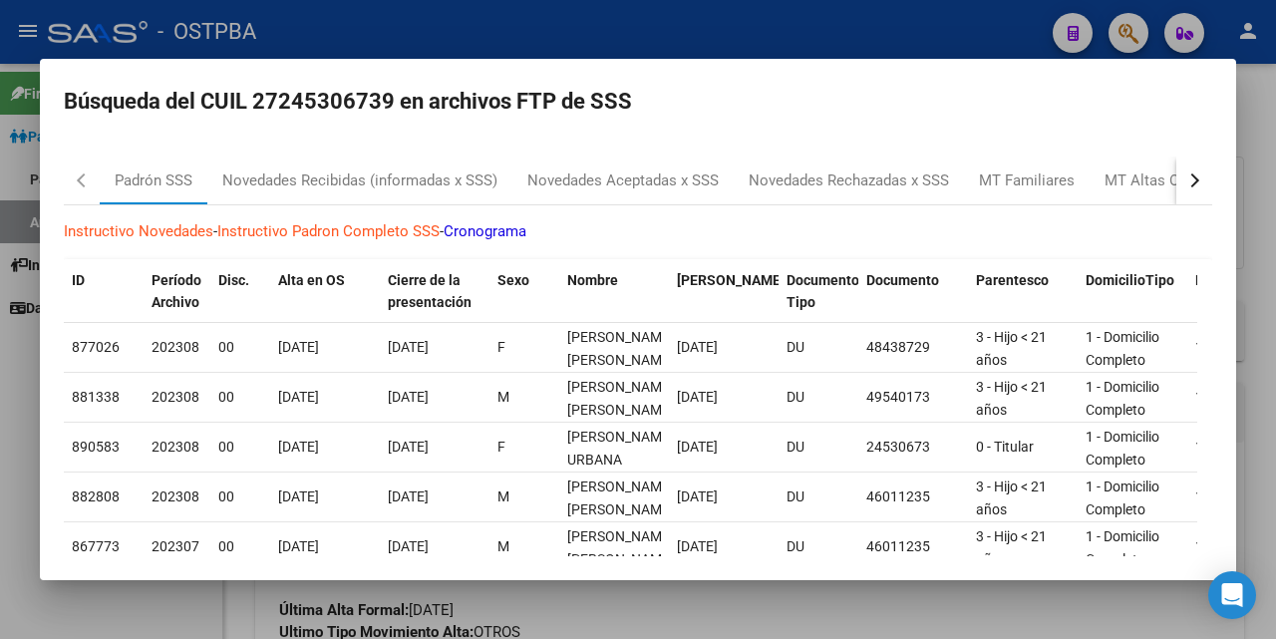
click at [601, 36] on div at bounding box center [638, 319] width 1276 height 639
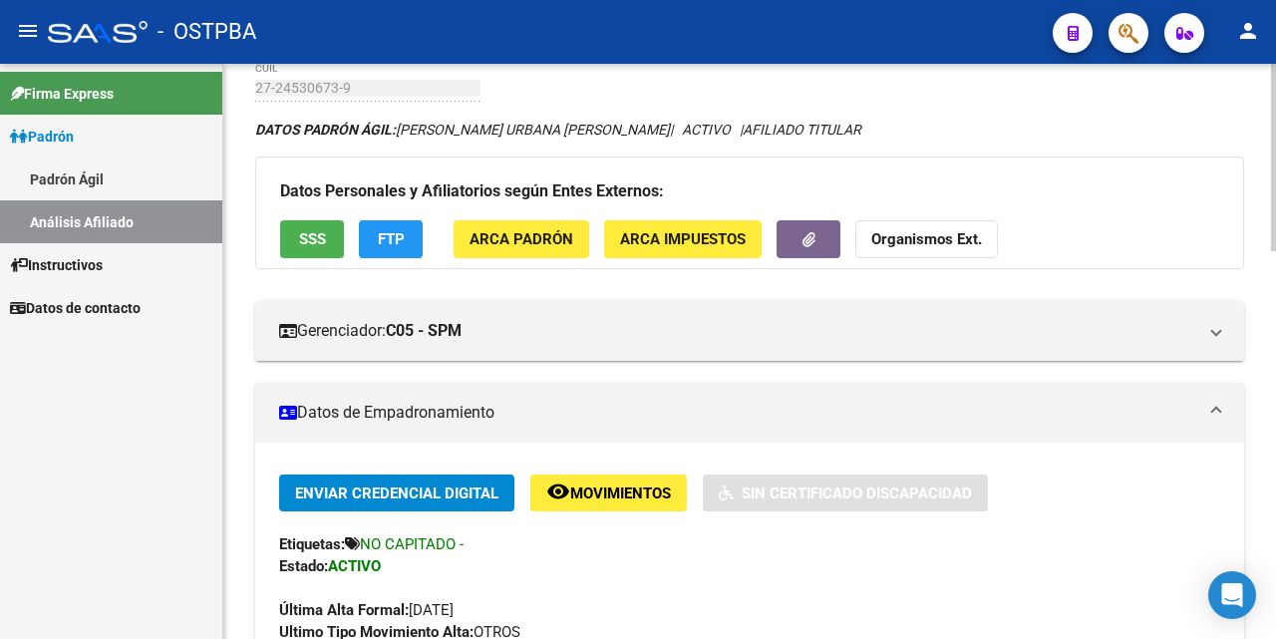
click at [497, 236] on span "ARCA Padrón" at bounding box center [522, 240] width 104 height 18
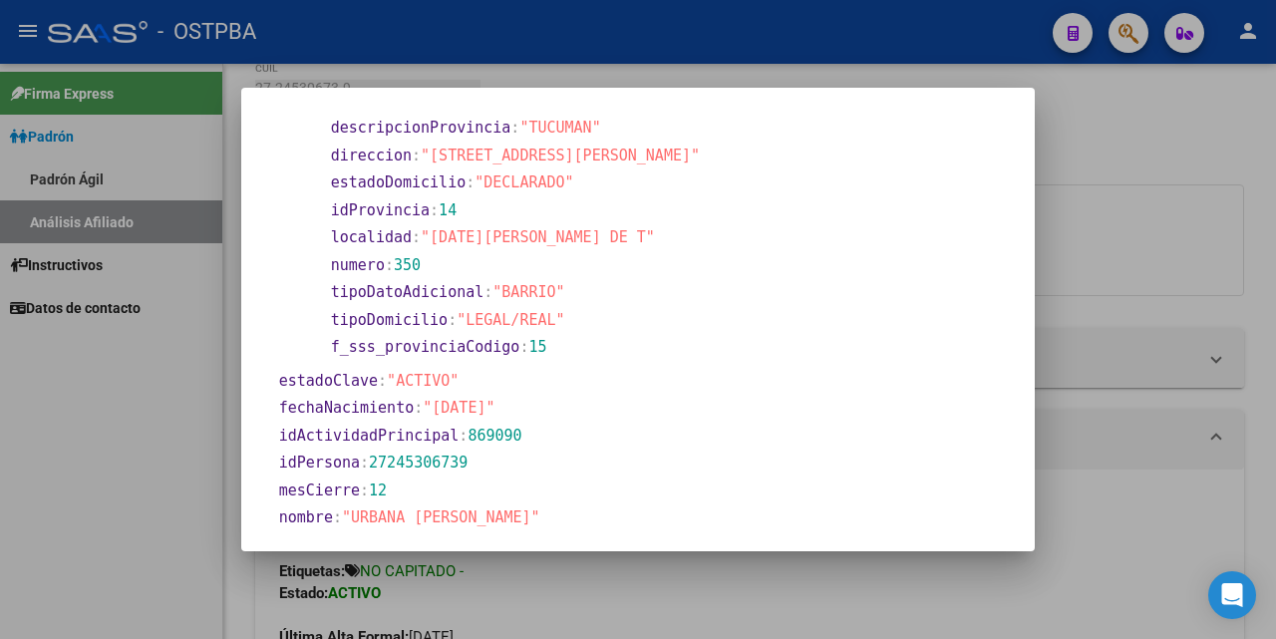
scroll to position [61, 0]
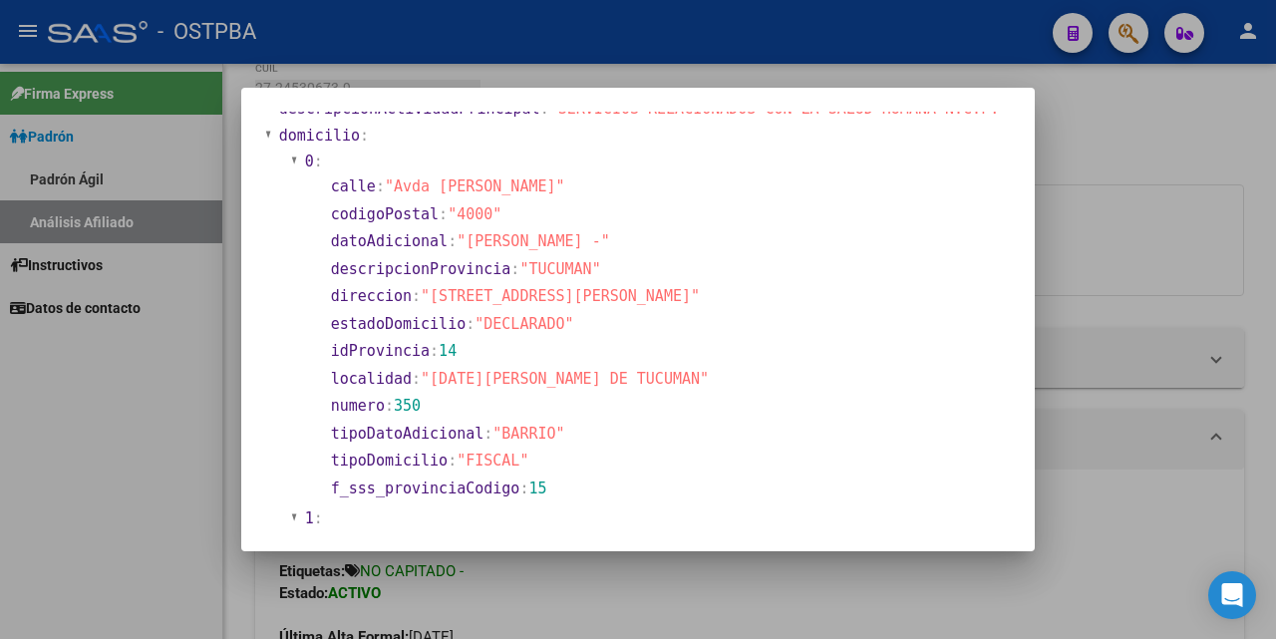
click at [546, 75] on div at bounding box center [638, 319] width 1276 height 639
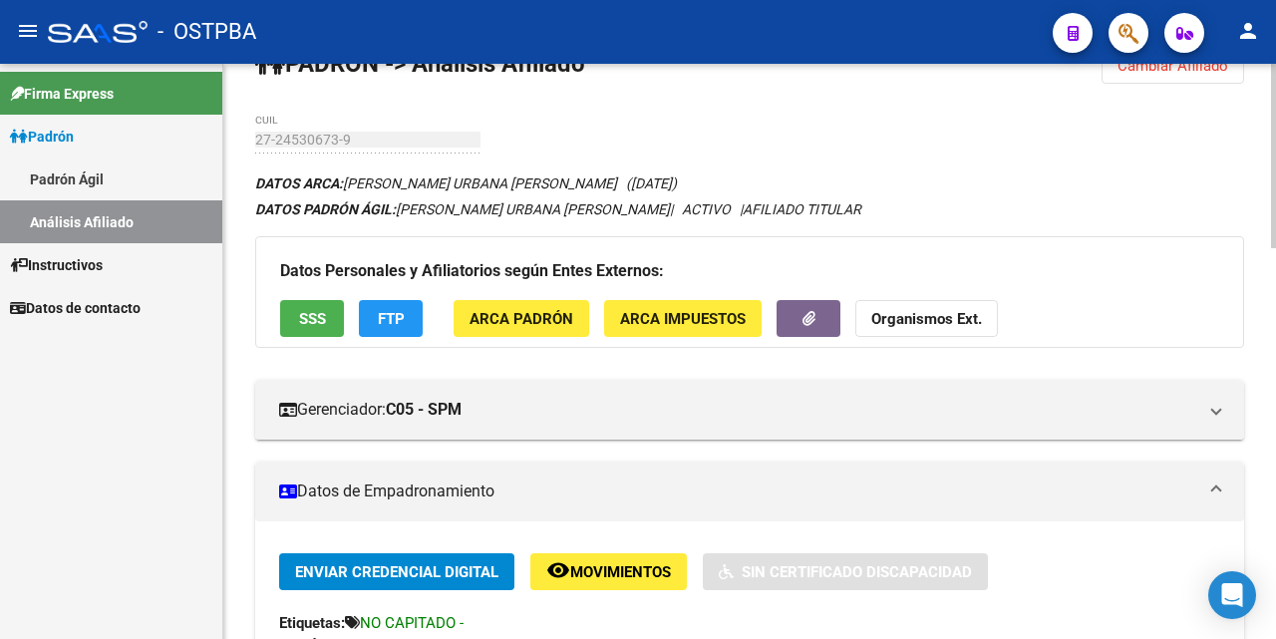
scroll to position [0, 0]
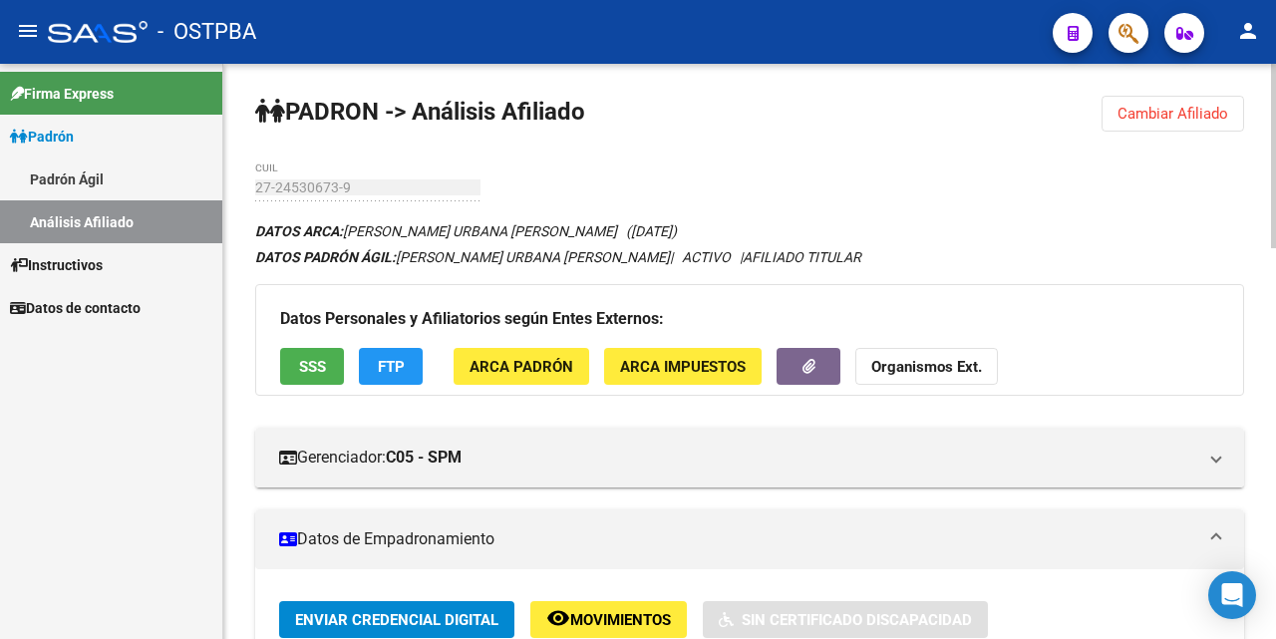
drag, startPoint x: 1198, startPoint y: 105, endPoint x: 1160, endPoint y: 121, distance: 42.0
click at [1198, 107] on span "Cambiar Afiliado" at bounding box center [1173, 114] width 111 height 18
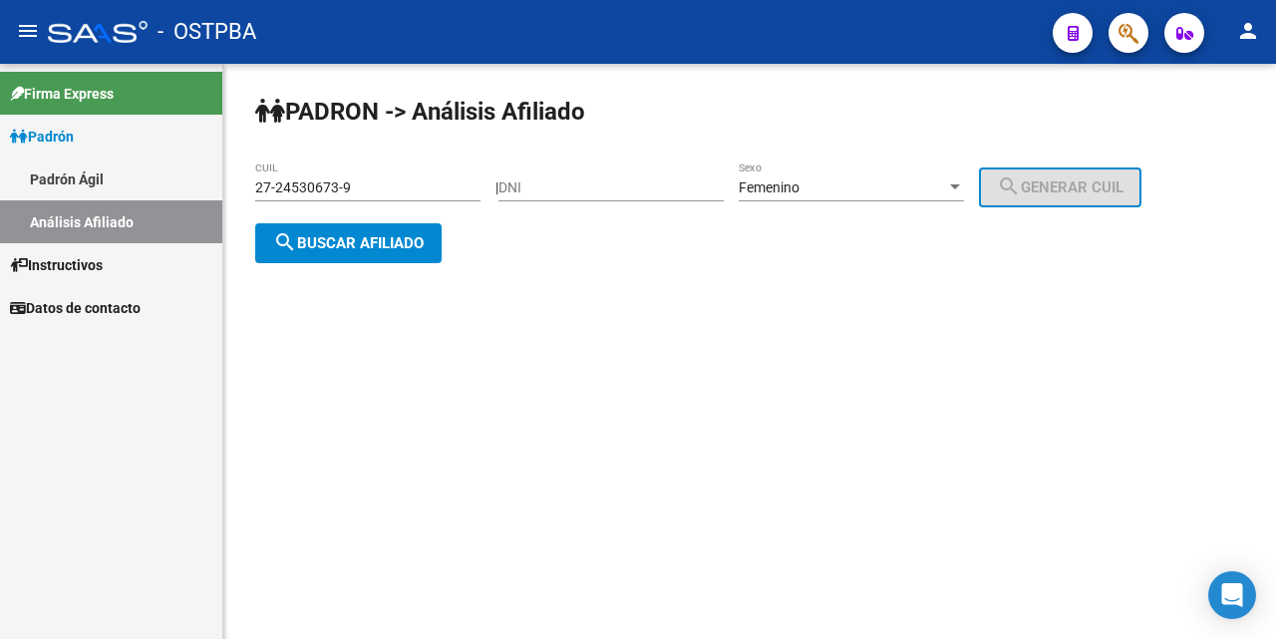
click at [441, 182] on input "27-24530673-9" at bounding box center [367, 187] width 225 height 17
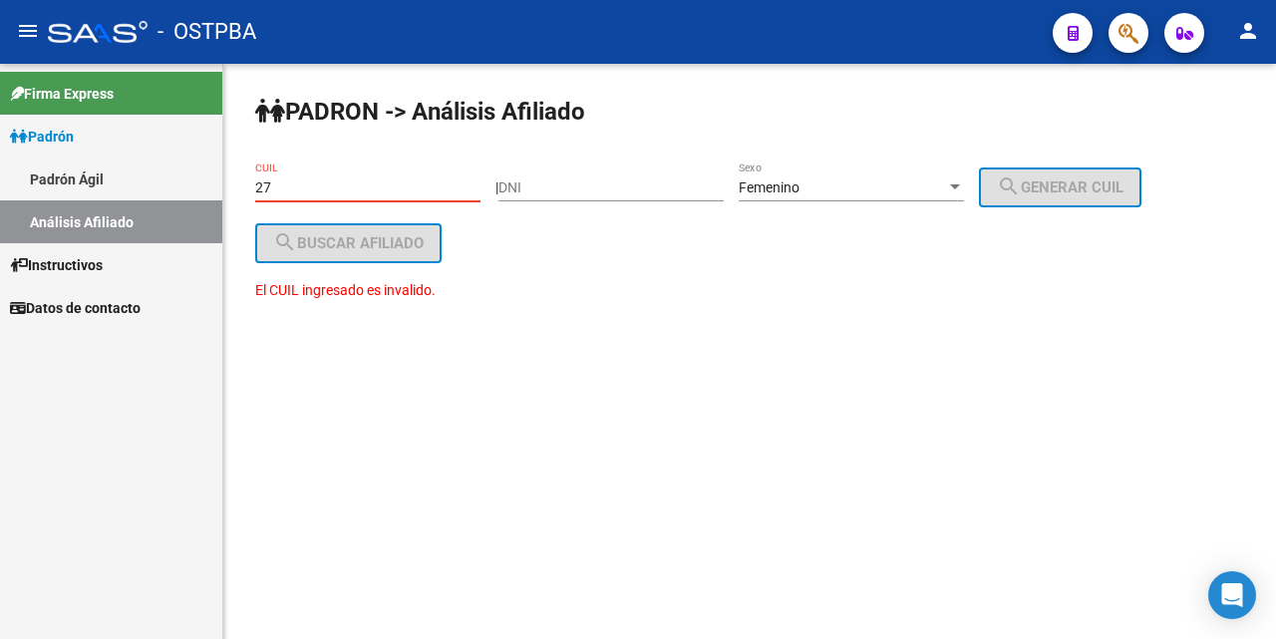
type input "2"
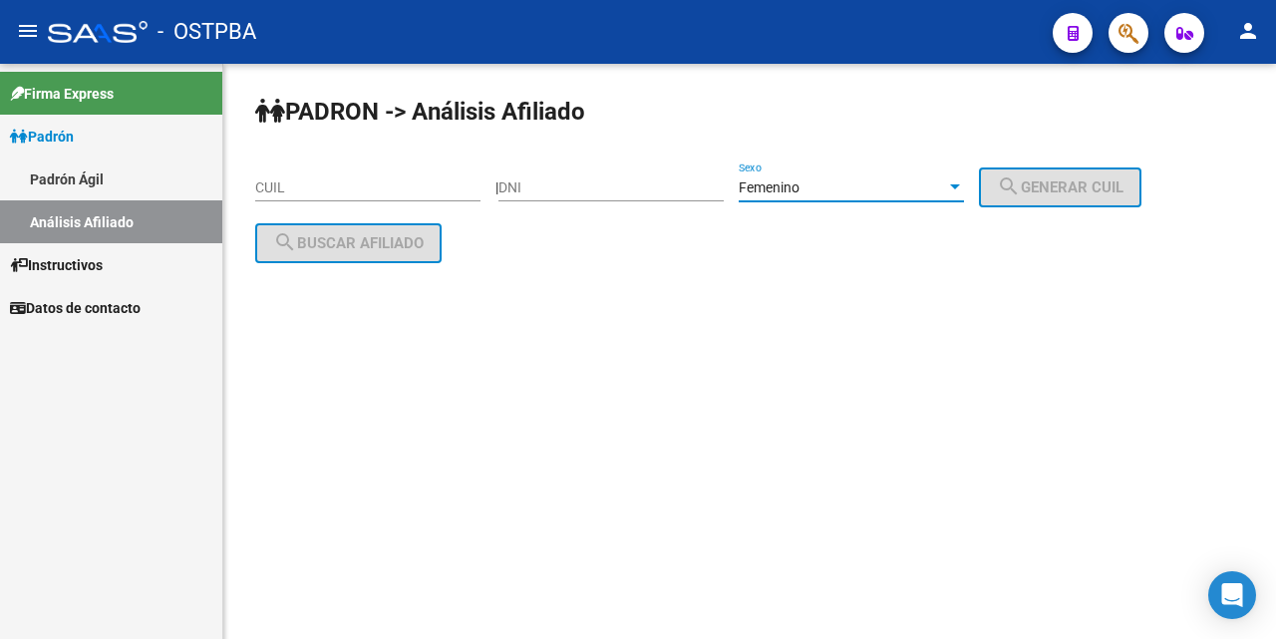
click at [960, 187] on div at bounding box center [955, 186] width 10 height 5
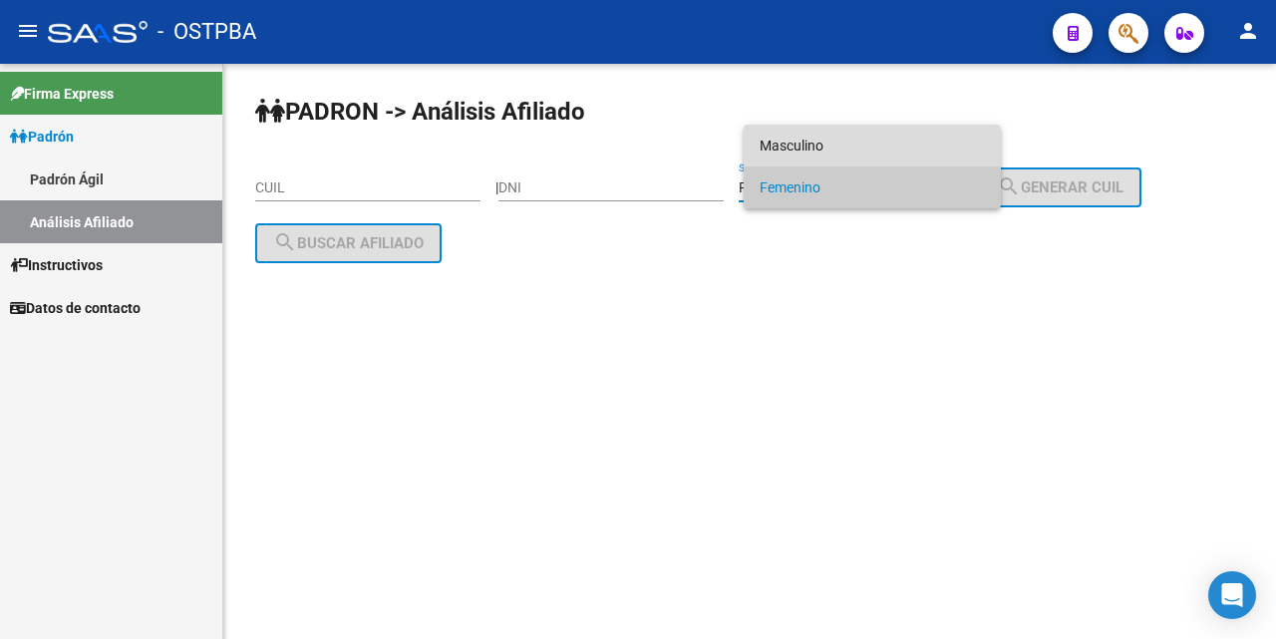
drag, startPoint x: 870, startPoint y: 141, endPoint x: 848, endPoint y: 156, distance: 27.4
click at [866, 141] on span "Masculino" at bounding box center [872, 146] width 225 height 42
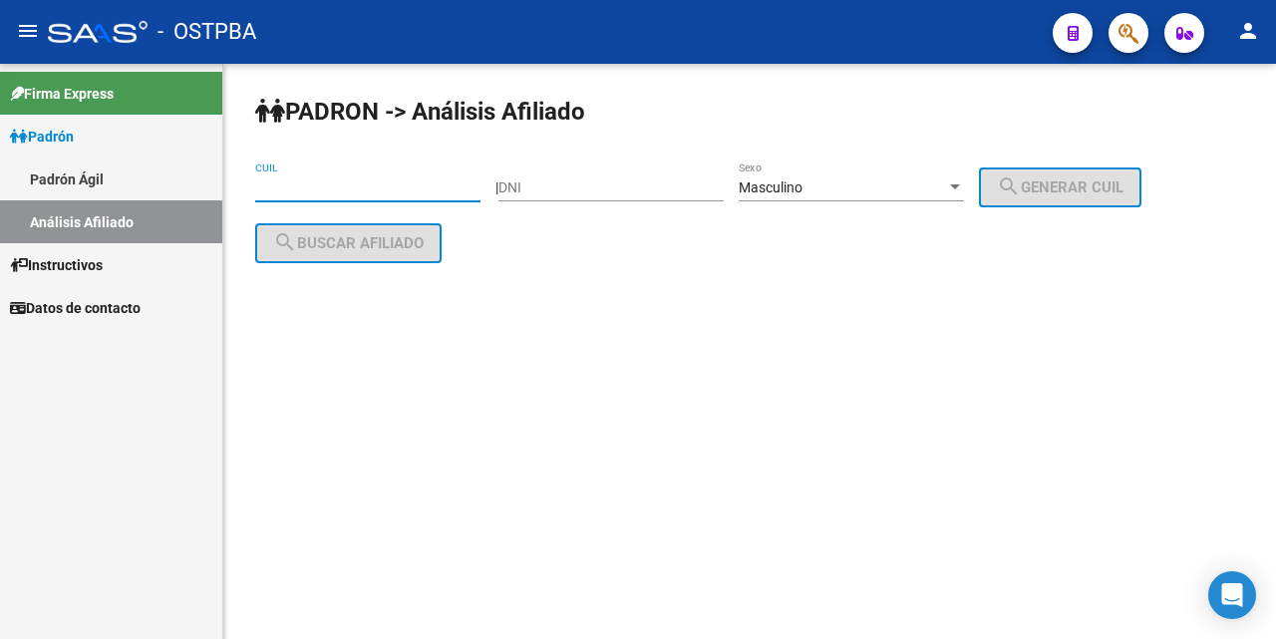
click at [286, 193] on input "CUIL" at bounding box center [367, 187] width 225 height 17
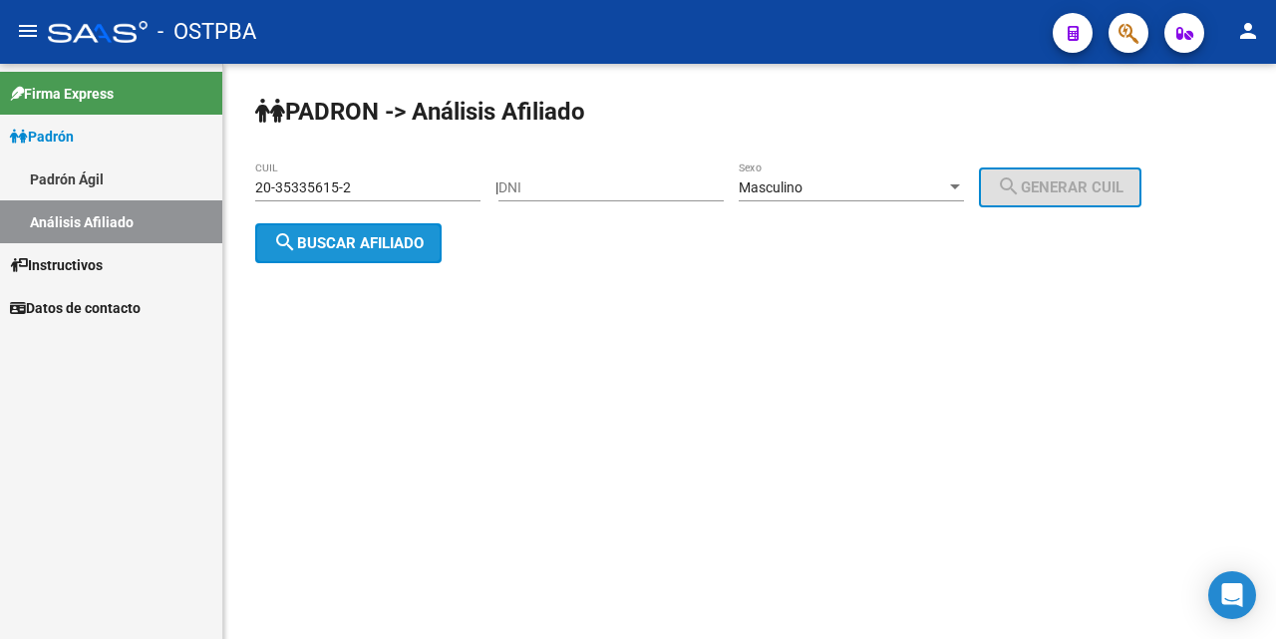
click at [416, 243] on span "search Buscar afiliado" at bounding box center [348, 243] width 151 height 18
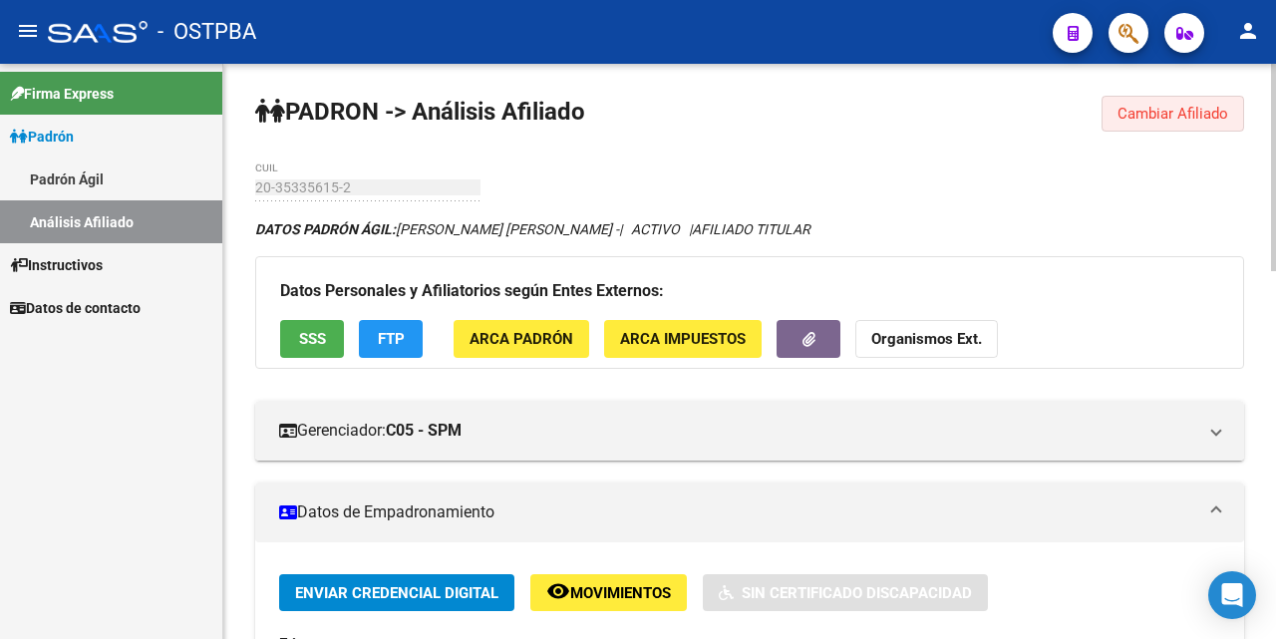
click at [1138, 117] on span "Cambiar Afiliado" at bounding box center [1173, 114] width 111 height 18
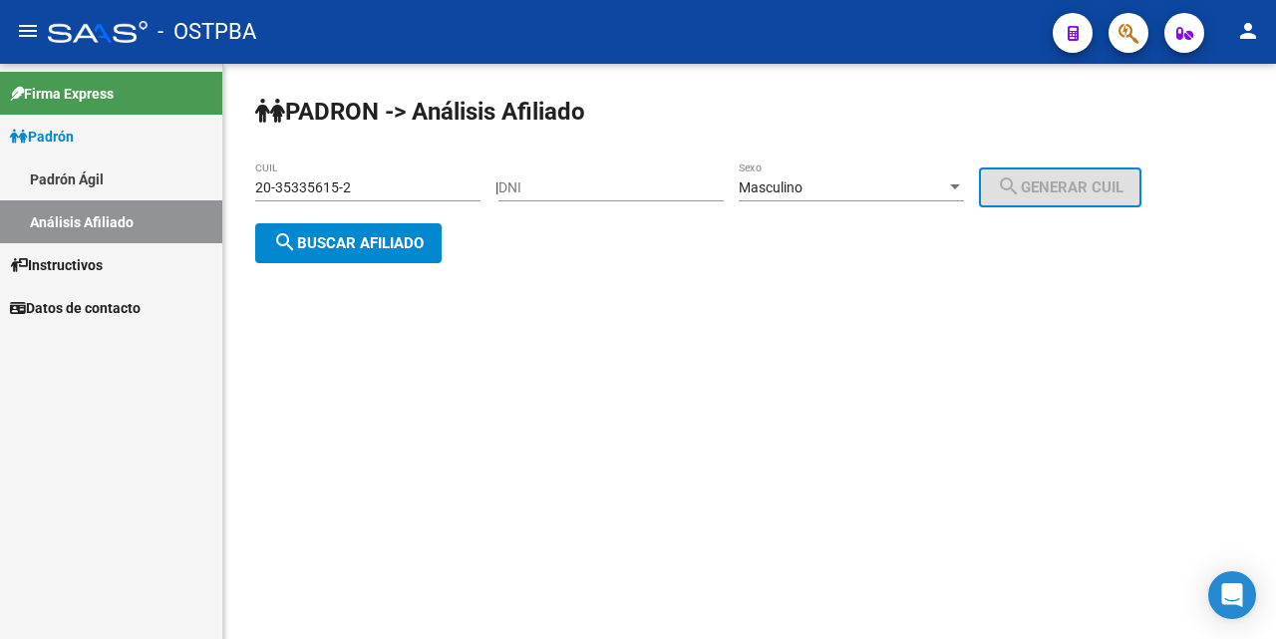
drag, startPoint x: 451, startPoint y: 167, endPoint x: 445, endPoint y: 180, distance: 15.2
click at [451, 170] on div "20-35335615-2 CUIL" at bounding box center [367, 182] width 225 height 40
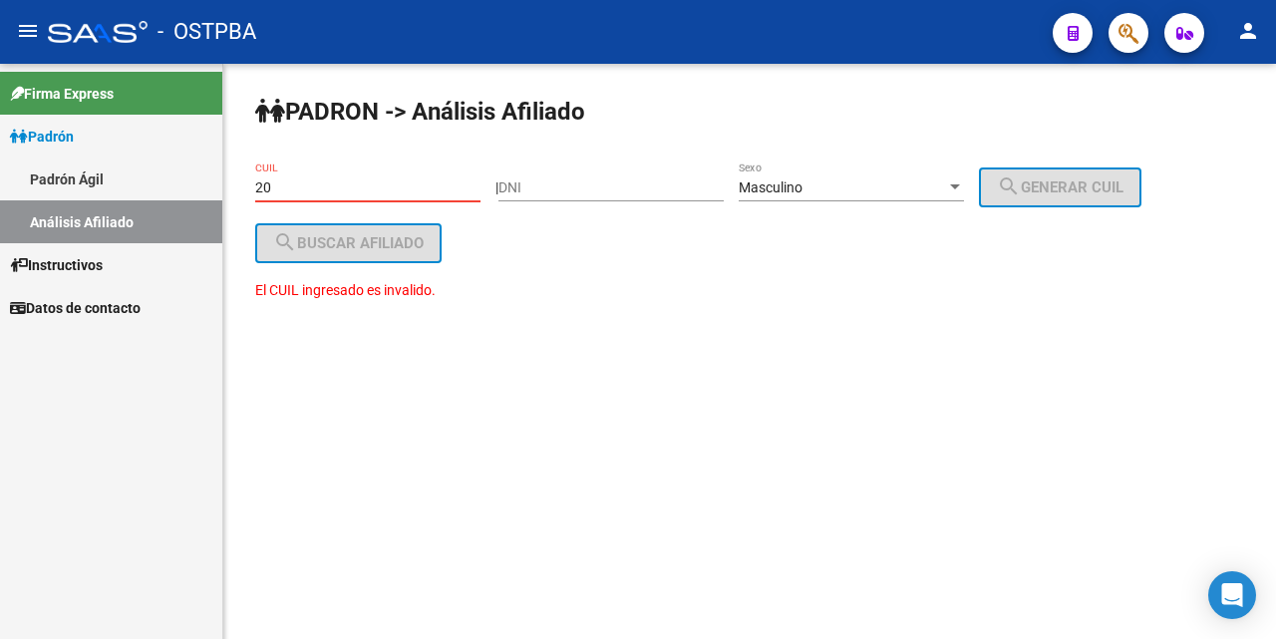
type input "2"
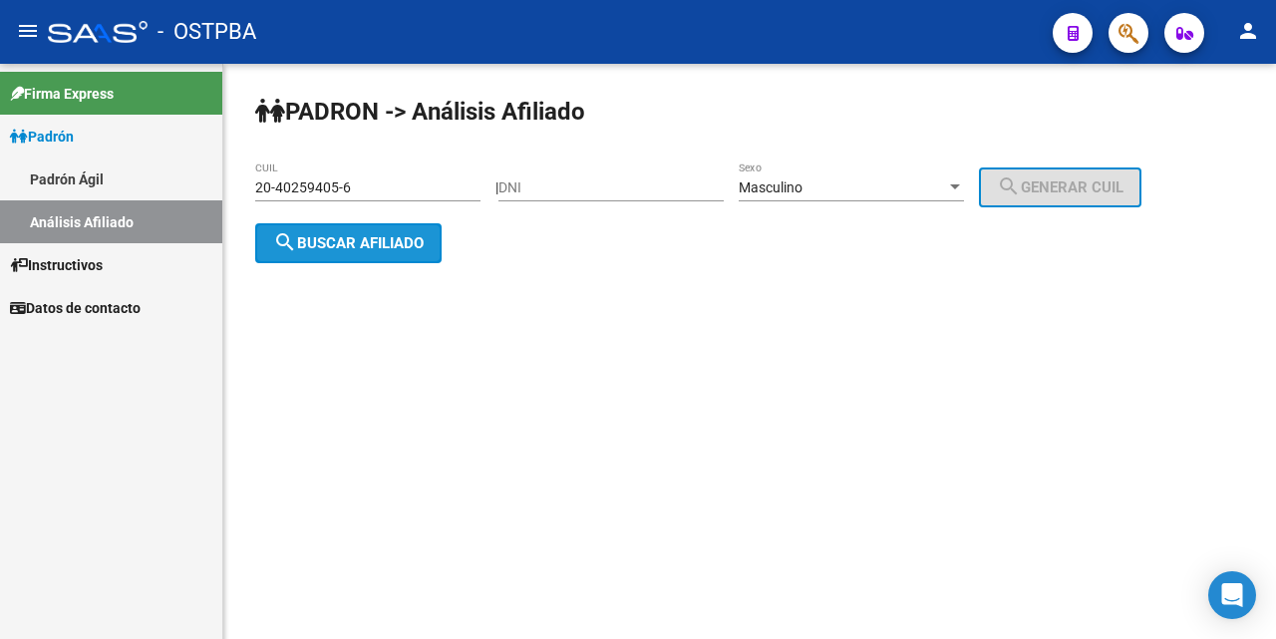
click at [321, 246] on span "search Buscar afiliado" at bounding box center [348, 243] width 151 height 18
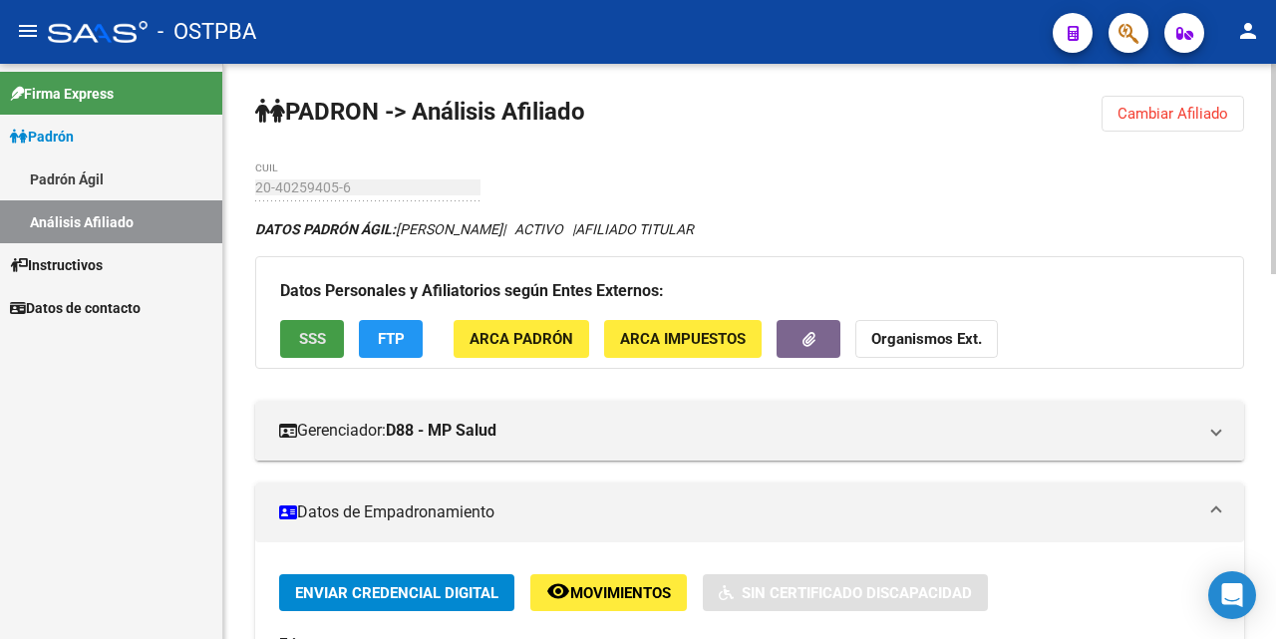
click at [326, 334] on button "SSS" at bounding box center [312, 338] width 64 height 37
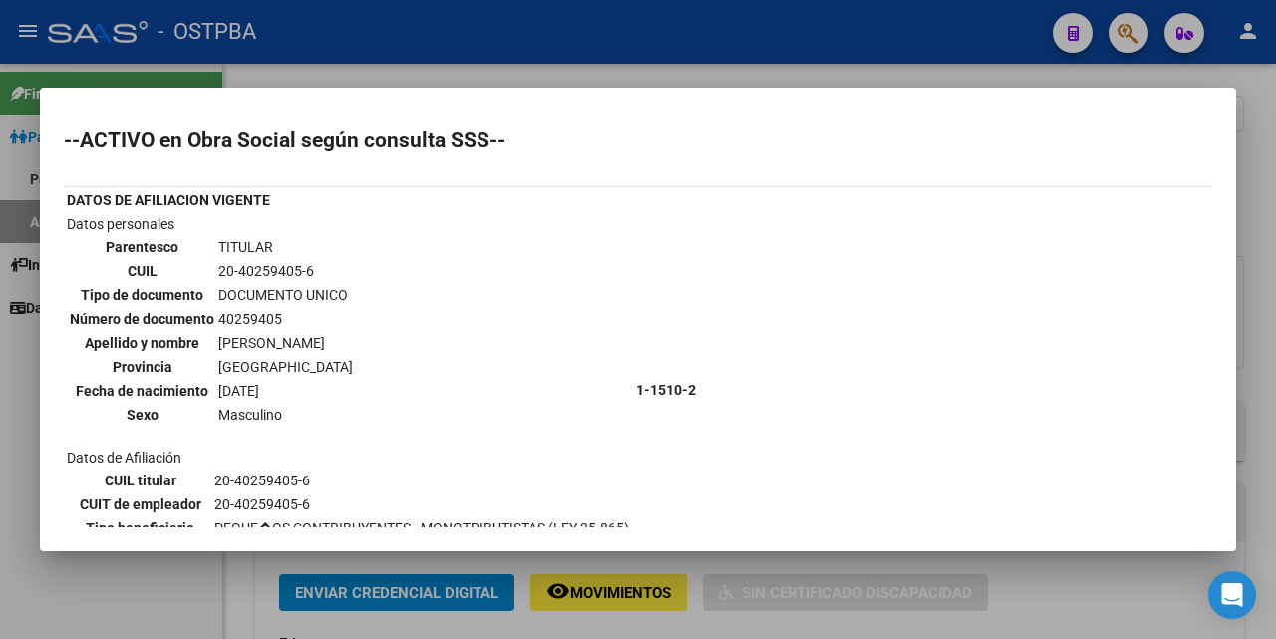
click at [646, 77] on div at bounding box center [638, 319] width 1276 height 639
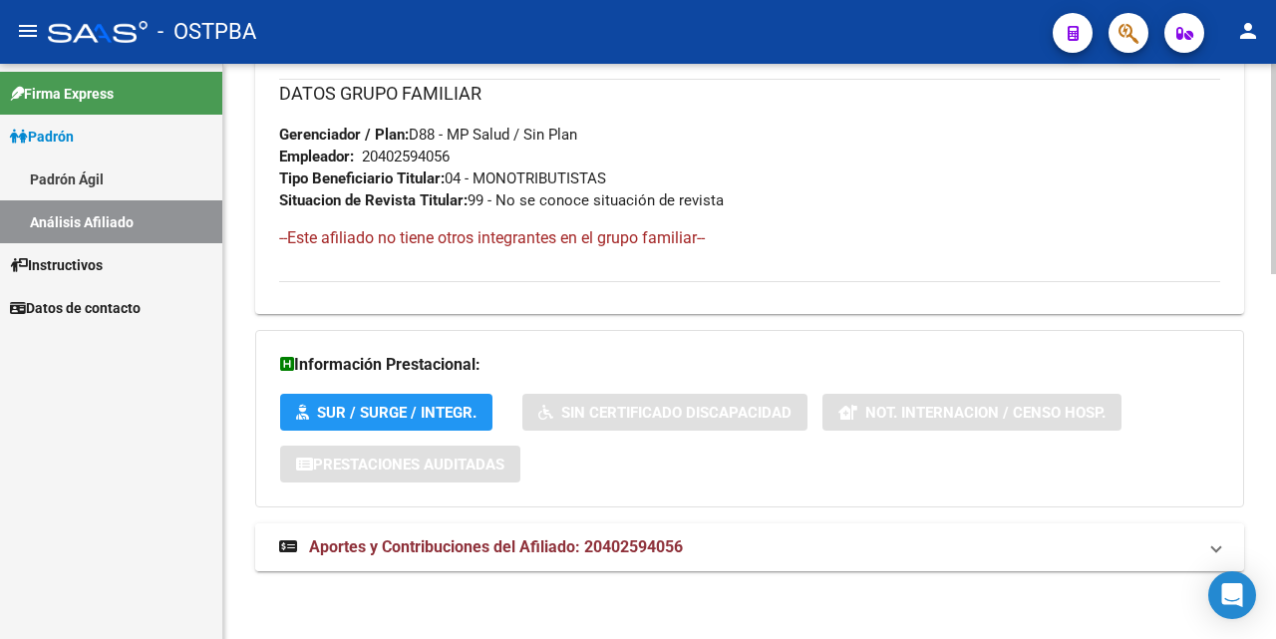
scroll to position [1000, 0]
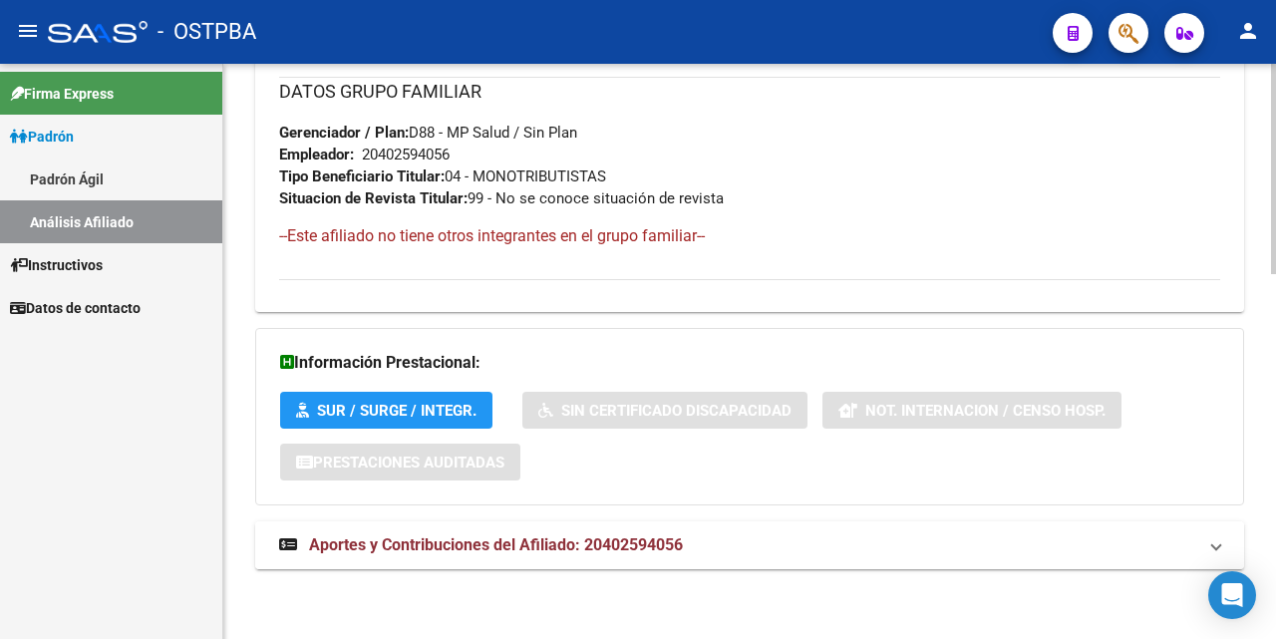
click at [486, 536] on span "Aportes y Contribuciones del Afiliado: 20402594056" at bounding box center [496, 544] width 374 height 19
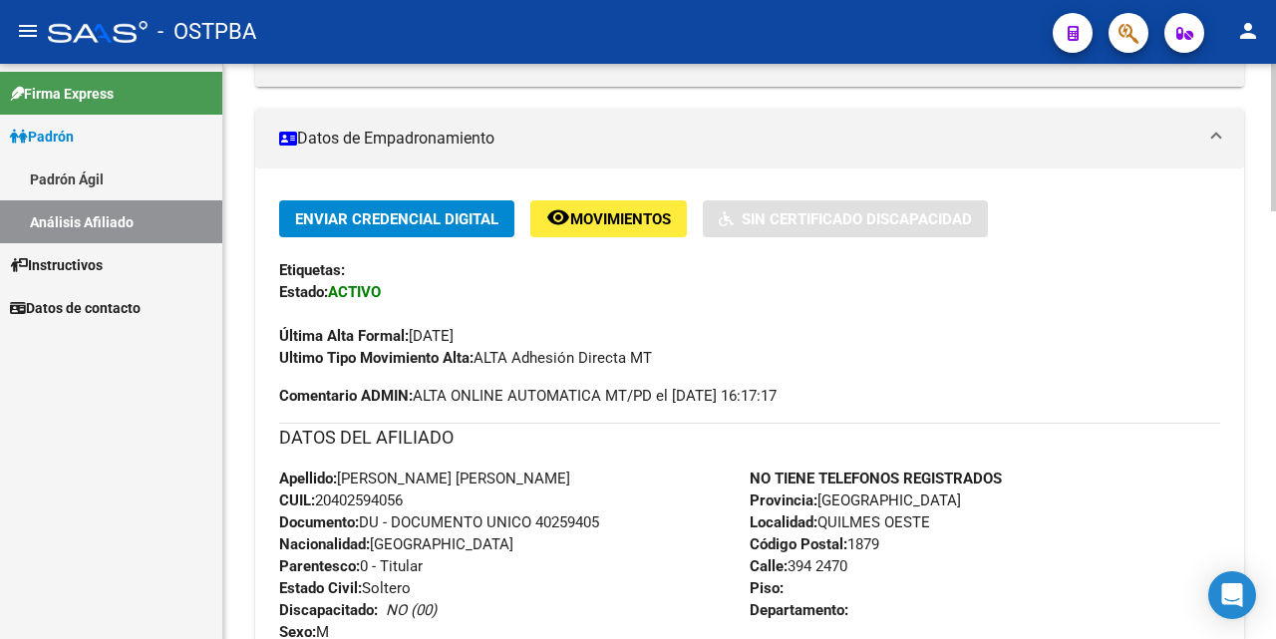
scroll to position [0, 0]
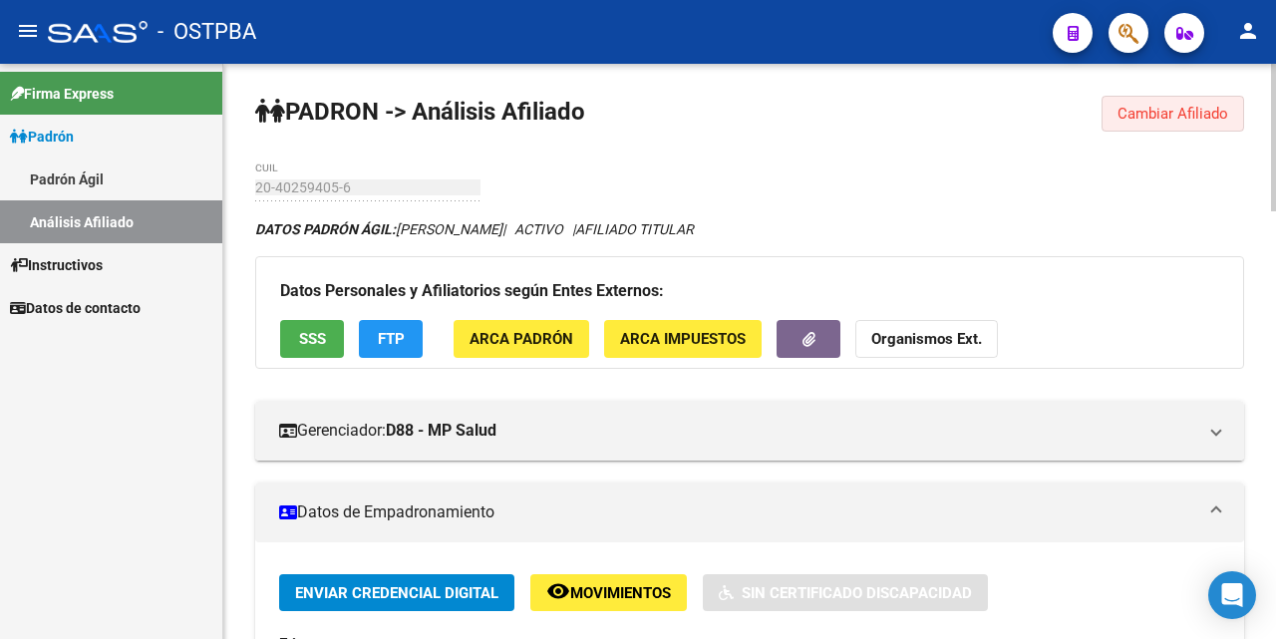
drag, startPoint x: 1139, startPoint y: 116, endPoint x: 1148, endPoint y: 110, distance: 10.8
click at [1148, 110] on span "Cambiar Afiliado" at bounding box center [1173, 114] width 111 height 18
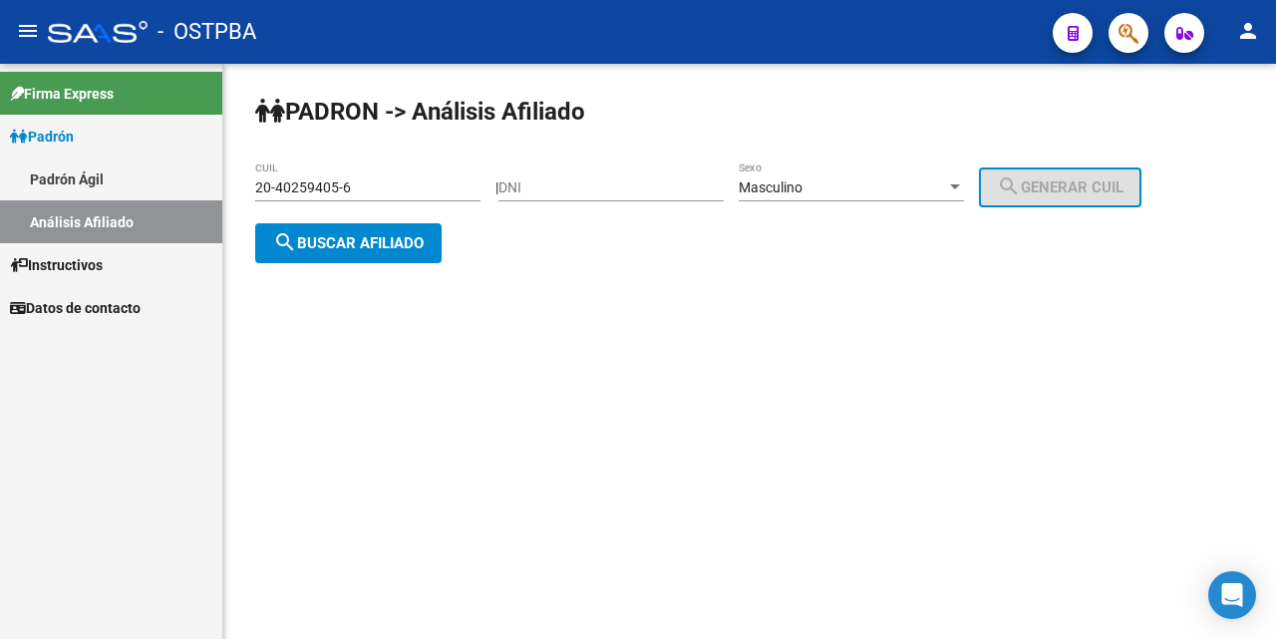
click at [448, 197] on div "20-40259405-6 CUIL" at bounding box center [367, 182] width 225 height 40
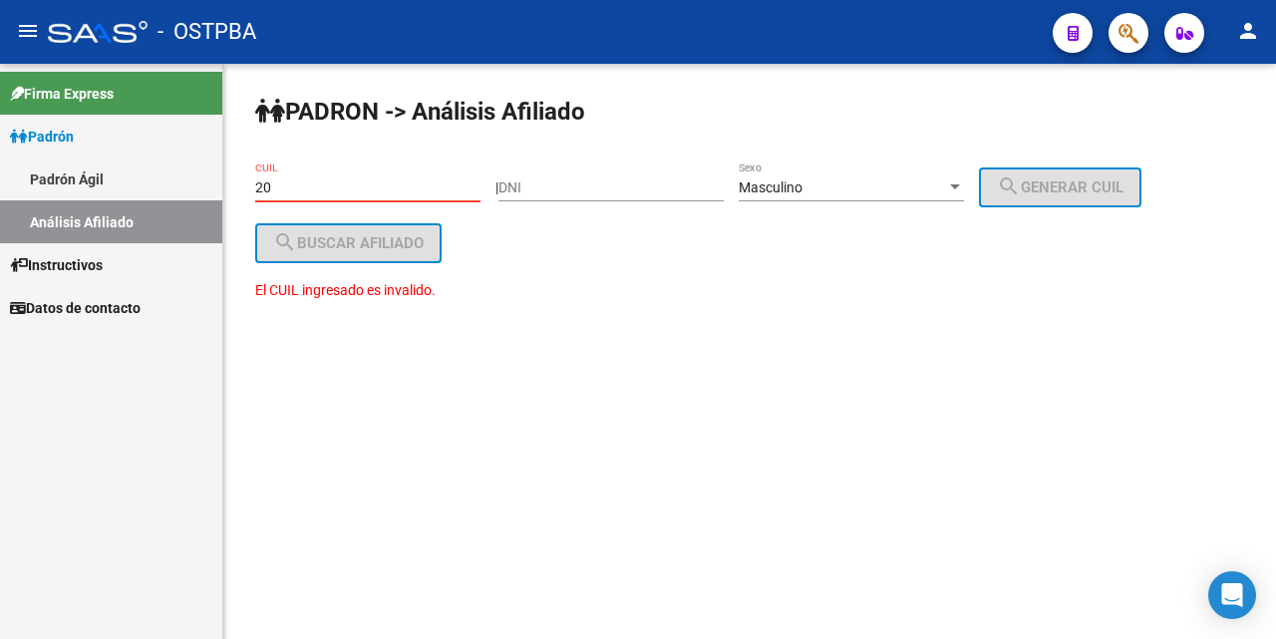
type input "2"
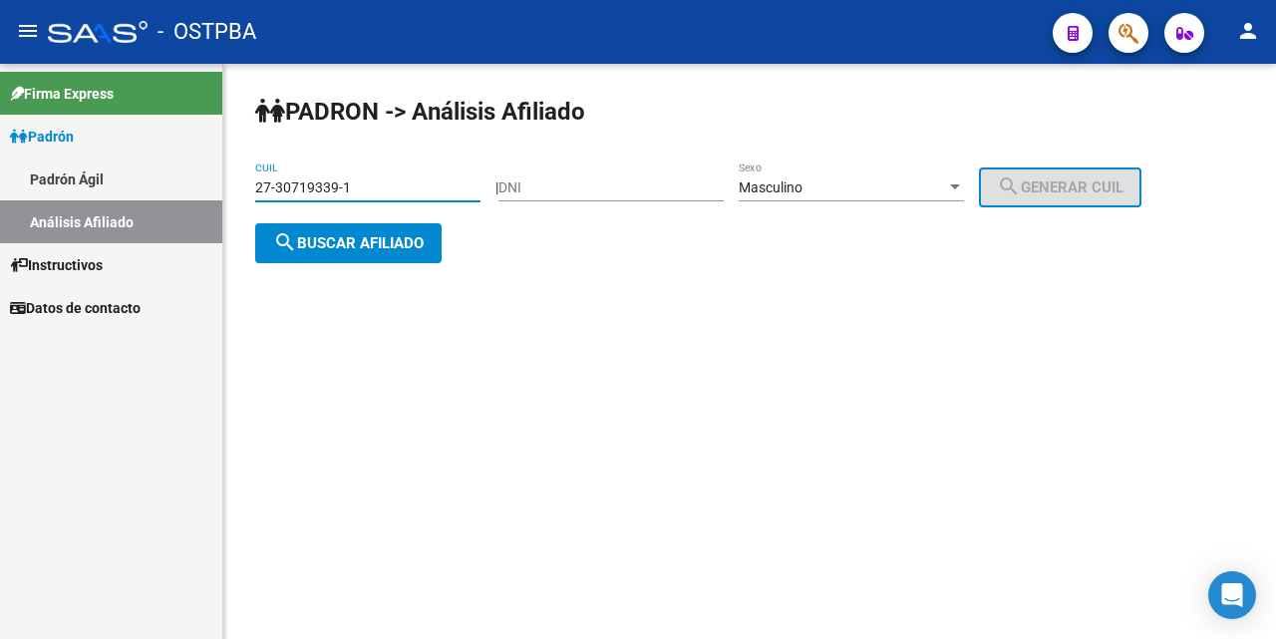
click at [960, 184] on div at bounding box center [955, 186] width 10 height 5
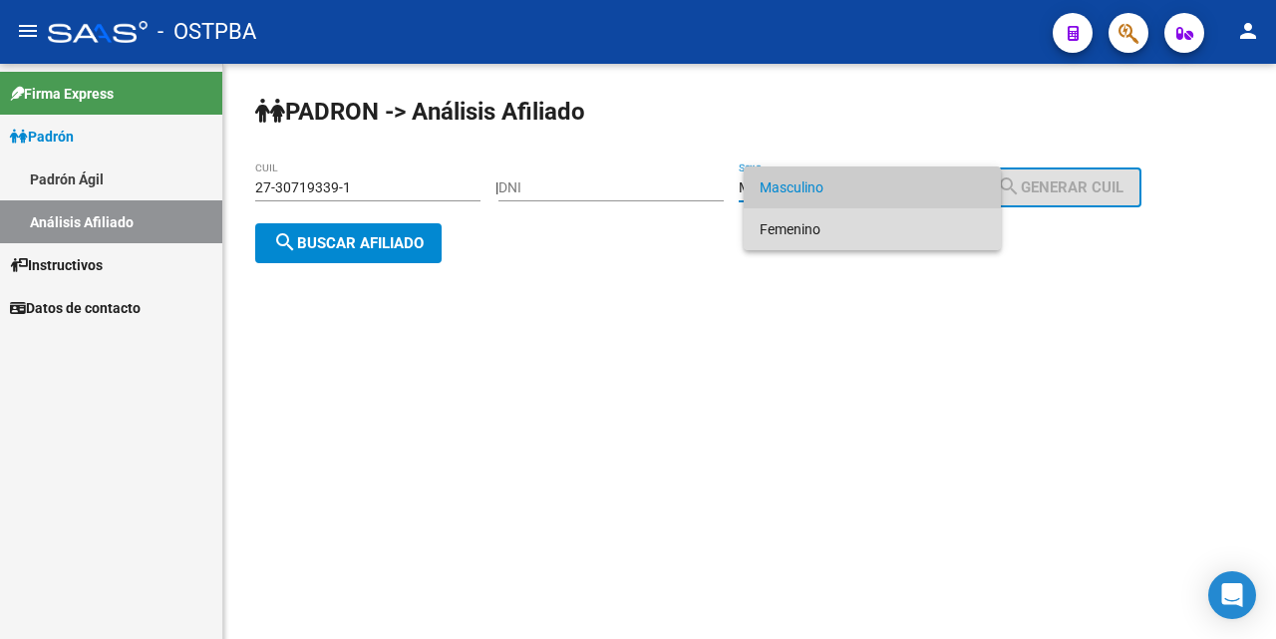
click at [864, 234] on span "Femenino" at bounding box center [872, 229] width 225 height 42
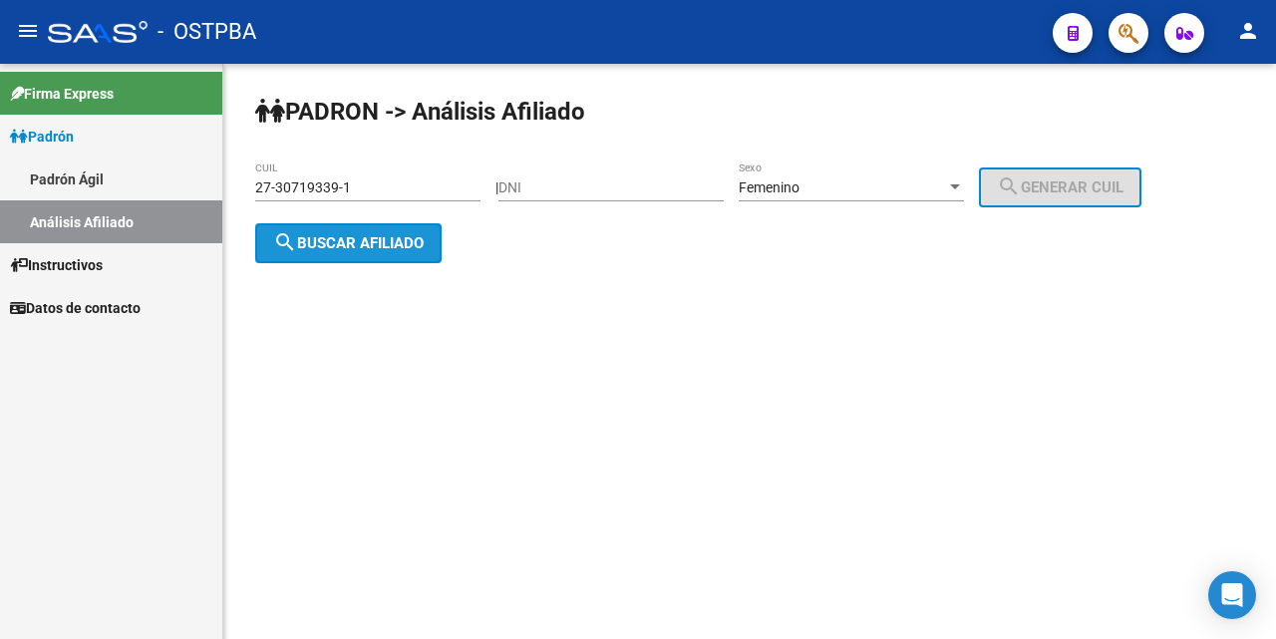
click at [337, 239] on span "search Buscar afiliado" at bounding box center [348, 243] width 151 height 18
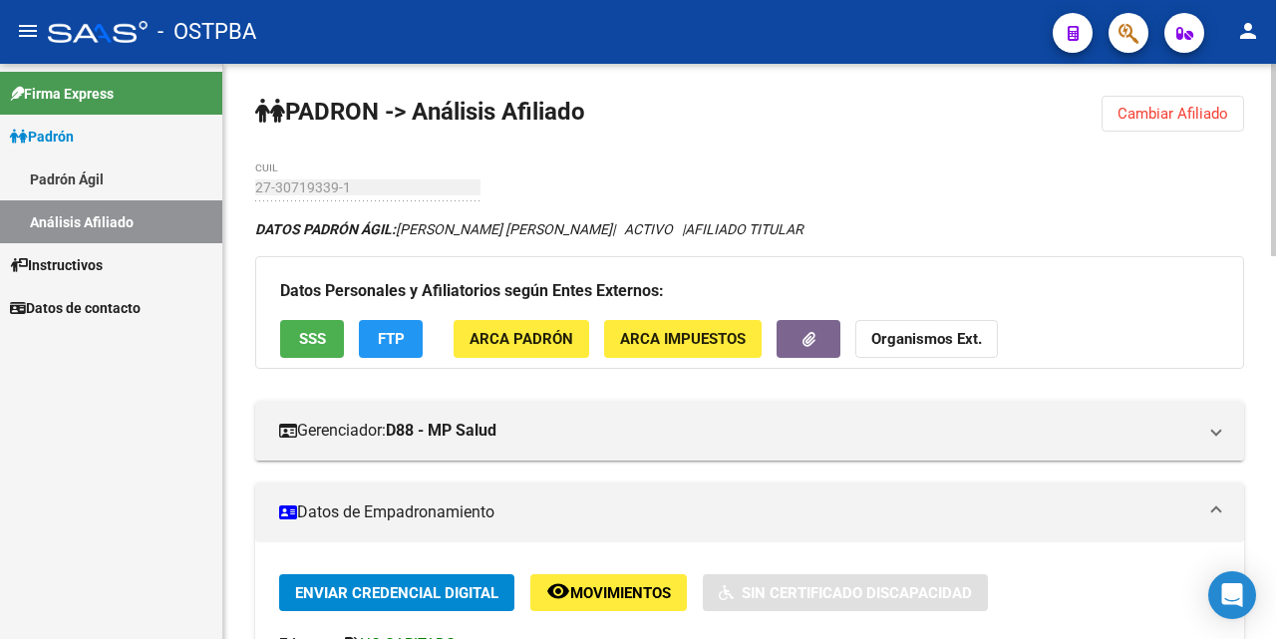
click at [313, 327] on button "SSS" at bounding box center [312, 338] width 64 height 37
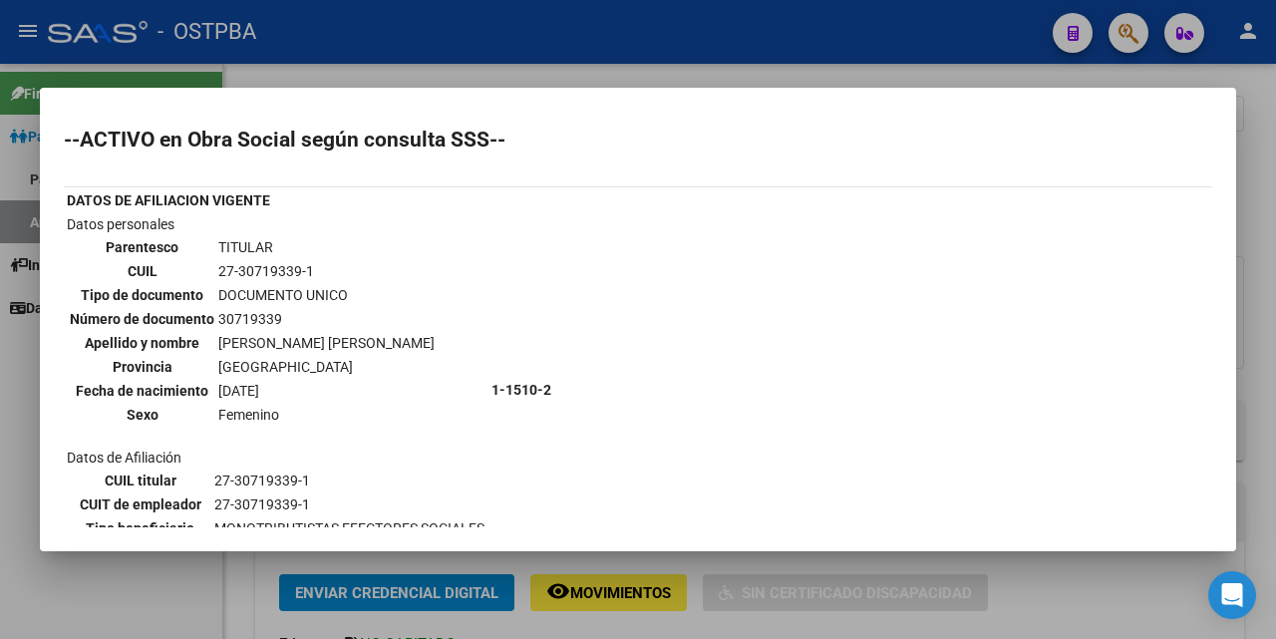
click at [771, 76] on div at bounding box center [638, 319] width 1276 height 639
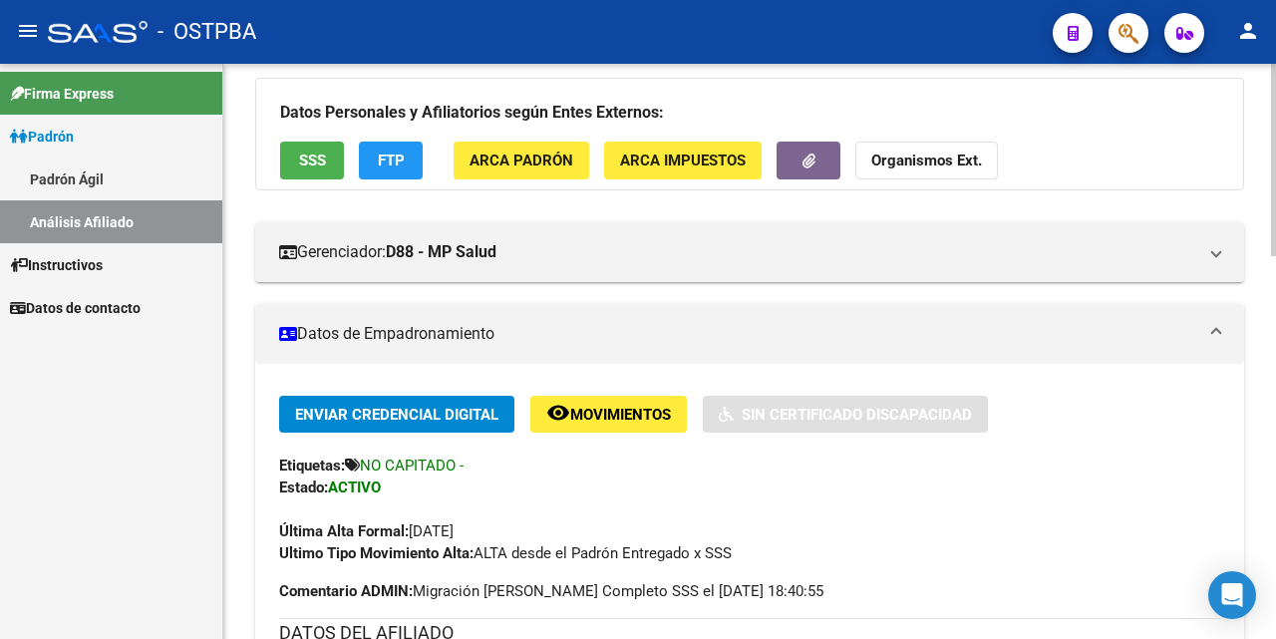
scroll to position [100, 0]
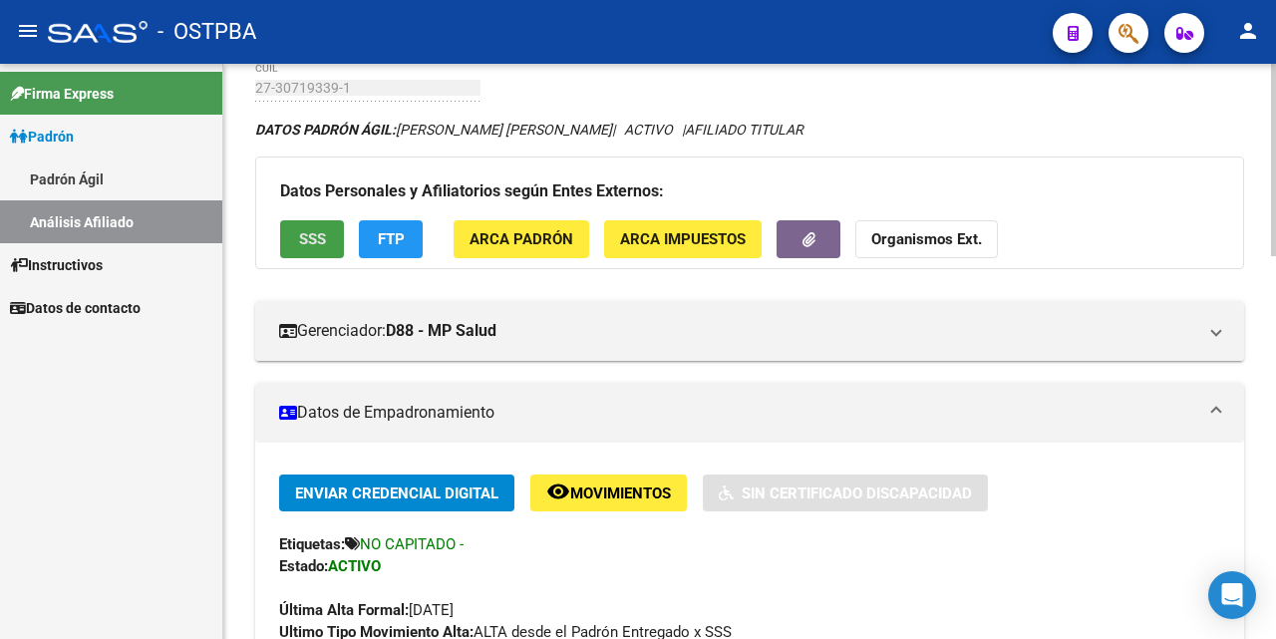
click at [304, 239] on span "SSS" at bounding box center [312, 240] width 27 height 18
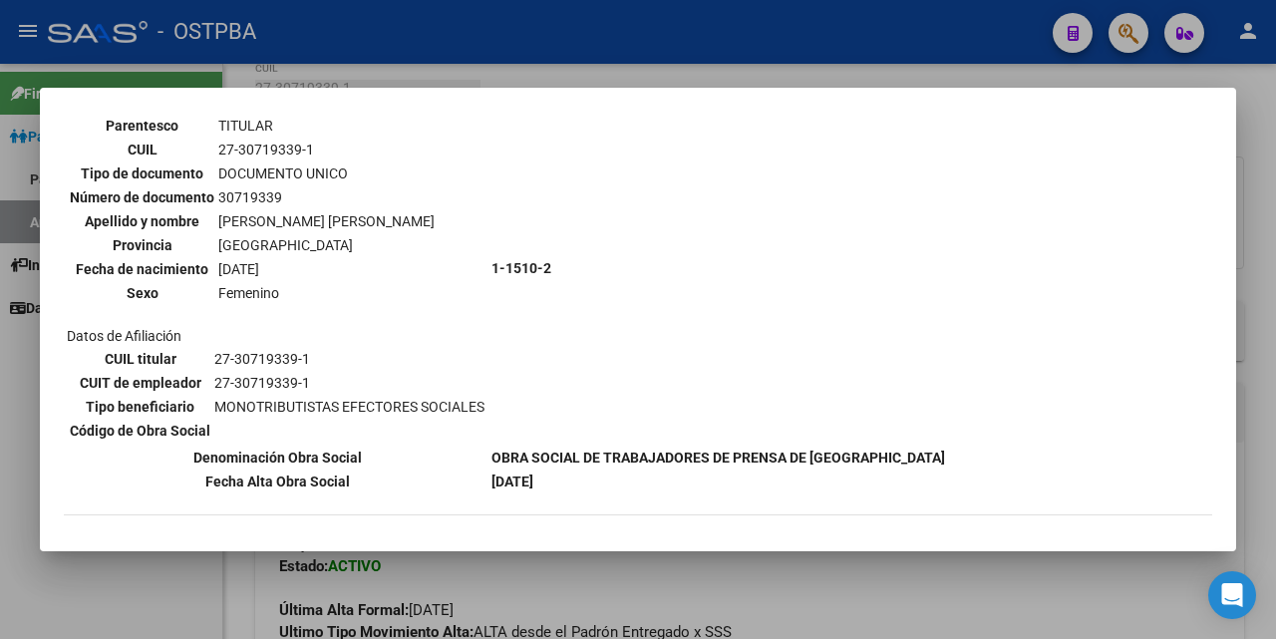
scroll to position [0, 0]
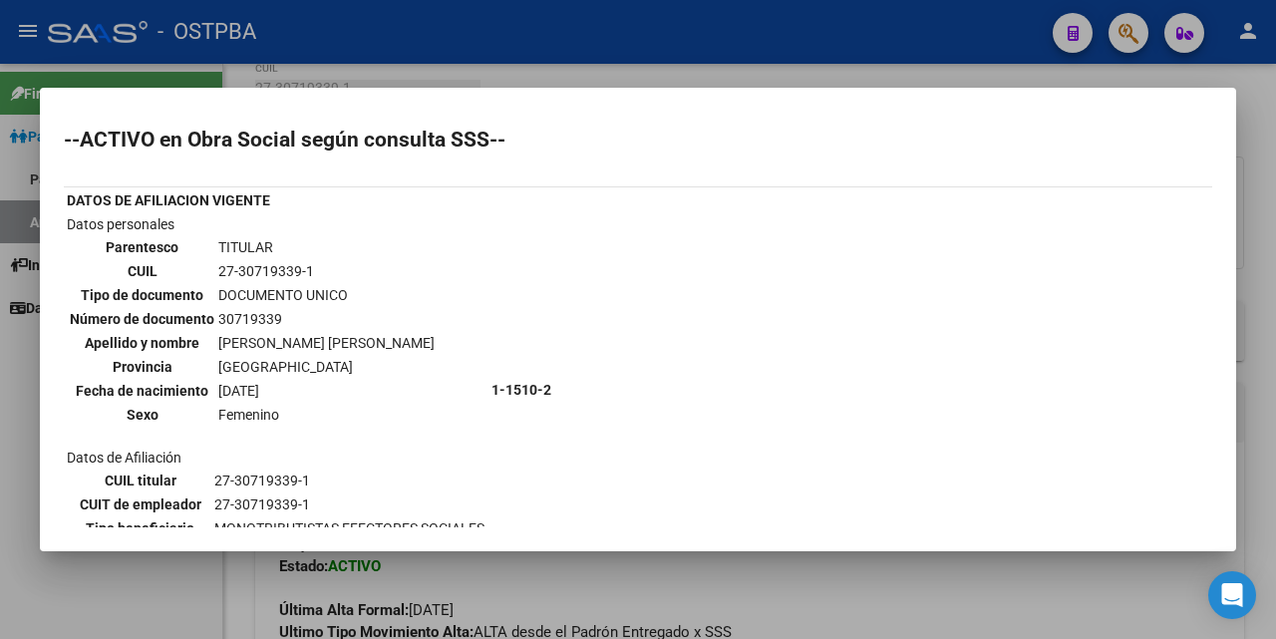
click at [547, 78] on div at bounding box center [638, 319] width 1276 height 639
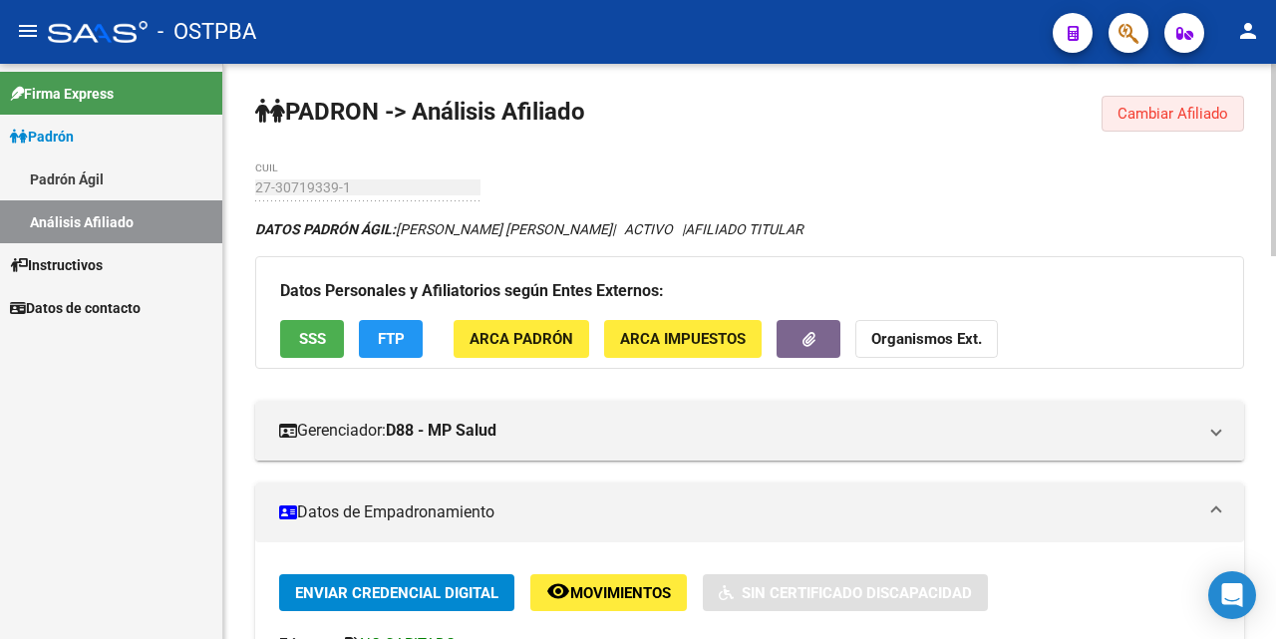
click at [1142, 118] on span "Cambiar Afiliado" at bounding box center [1173, 114] width 111 height 18
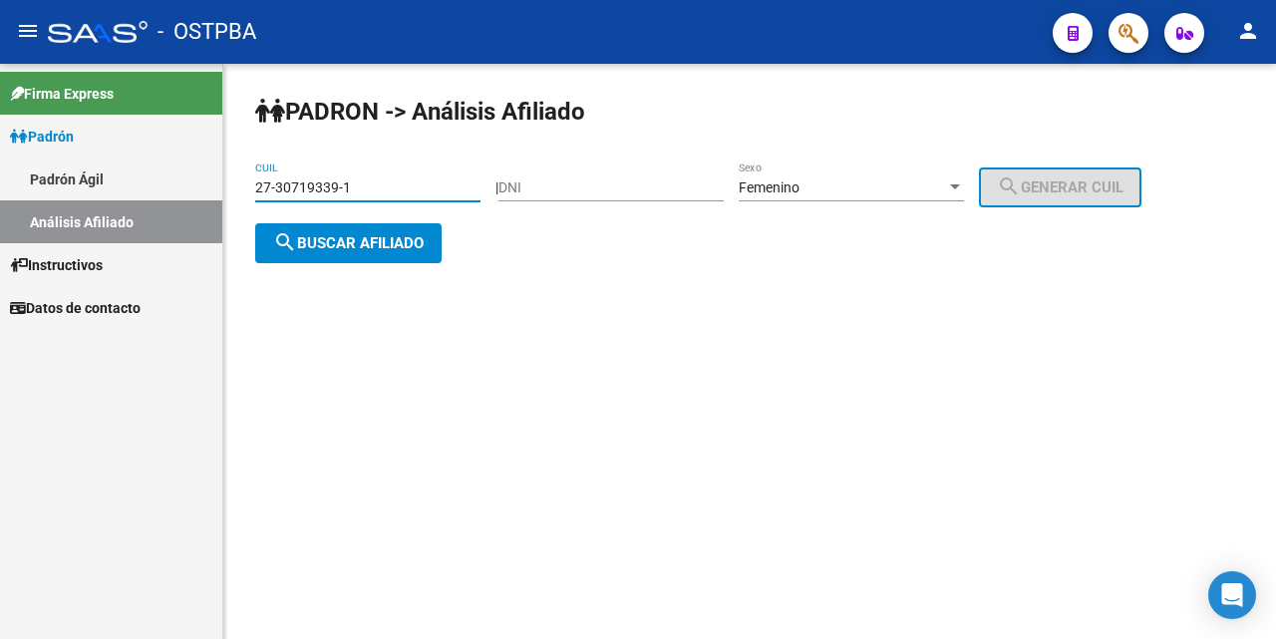
click at [447, 190] on input "27-30719339-1" at bounding box center [367, 187] width 225 height 17
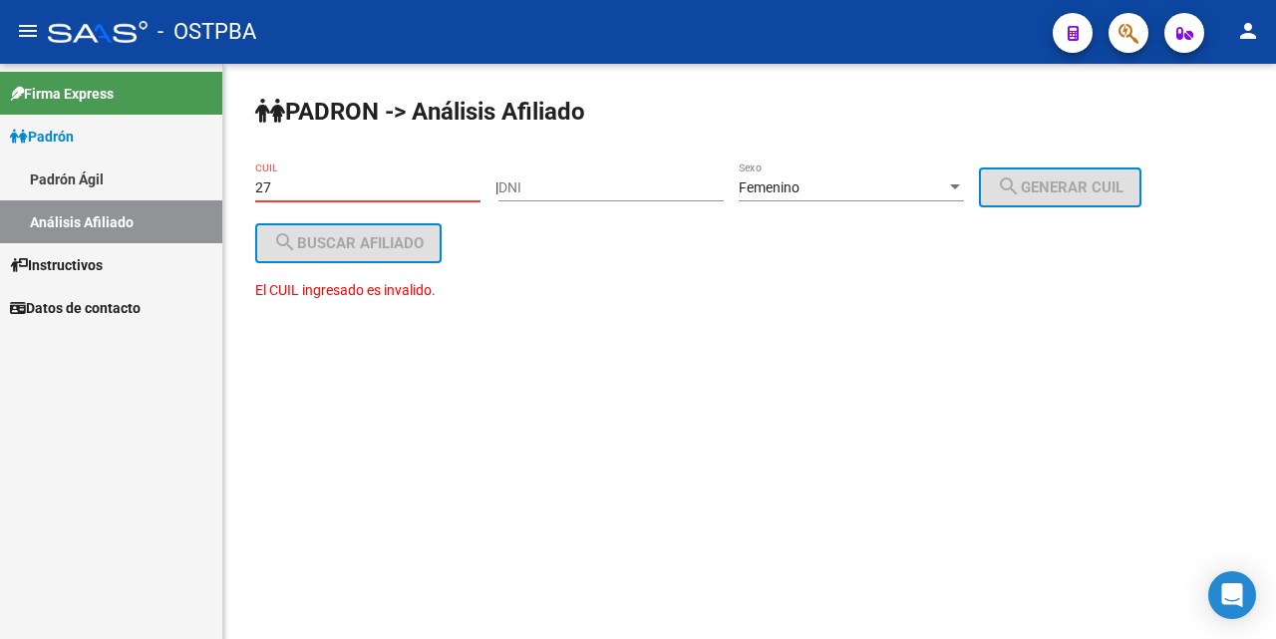
type input "2"
click at [533, 189] on input "DNI" at bounding box center [611, 187] width 225 height 17
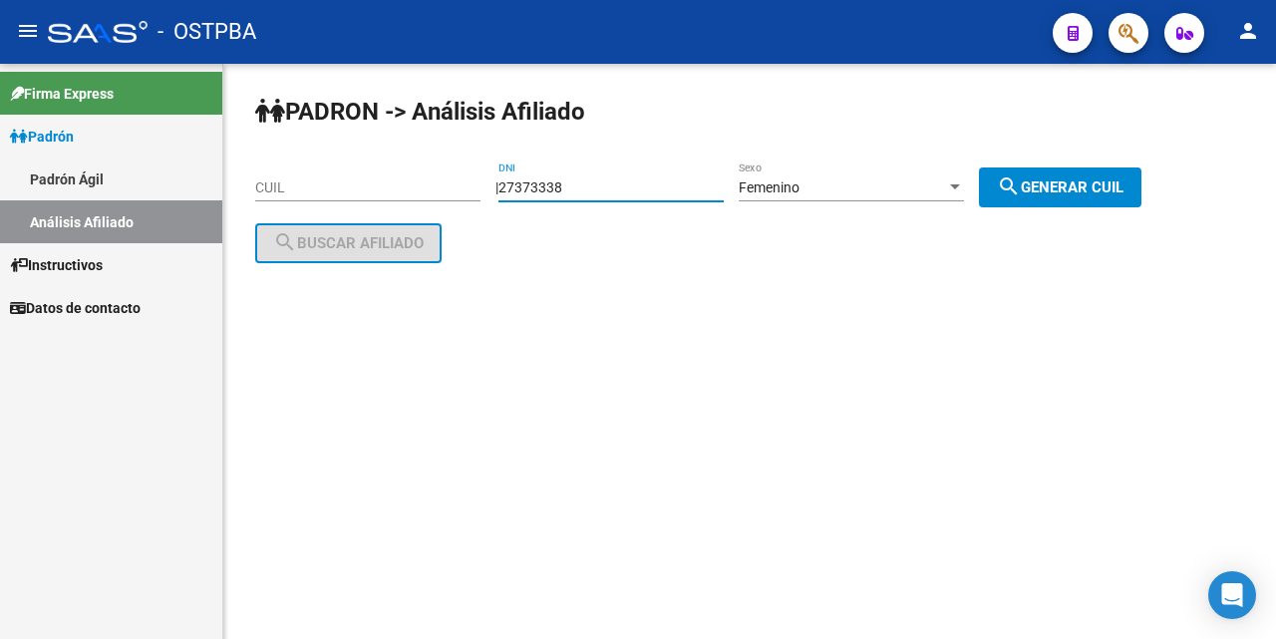
type input "27373338"
click at [1084, 180] on span "search Generar CUIL" at bounding box center [1060, 187] width 127 height 18
type input "27-27373338-3"
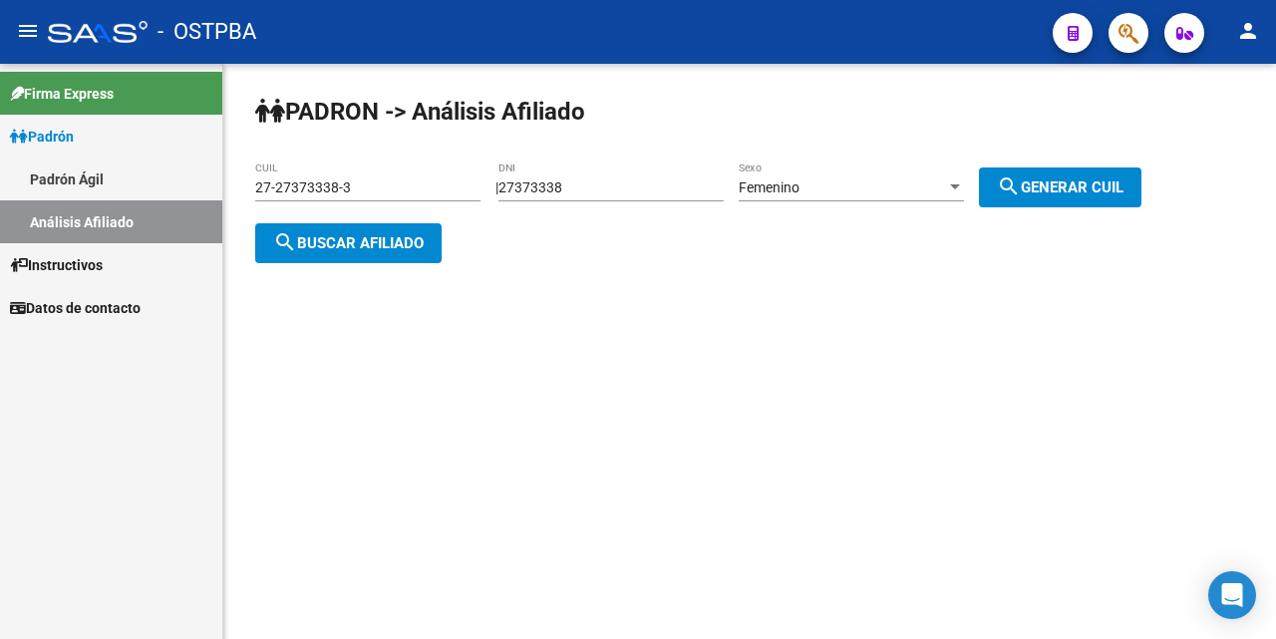
click at [405, 242] on span "search Buscar afiliado" at bounding box center [348, 243] width 151 height 18
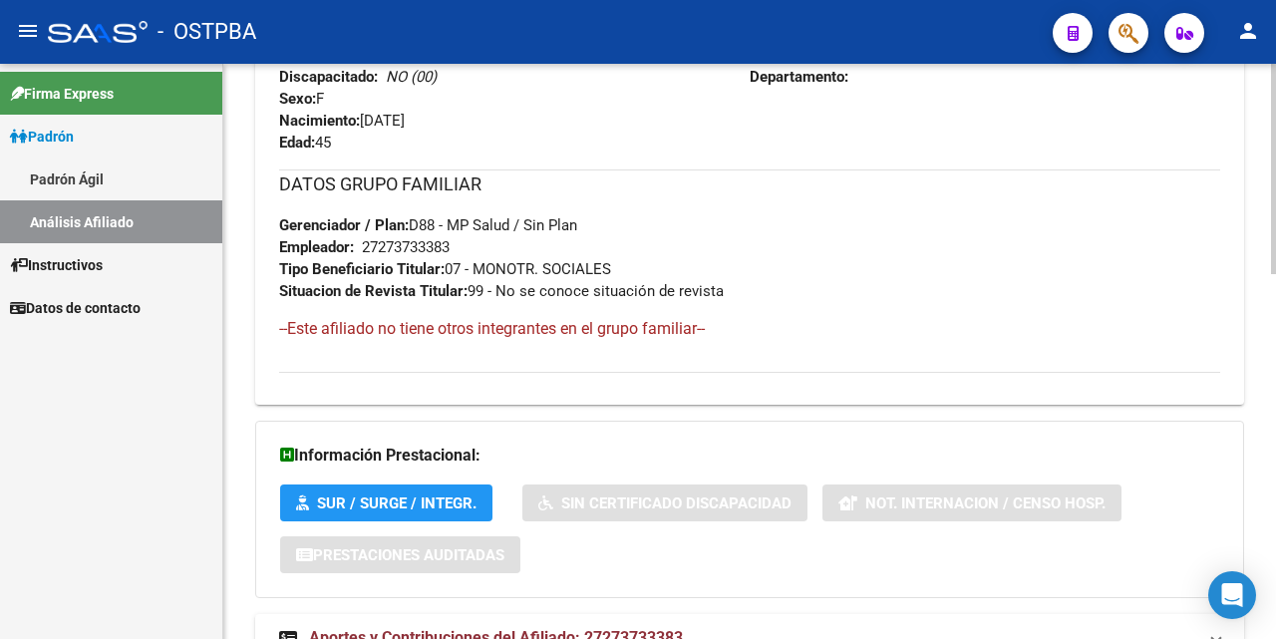
scroll to position [1000, 0]
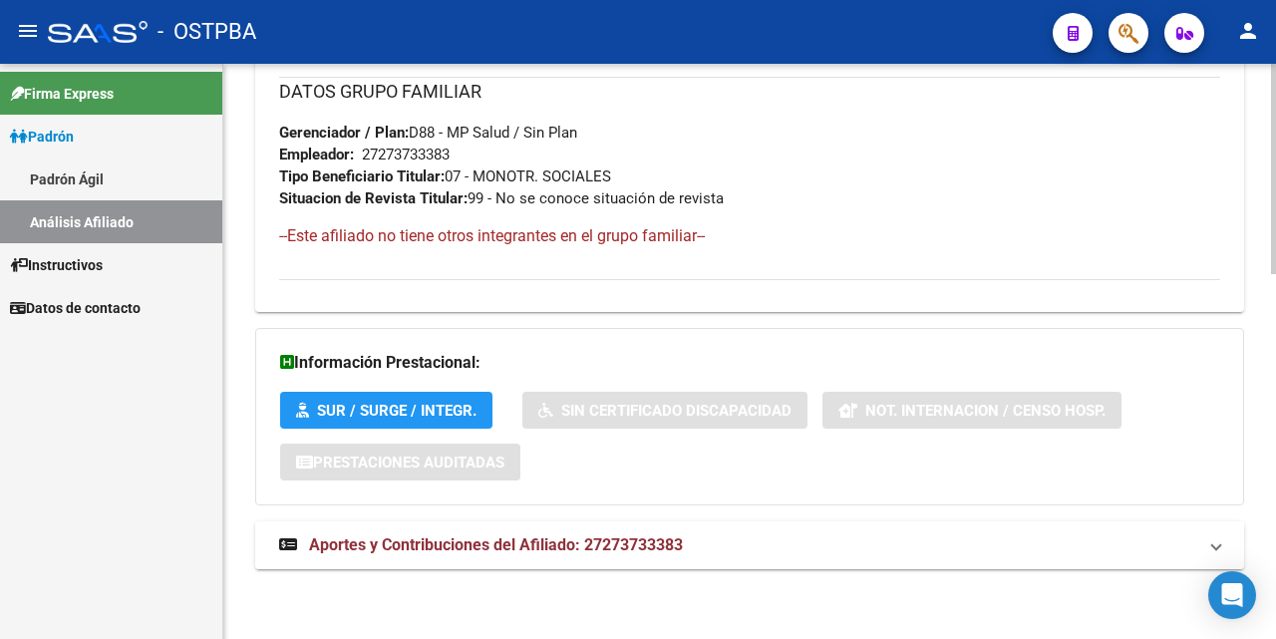
click at [564, 546] on span "Aportes y Contribuciones del Afiliado: 27273733383" at bounding box center [496, 544] width 374 height 19
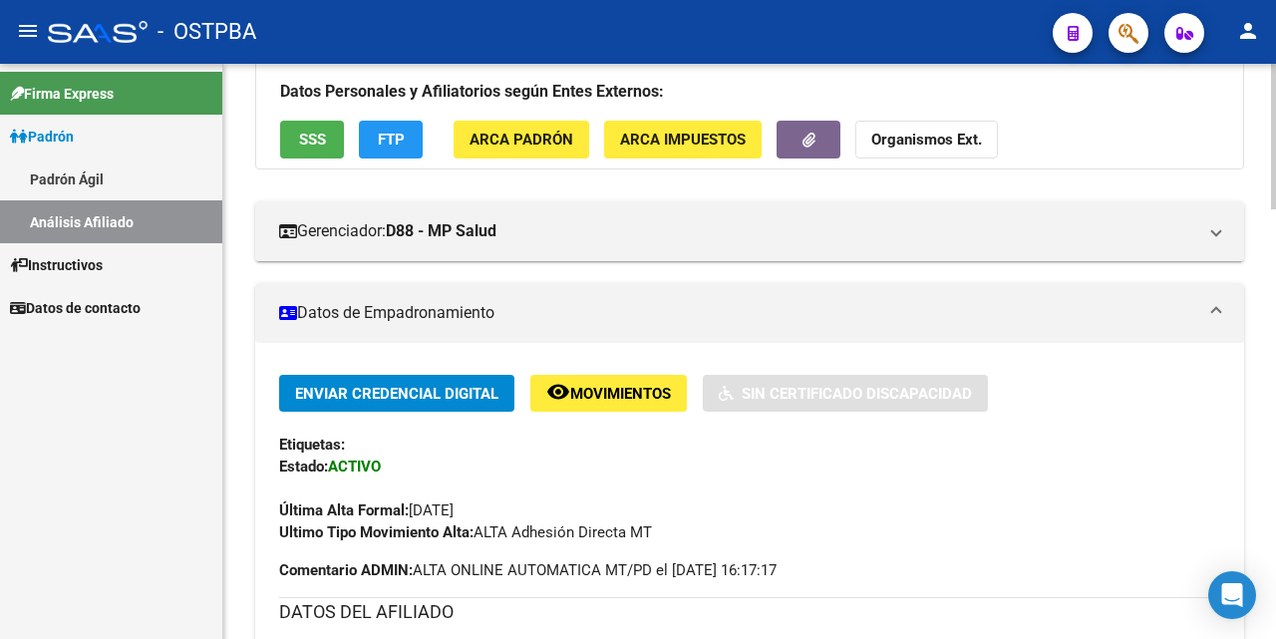
scroll to position [0, 0]
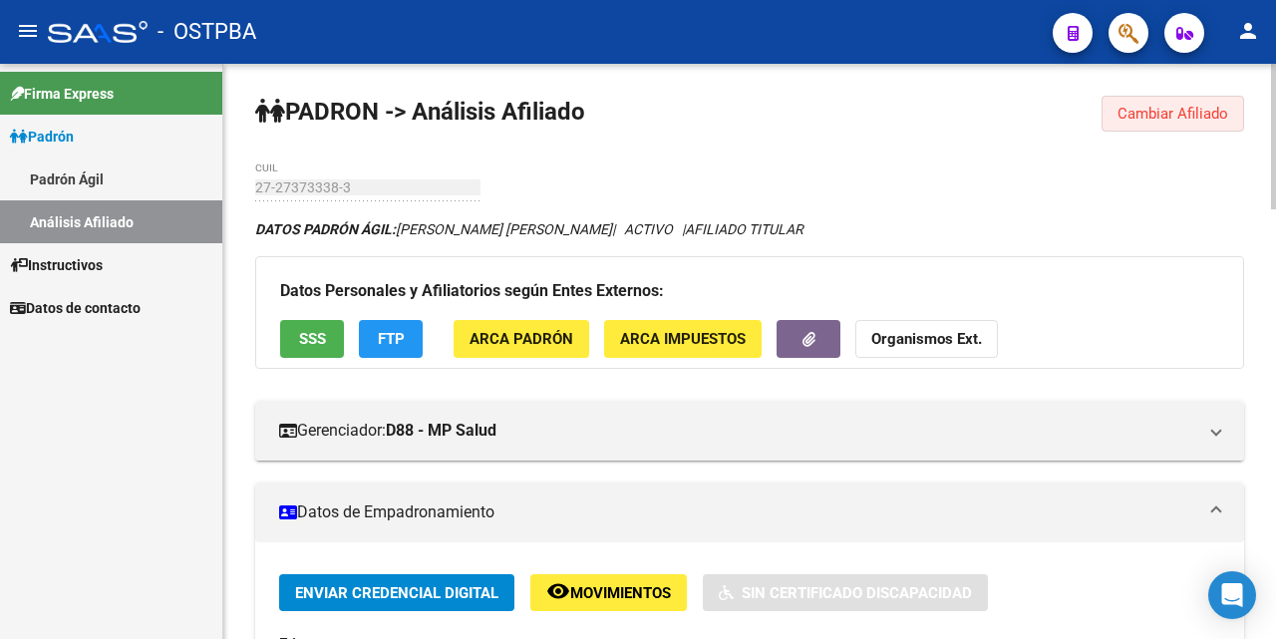
drag, startPoint x: 1190, startPoint y: 108, endPoint x: 1161, endPoint y: 113, distance: 29.3
click at [1190, 111] on span "Cambiar Afiliado" at bounding box center [1173, 114] width 111 height 18
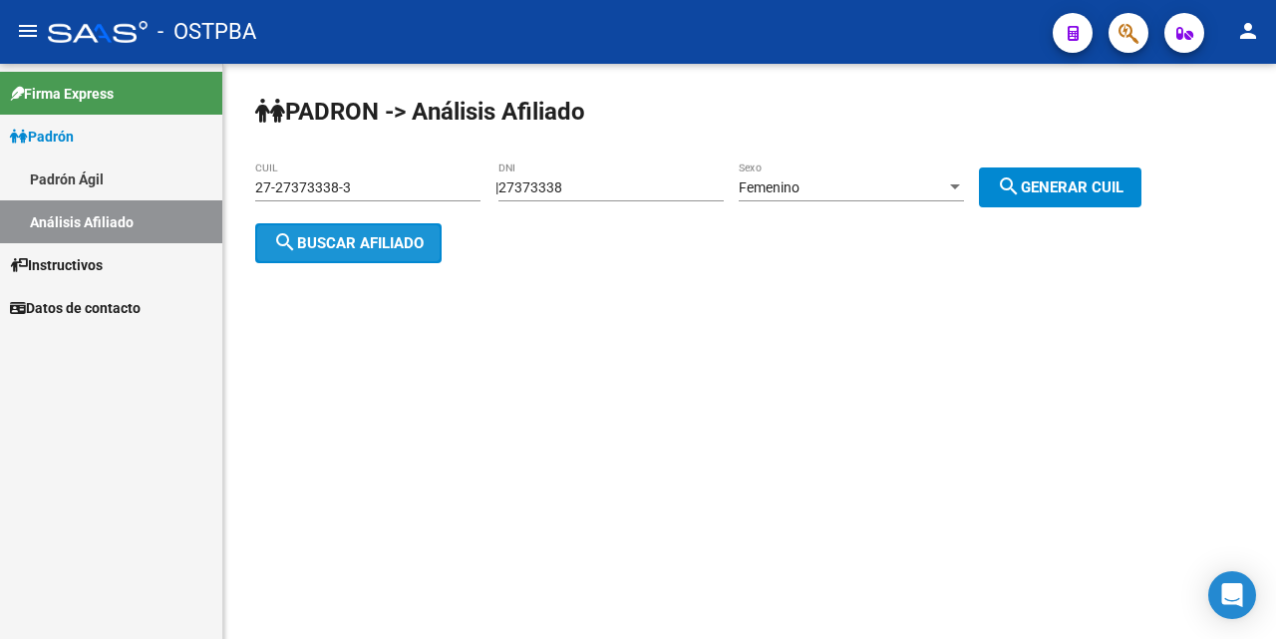
click at [378, 242] on span "search Buscar afiliado" at bounding box center [348, 243] width 151 height 18
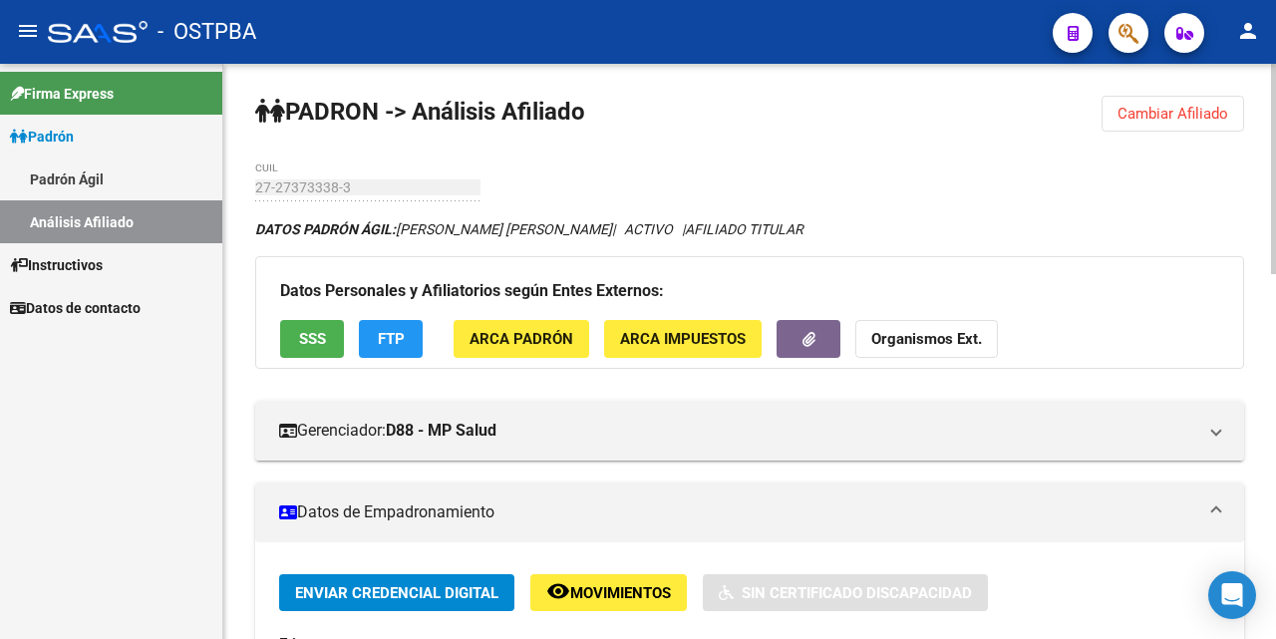
drag, startPoint x: 1155, startPoint y: 115, endPoint x: 1108, endPoint y: 98, distance: 49.8
click at [1156, 115] on span "Cambiar Afiliado" at bounding box center [1173, 114] width 111 height 18
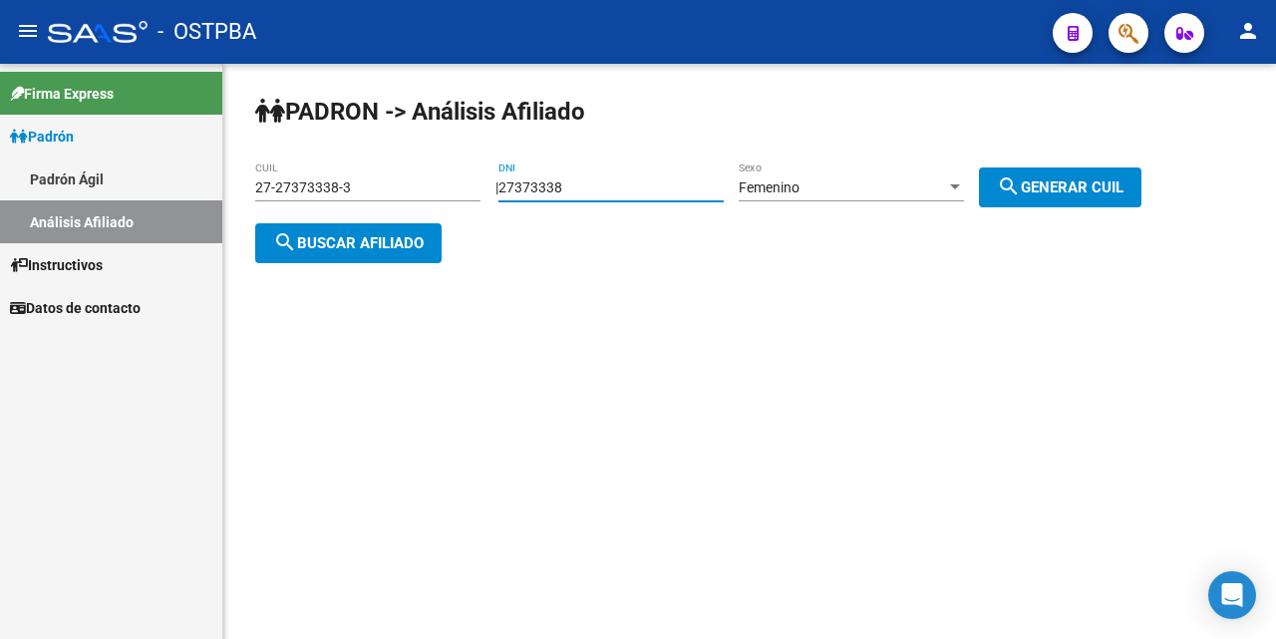
click at [610, 187] on input "27373338" at bounding box center [611, 187] width 225 height 17
type input "2"
drag, startPoint x: 404, startPoint y: 177, endPoint x: 403, endPoint y: 163, distance: 15.0
click at [403, 176] on div "27-27373338-3 CUIL" at bounding box center [367, 182] width 225 height 40
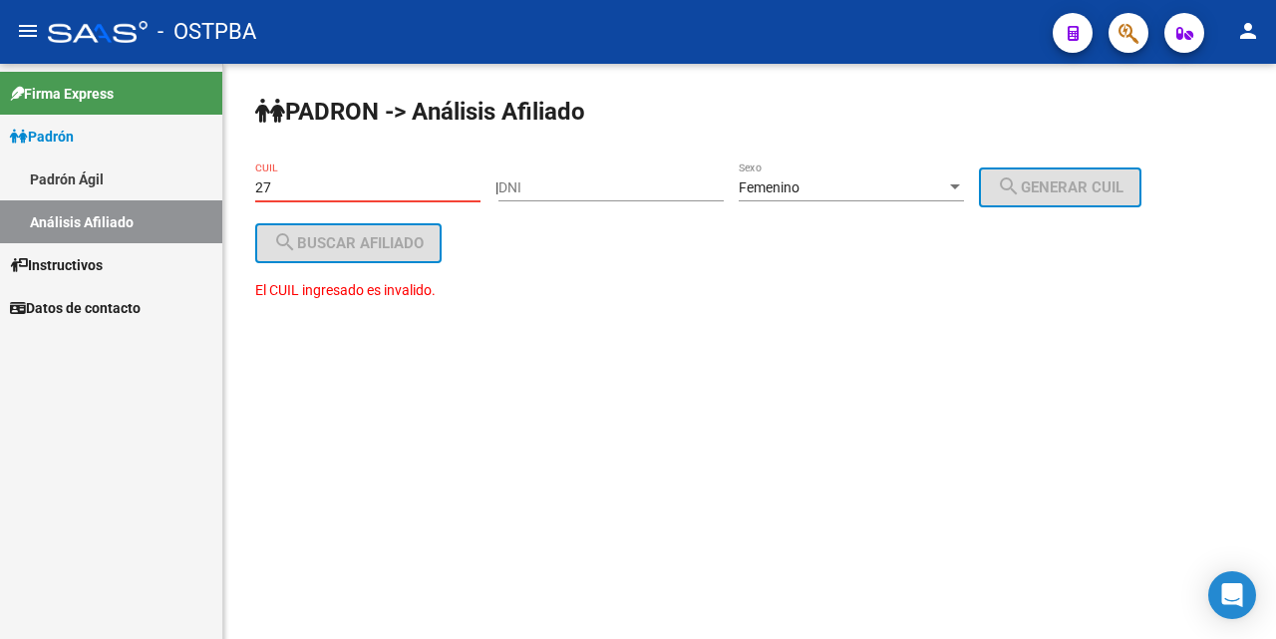
type input "2"
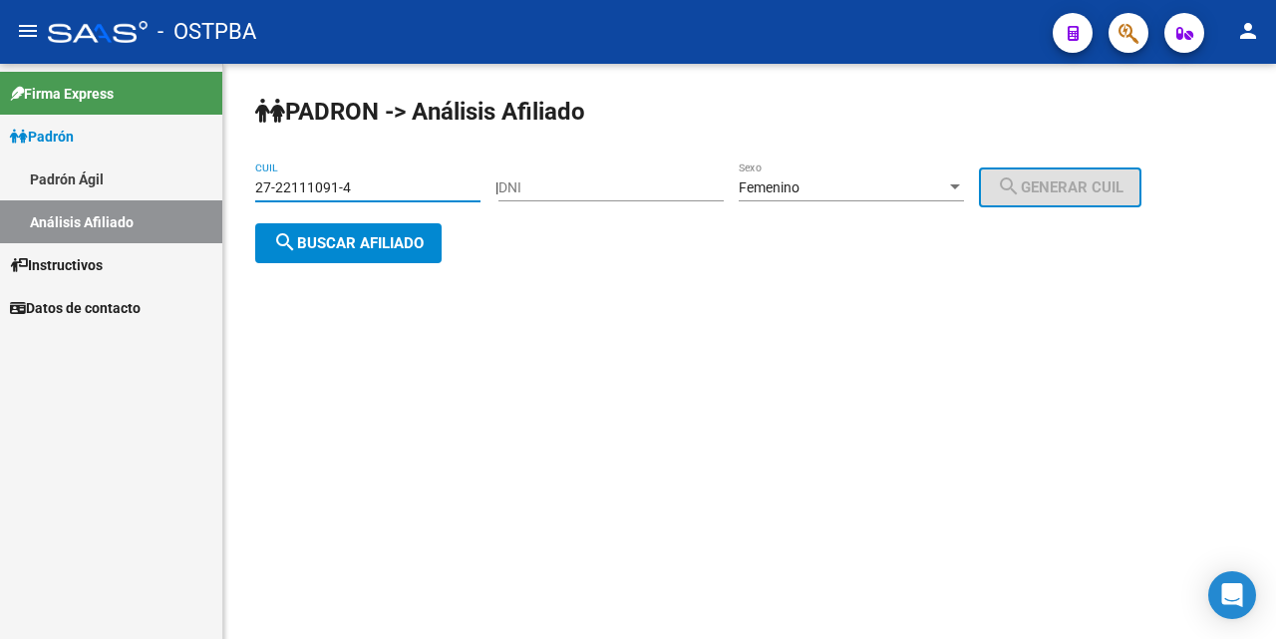
type input "27-22111091-4"
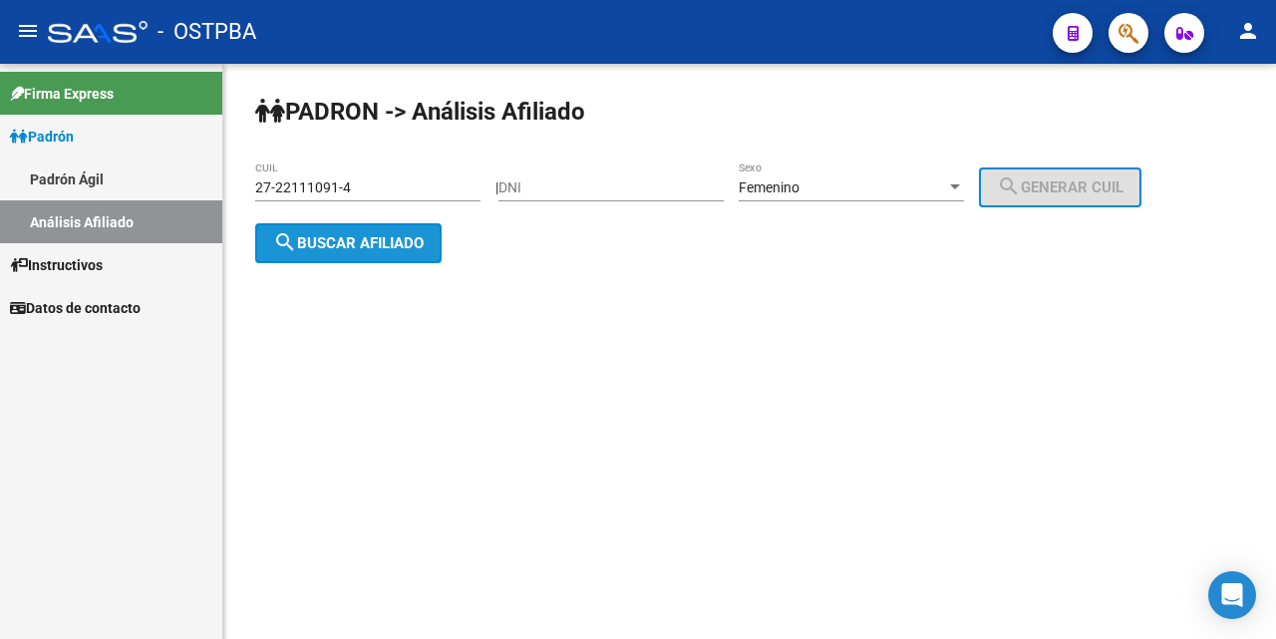
click at [390, 246] on span "search Buscar afiliado" at bounding box center [348, 243] width 151 height 18
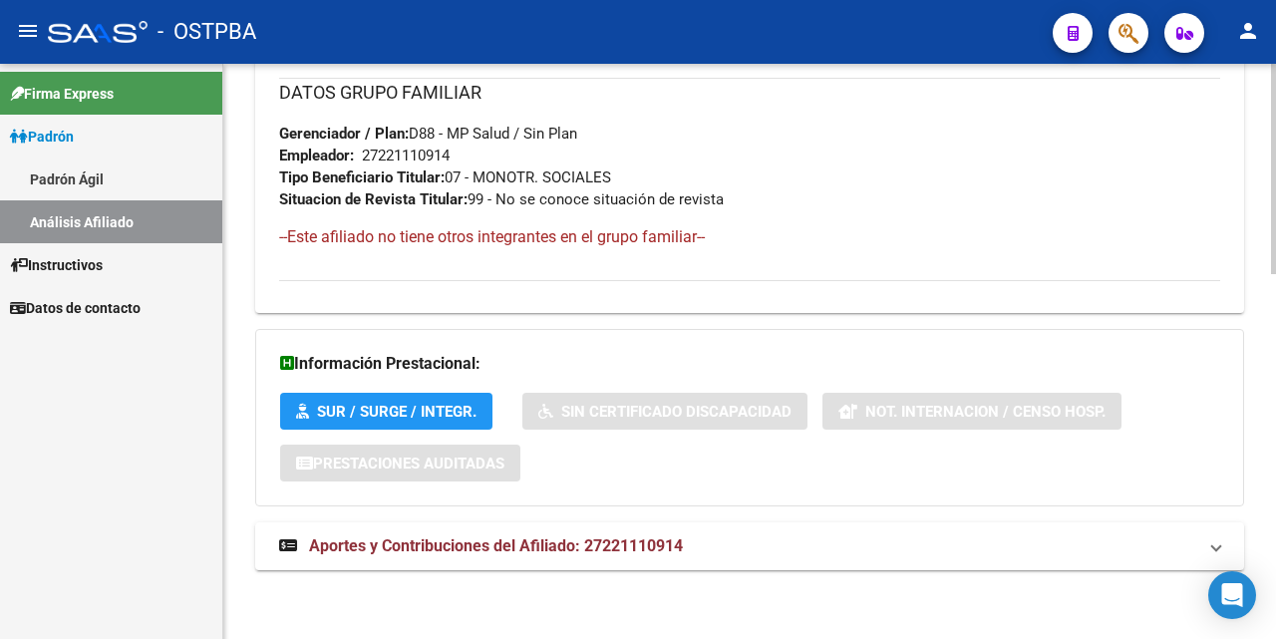
scroll to position [1000, 0]
click at [501, 549] on span "Aportes y Contribuciones del Afiliado: 27221110914" at bounding box center [496, 544] width 374 height 19
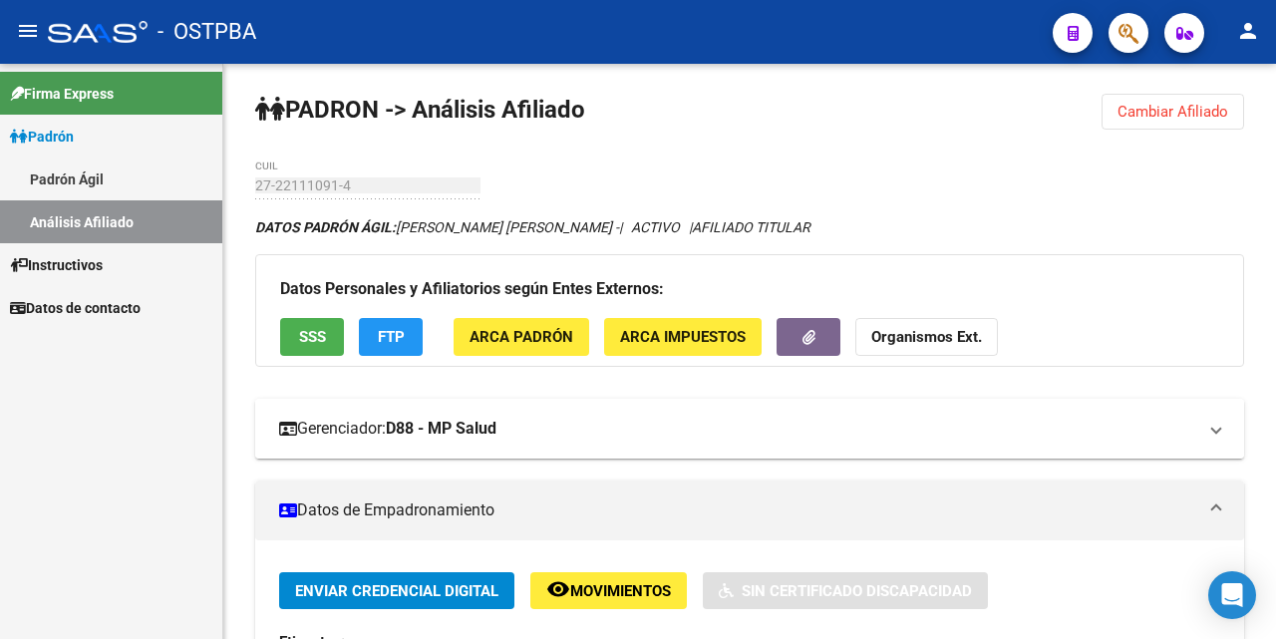
scroll to position [0, 0]
